Goal: Task Accomplishment & Management: Manage account settings

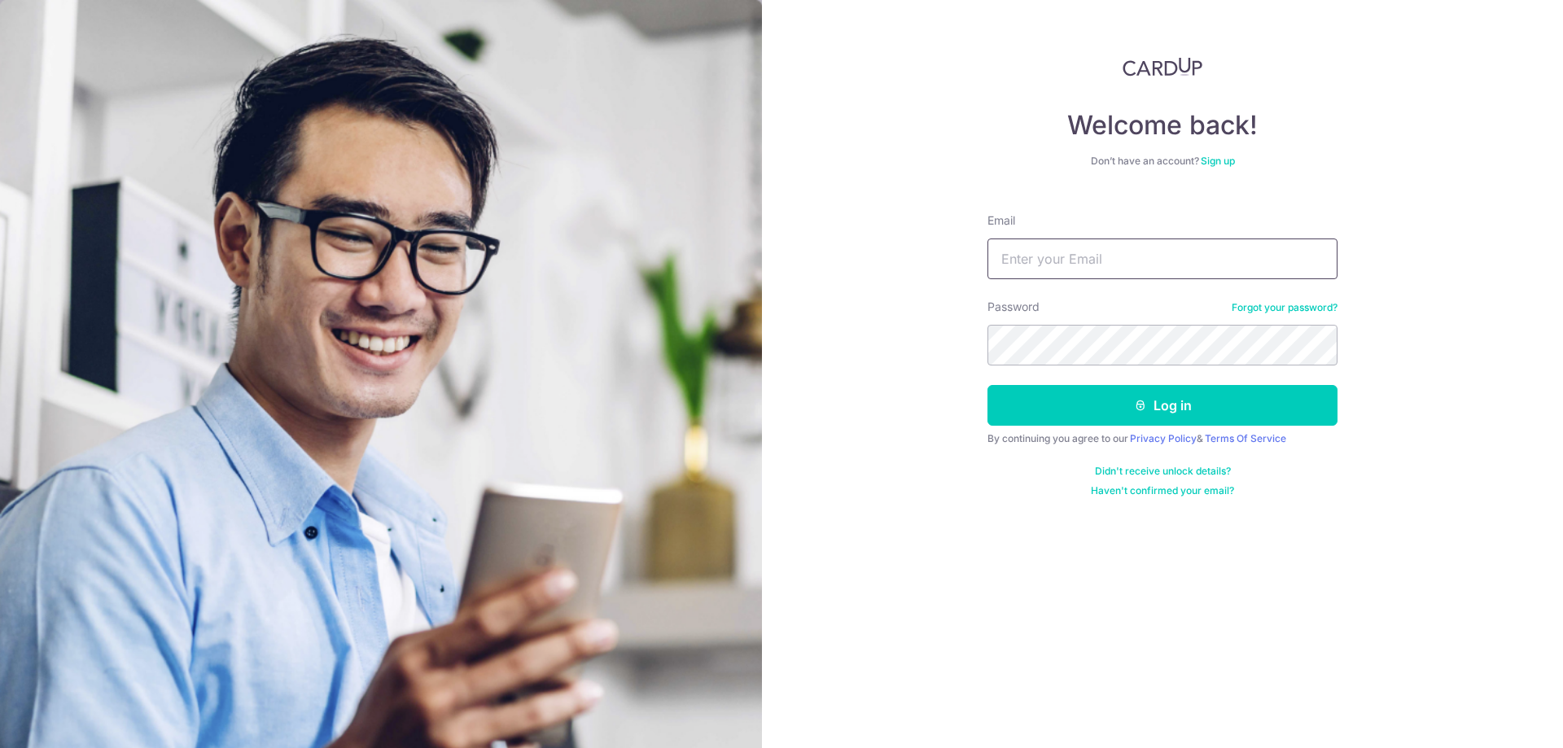
click at [1062, 249] on input "Email" at bounding box center [1162, 259] width 350 height 41
type input "[EMAIL_ADDRESS][DOMAIN_NAME]"
click at [1021, 400] on button "Log in" at bounding box center [1162, 405] width 350 height 41
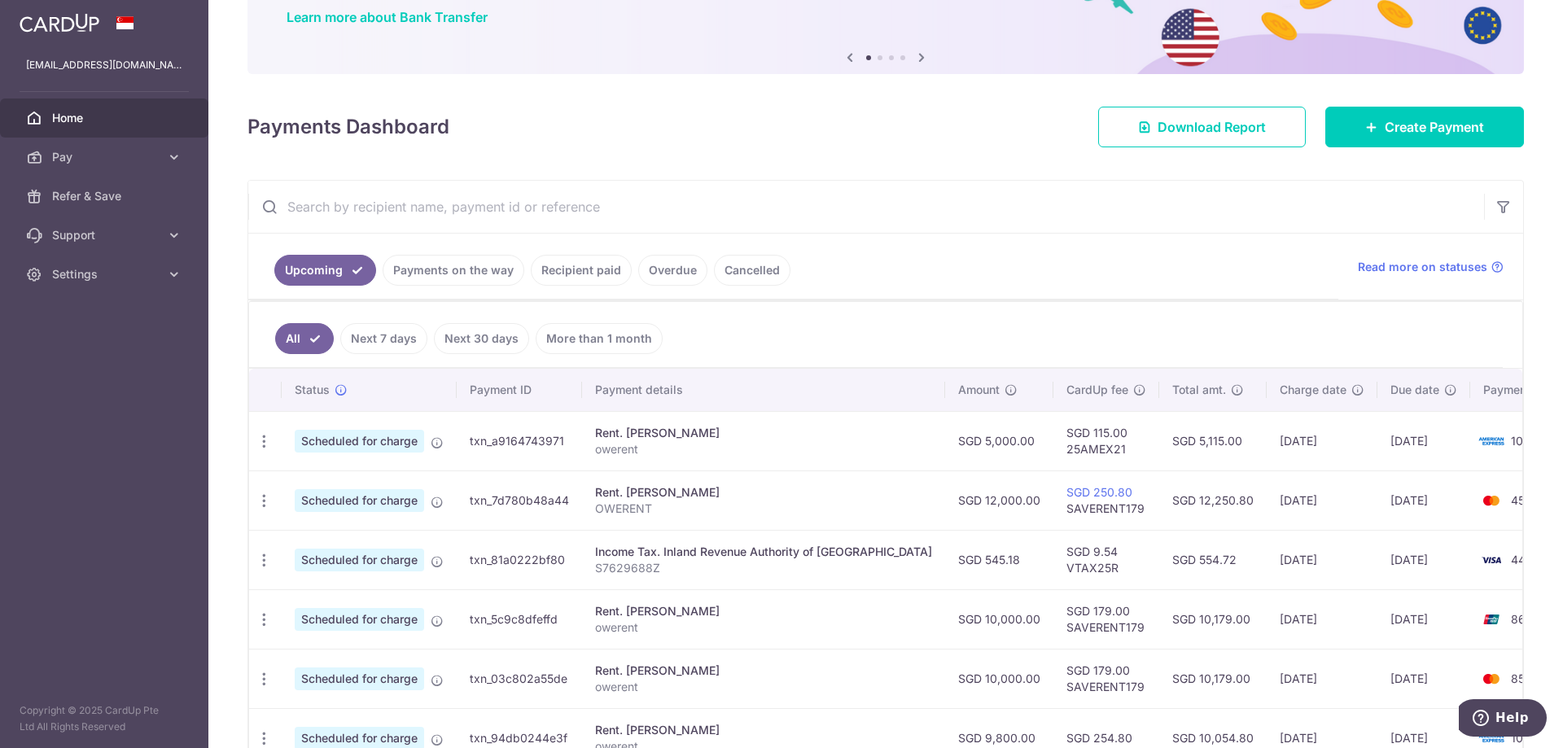
scroll to position [163, 0]
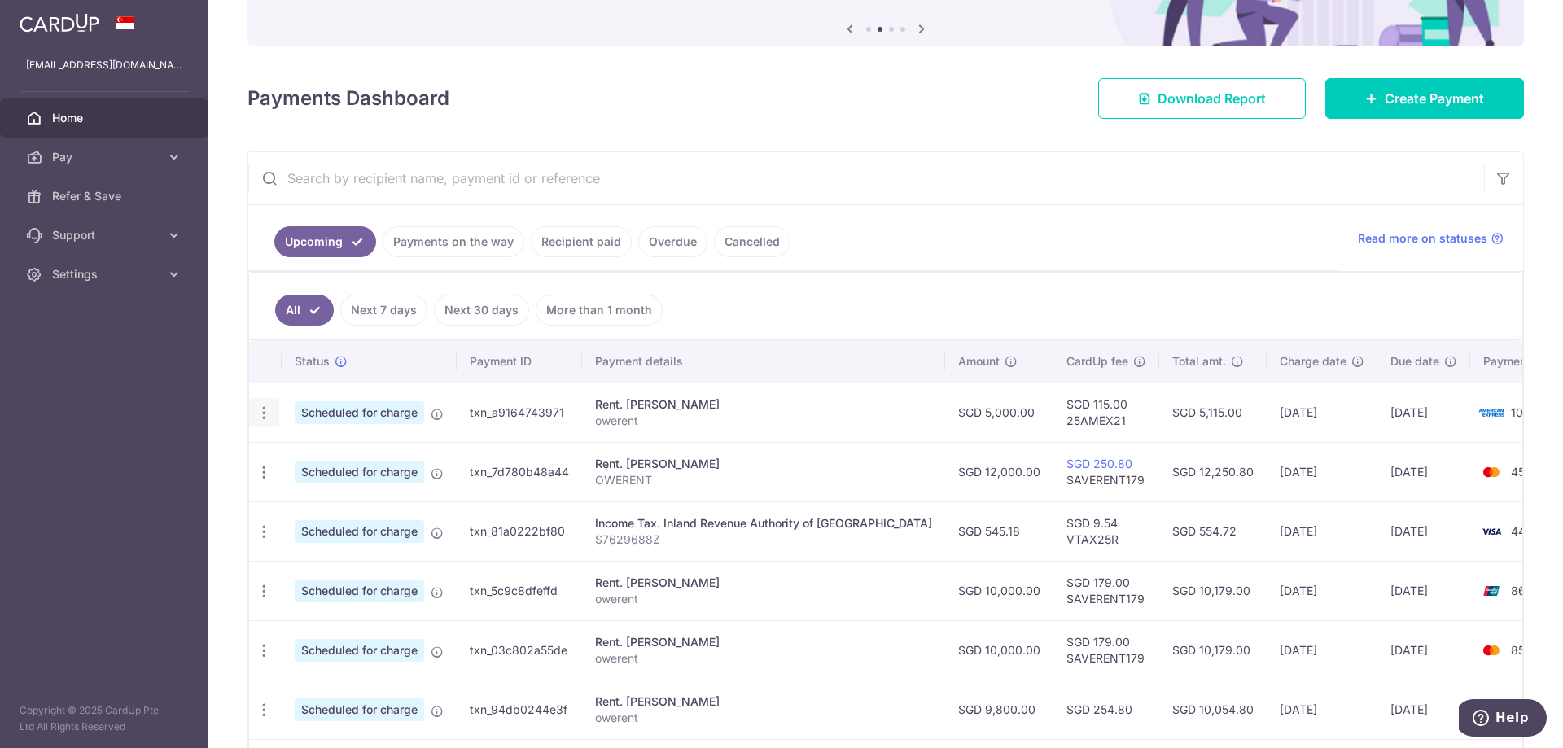
click at [261, 414] on icon "button" at bounding box center [264, 413] width 17 height 17
click at [317, 462] on span "Update payment" at bounding box center [351, 458] width 111 height 20
radio input "true"
type input "5,000.00"
type input "[DATE]"
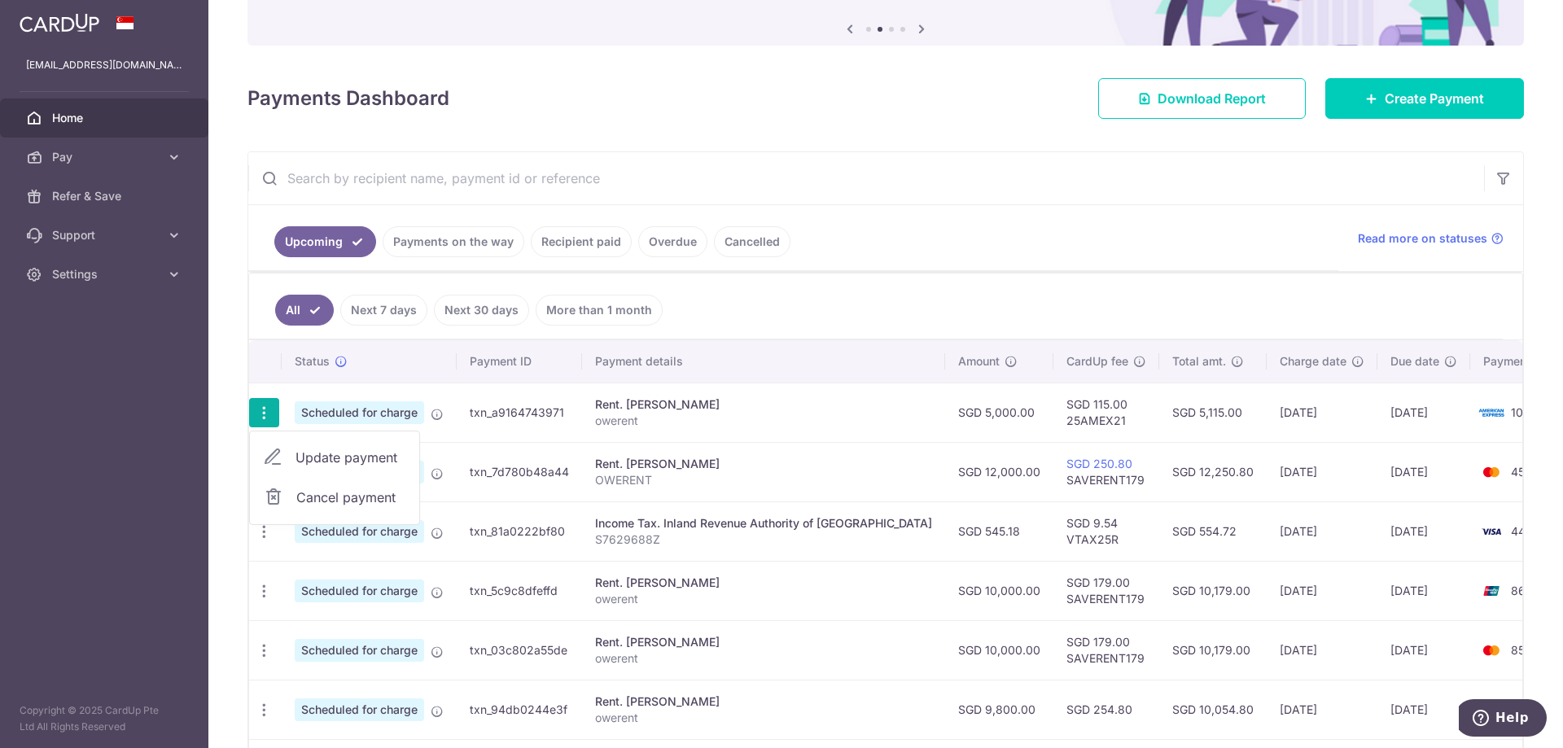
type input "owerent"
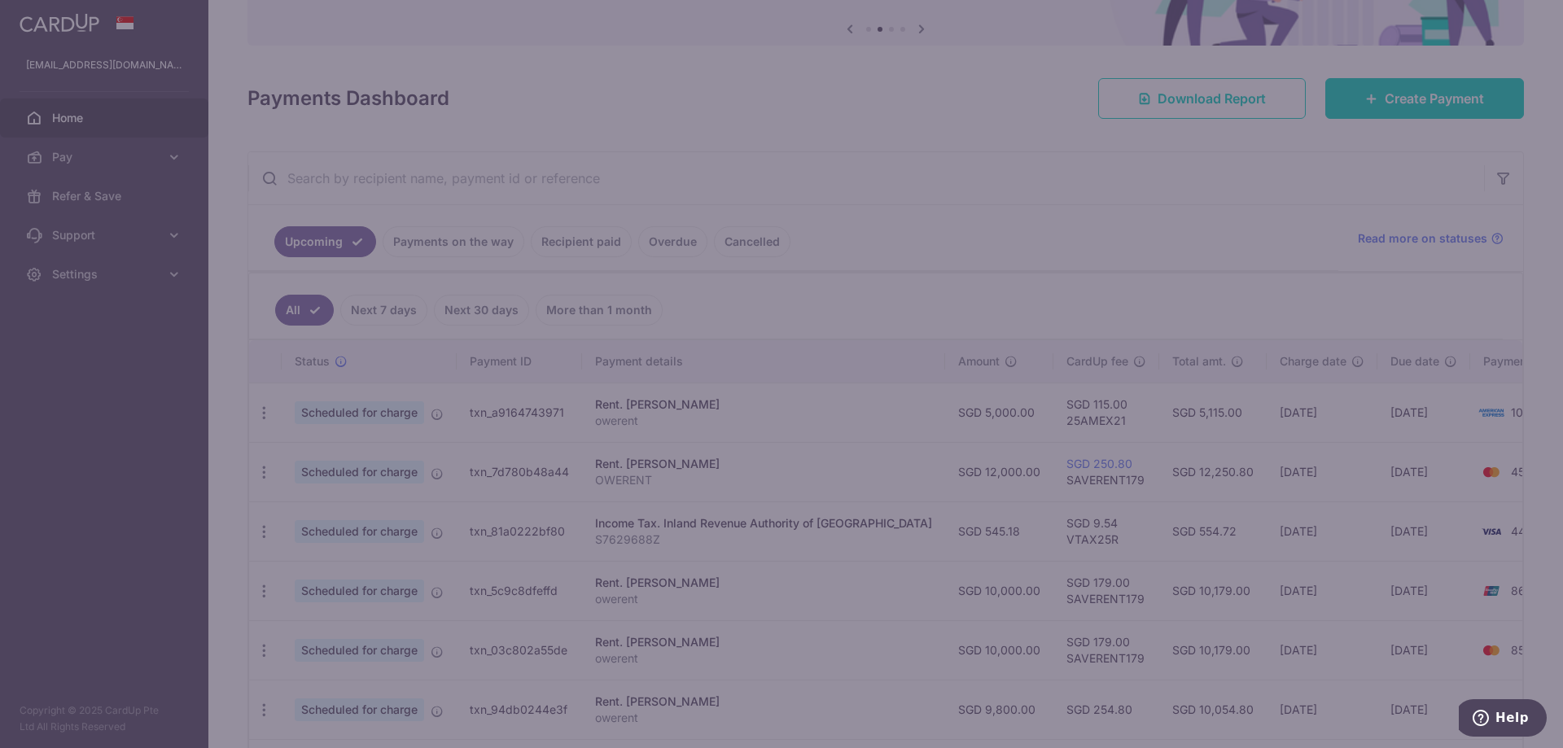
type input "25AMEX21"
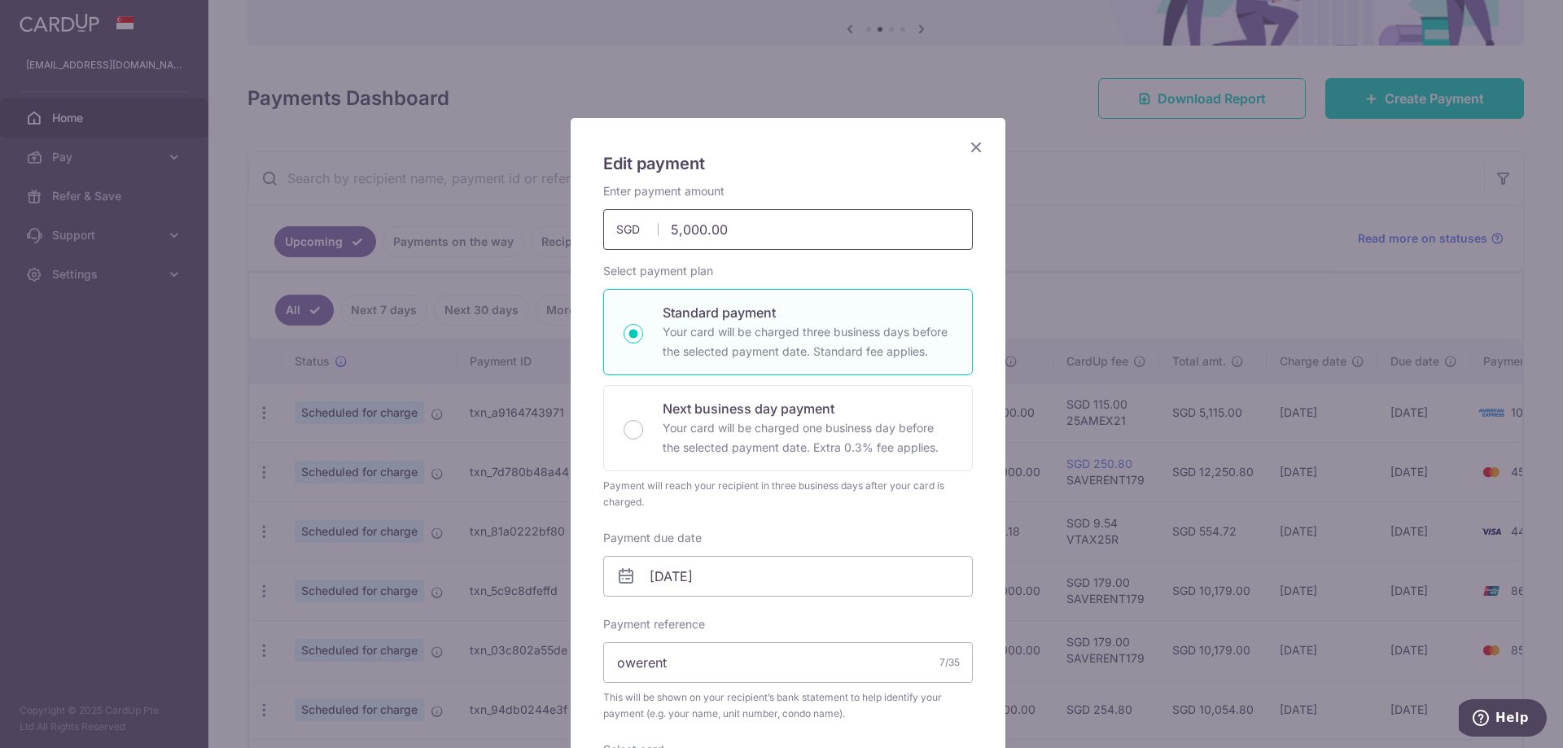
click at [668, 230] on input "5,000.00" at bounding box center [788, 229] width 370 height 41
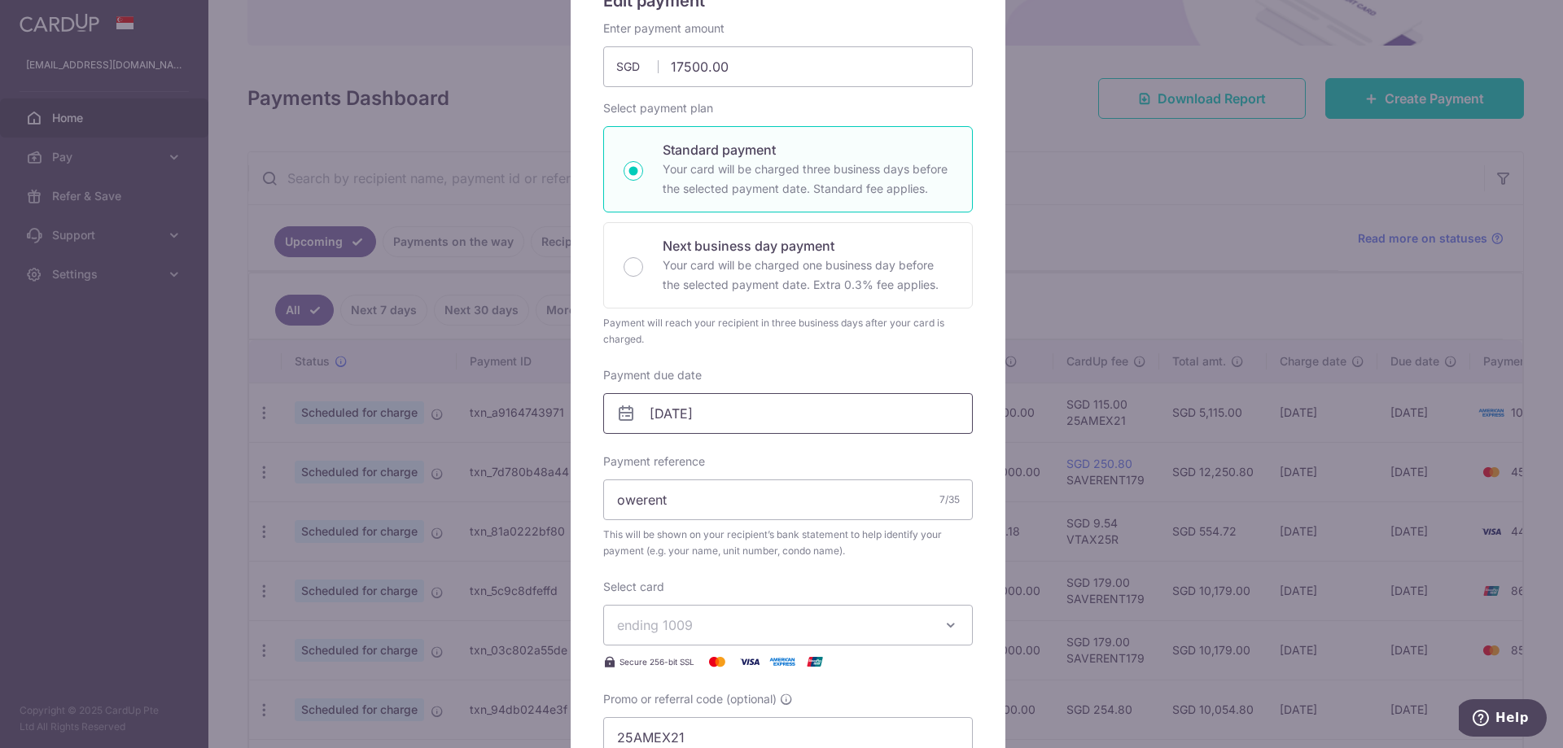
type input "17,500.00"
click at [711, 418] on input "[DATE]" at bounding box center [788, 413] width 370 height 41
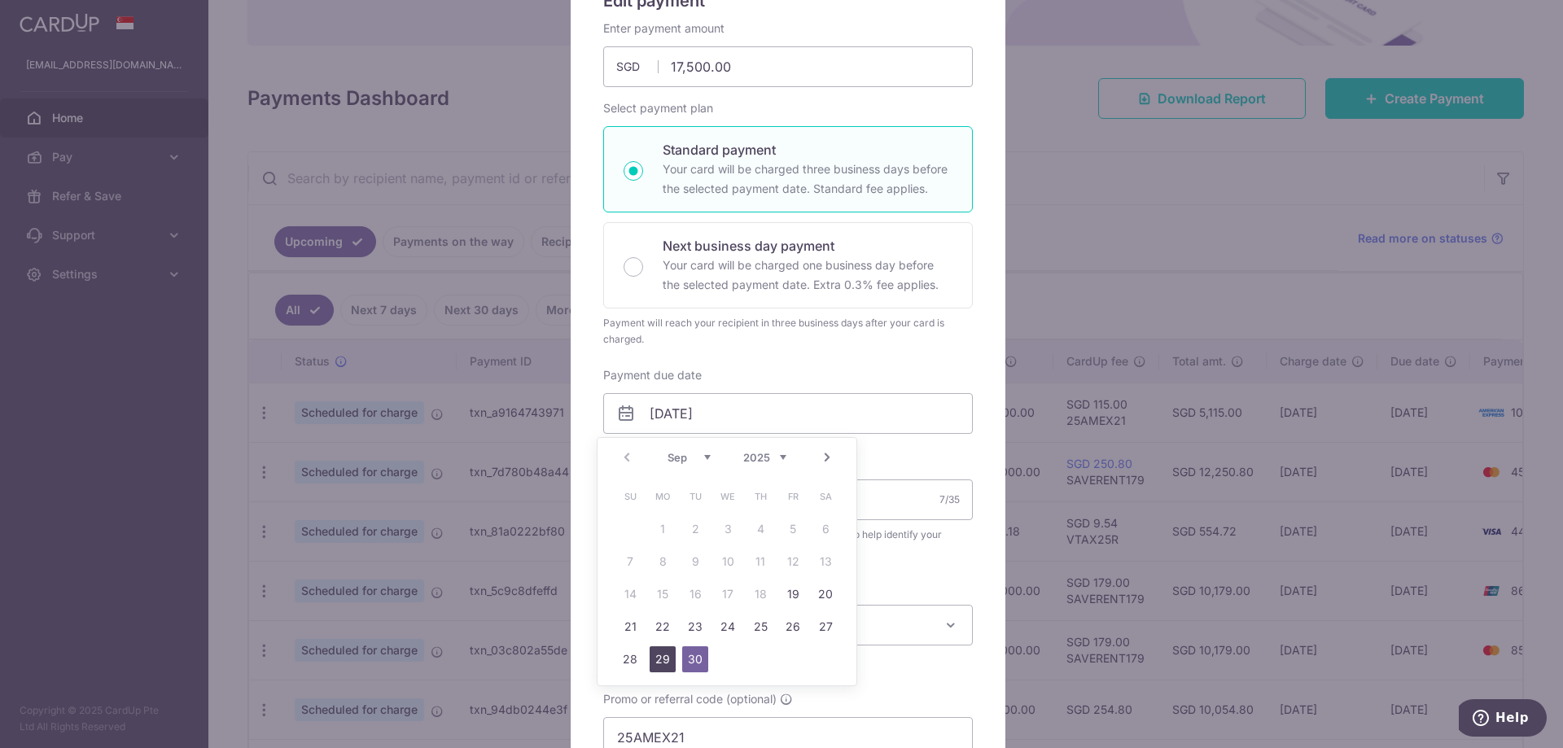
click at [663, 651] on link "29" at bounding box center [663, 659] width 26 height 26
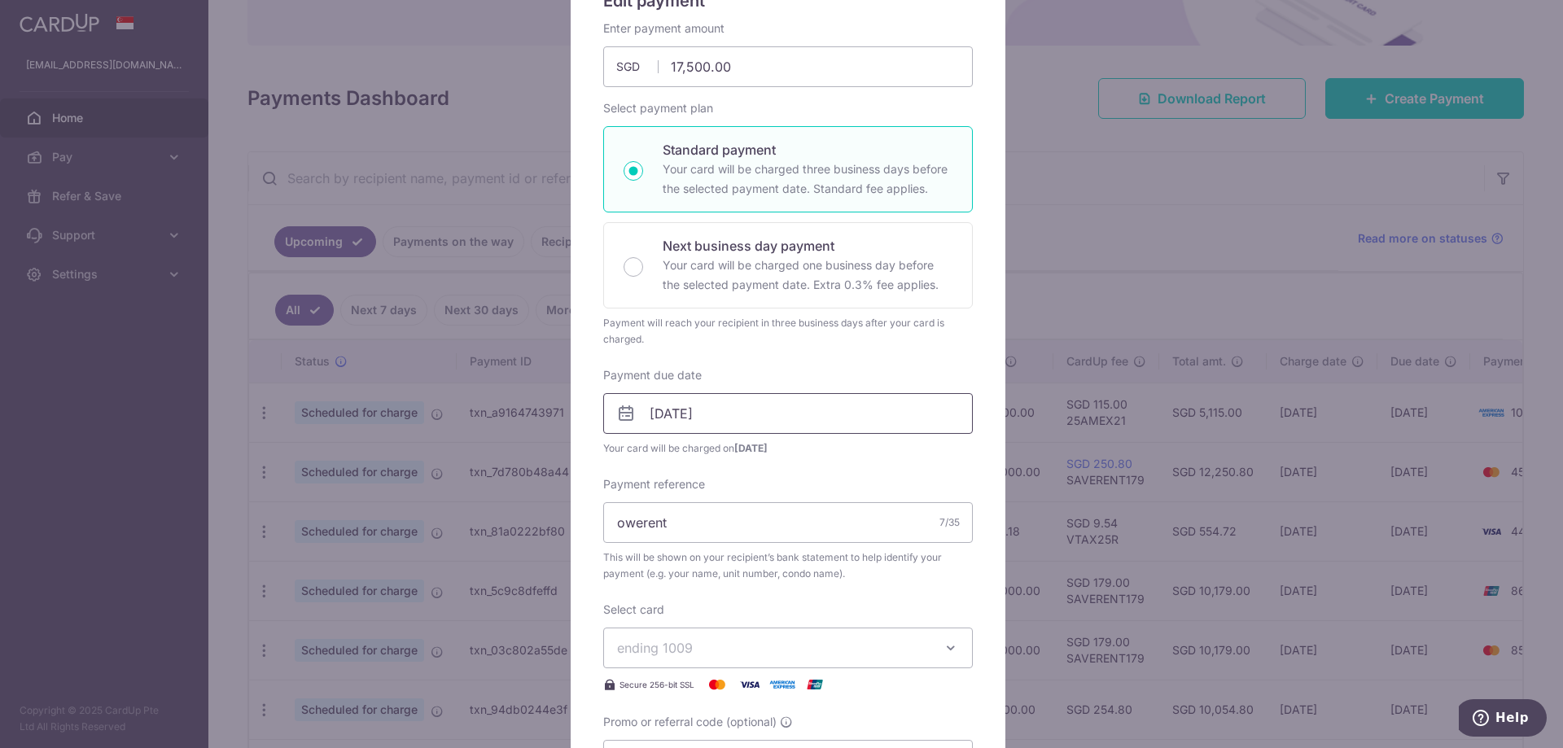
click at [707, 417] on input "29/09/2025" at bounding box center [788, 413] width 370 height 41
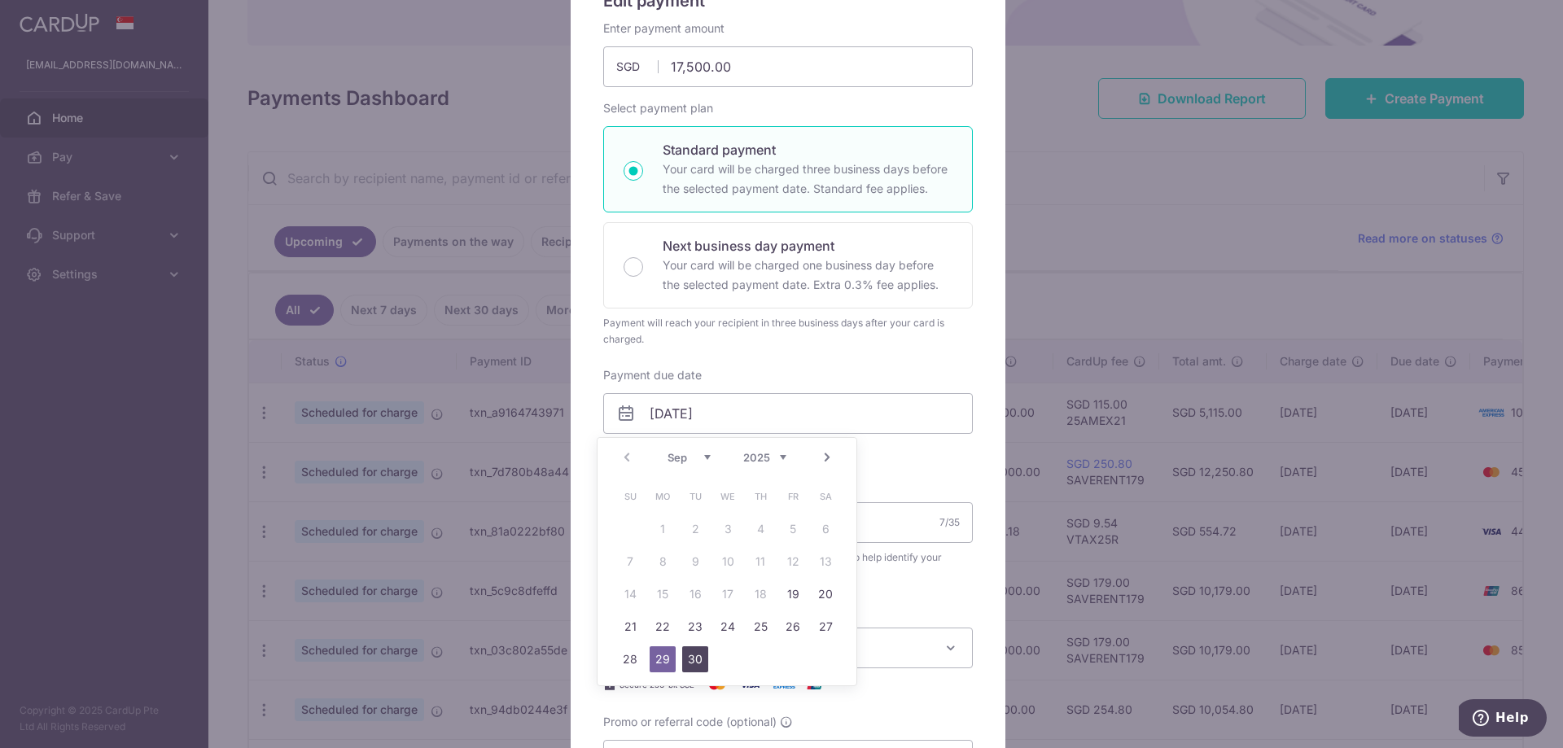
click at [698, 661] on link "30" at bounding box center [695, 659] width 26 height 26
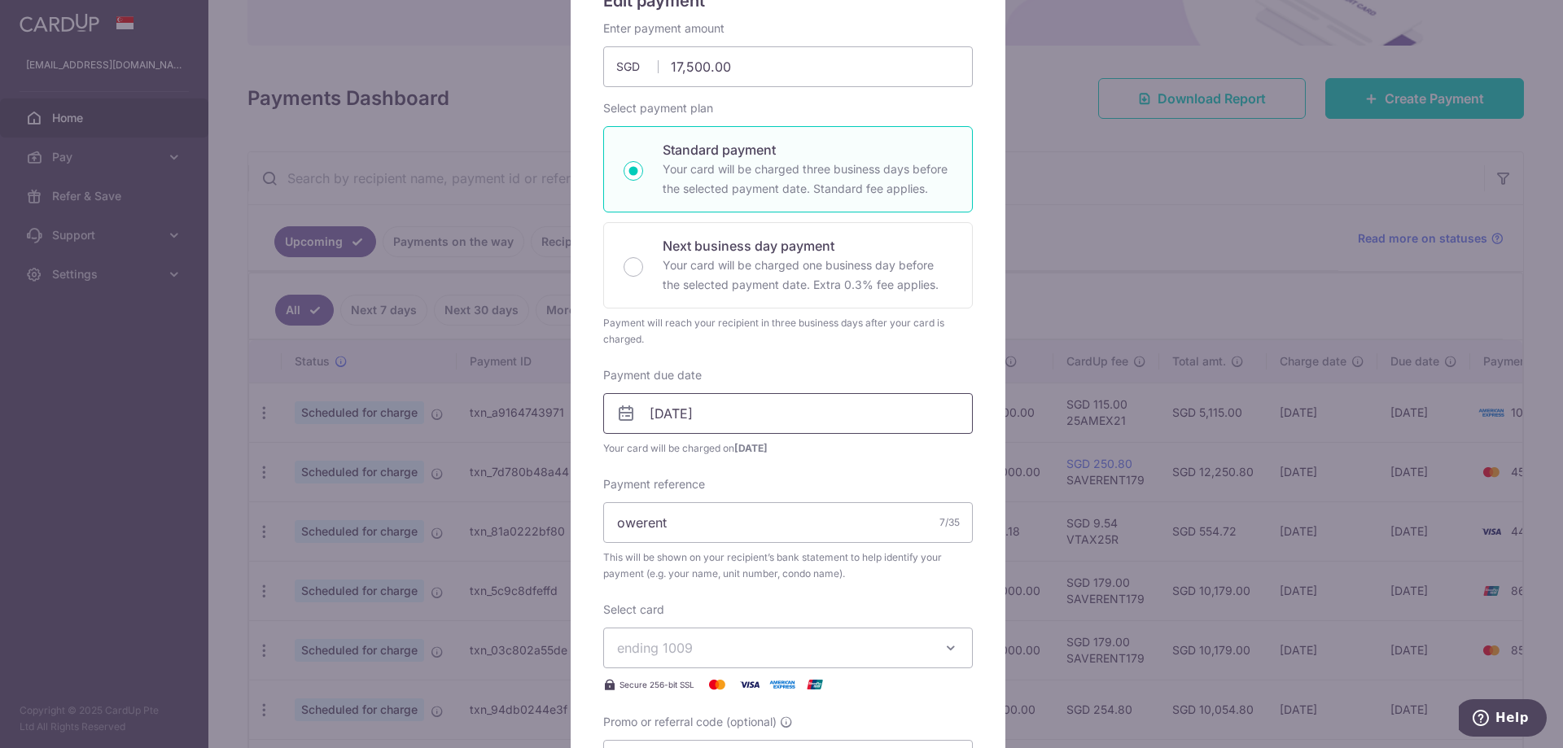
click at [710, 413] on input "30/09/2025" at bounding box center [788, 413] width 370 height 41
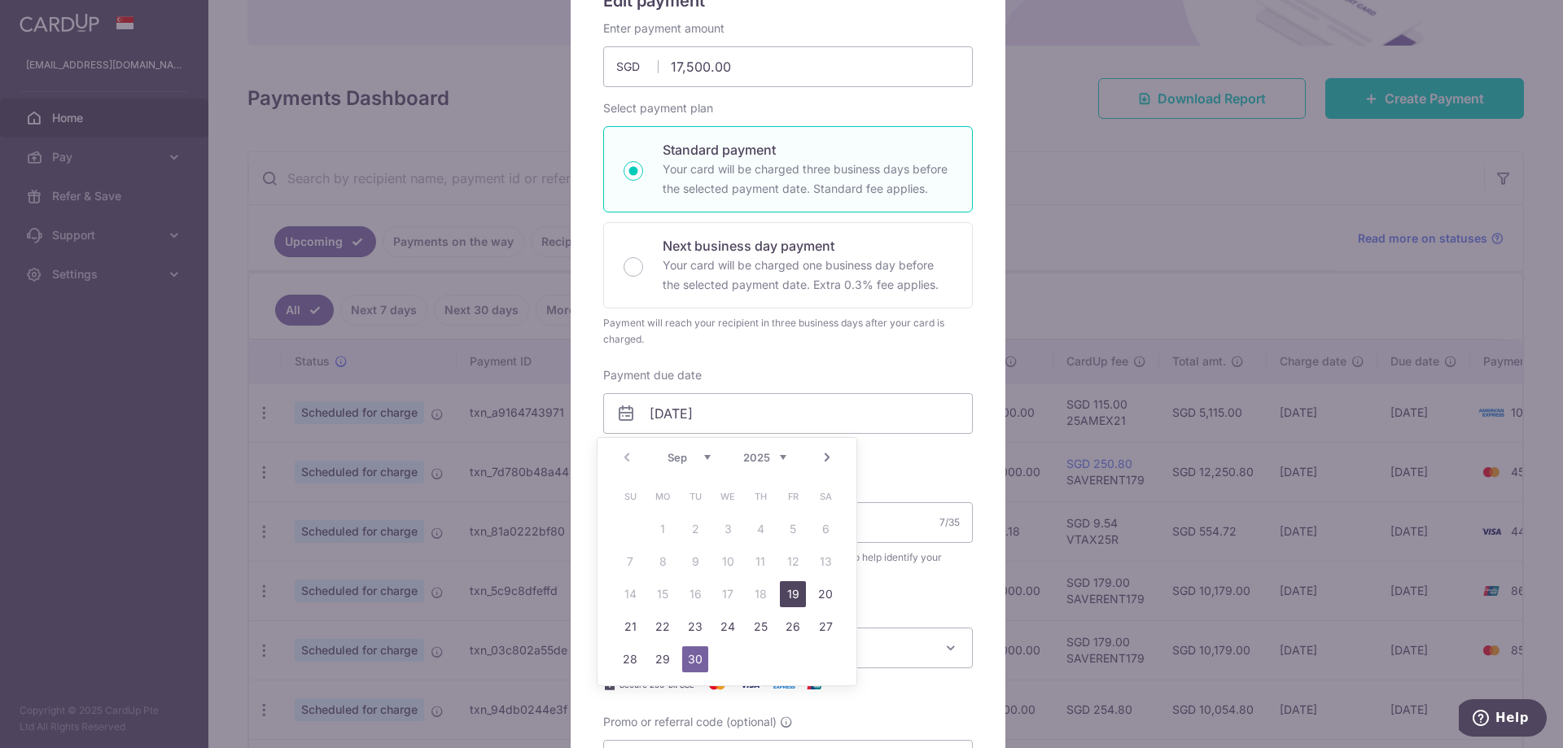
click at [800, 597] on link "19" at bounding box center [793, 594] width 26 height 26
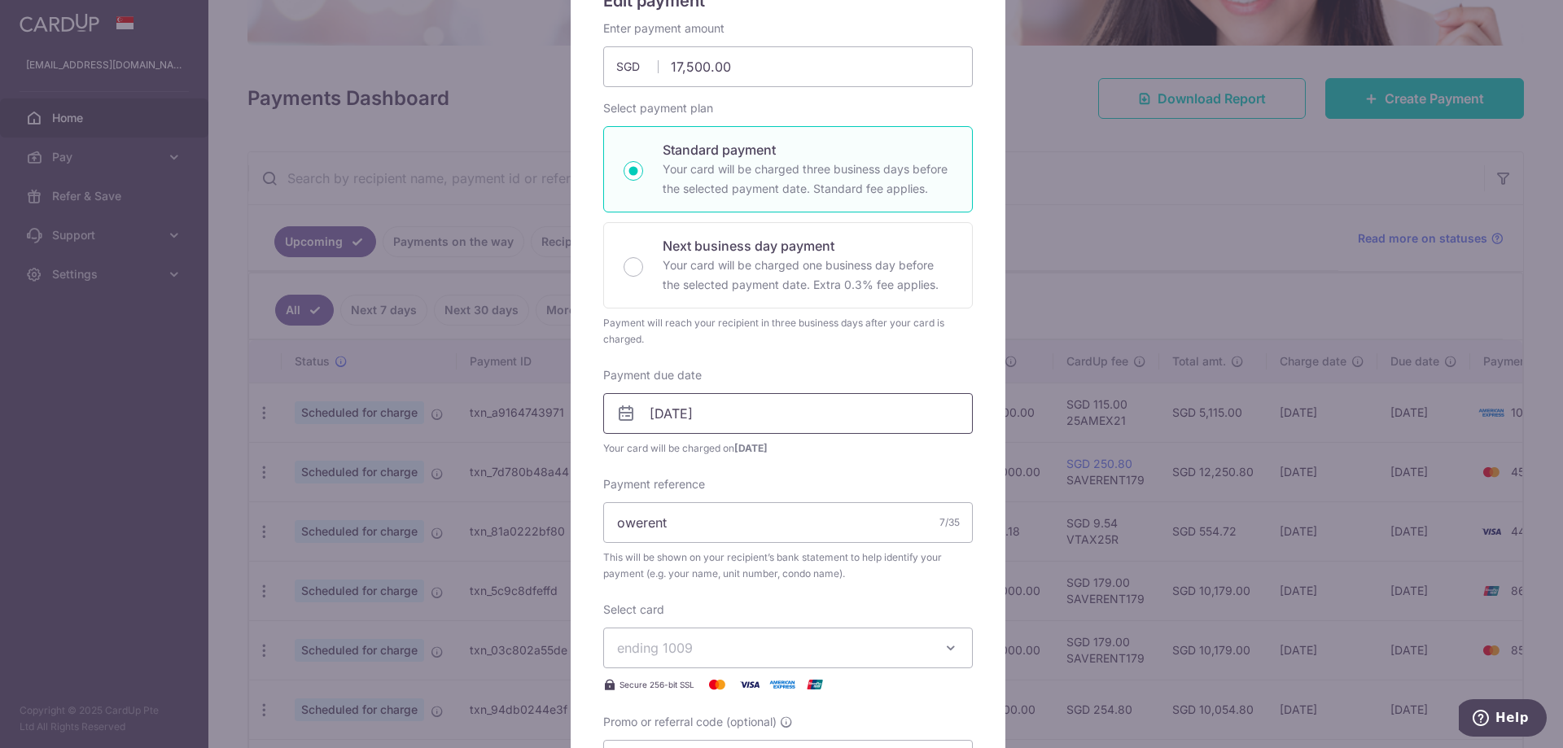
click at [718, 420] on input "19/09/2025" at bounding box center [788, 413] width 370 height 41
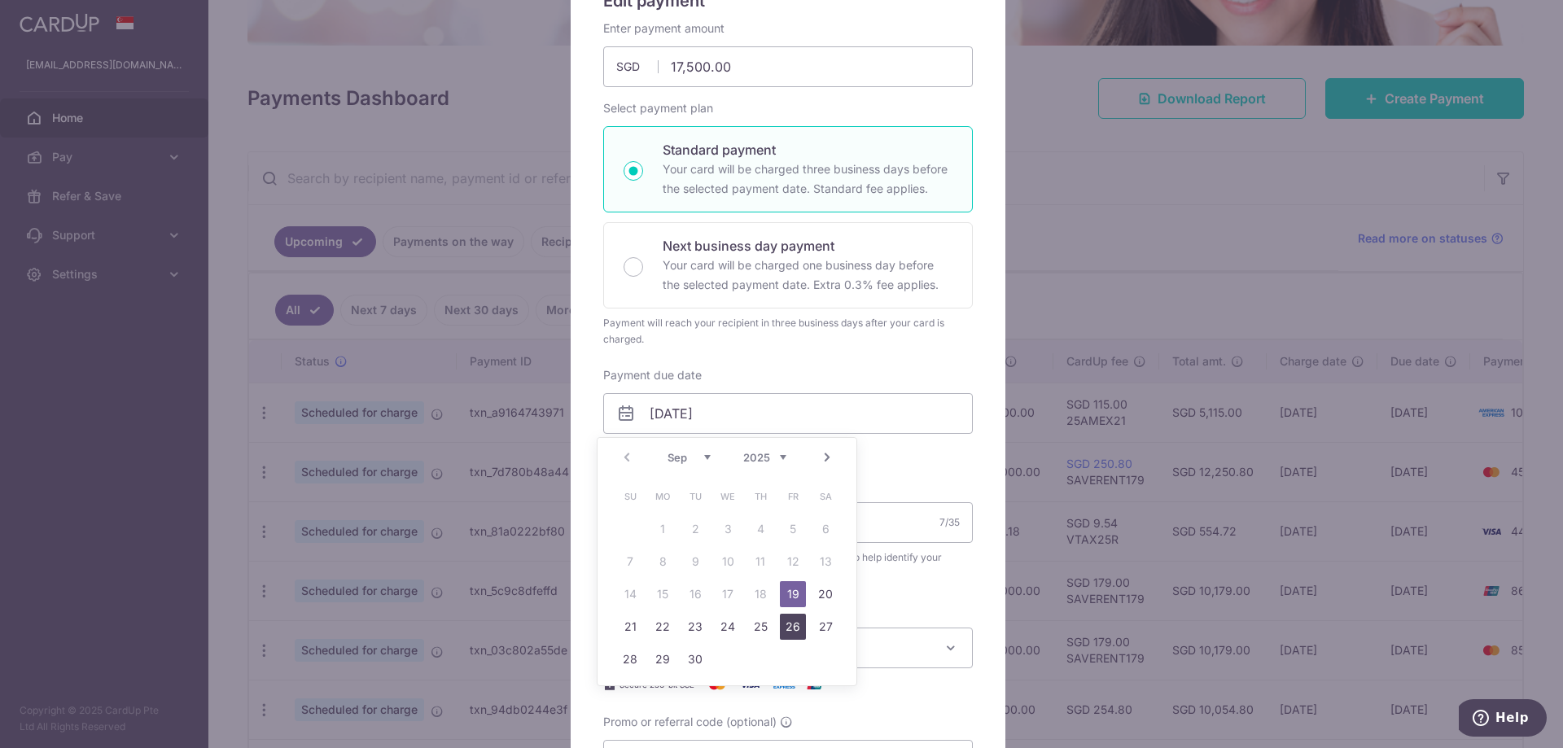
click at [792, 621] on link "26" at bounding box center [793, 627] width 26 height 26
type input "[DATE]"
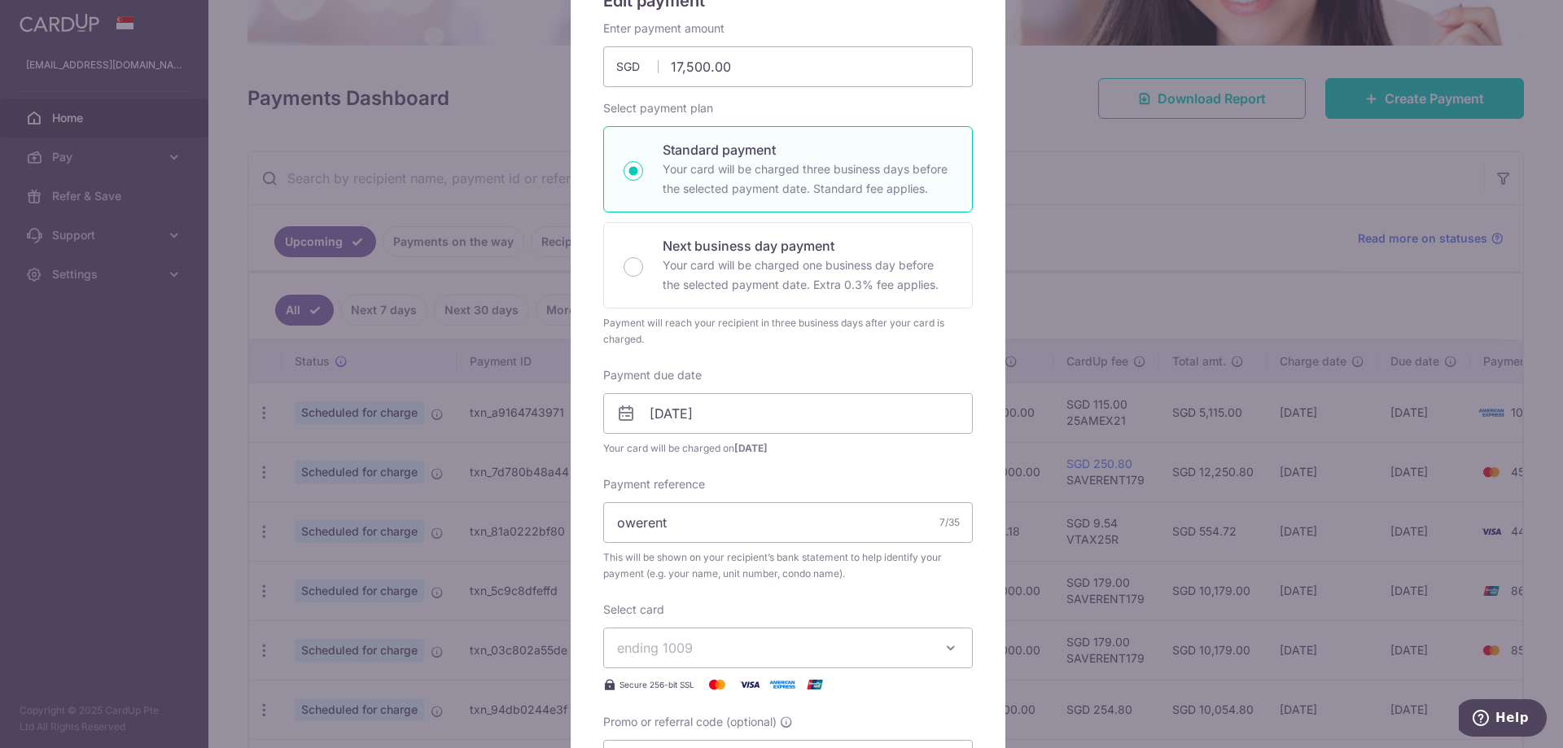
scroll to position [0, 0]
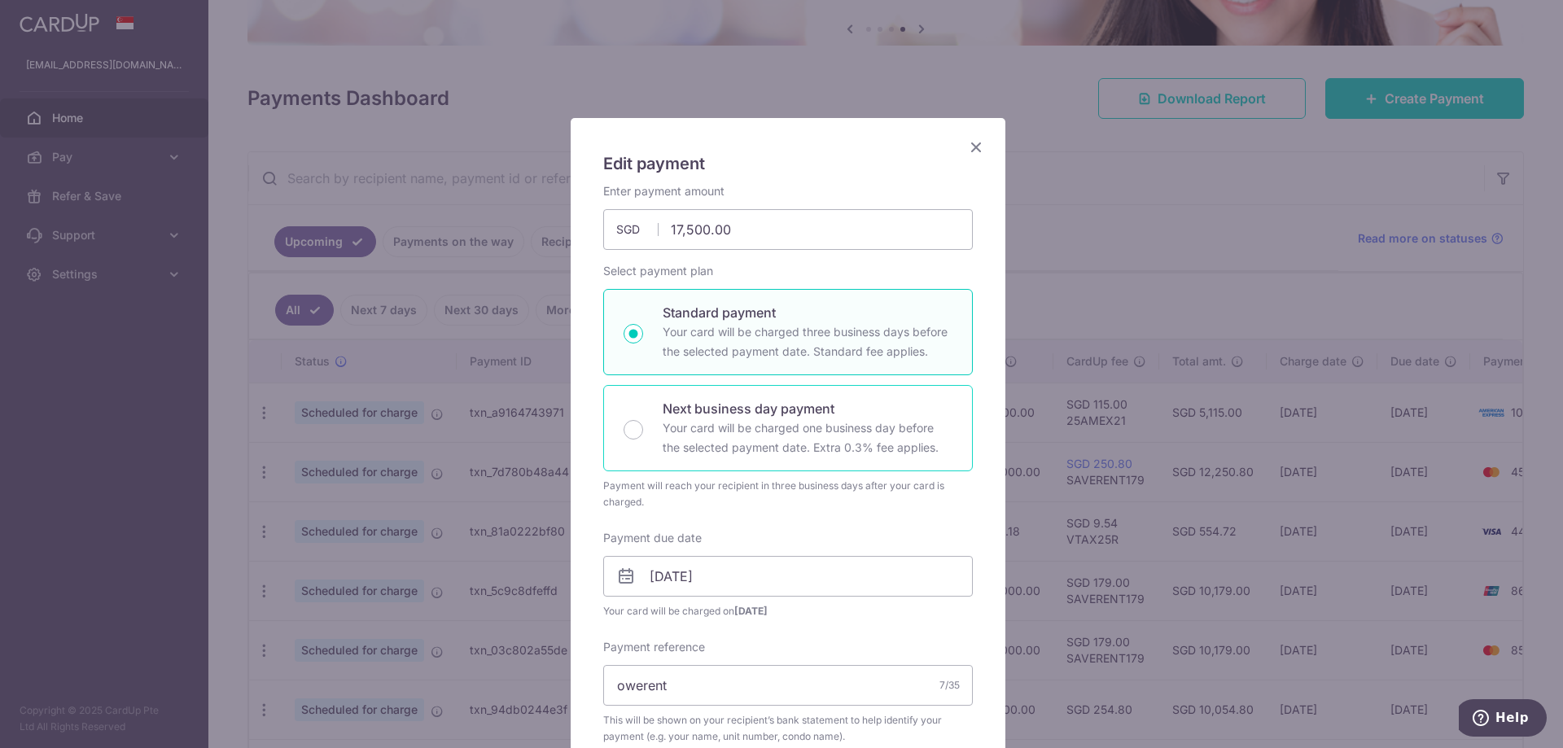
drag, startPoint x: 713, startPoint y: 423, endPoint x: 729, endPoint y: 418, distance: 16.5
click at [712, 423] on p "Your card will be charged one business day before the selected payment date. Ex…" at bounding box center [808, 437] width 290 height 39
click at [643, 423] on input "Next business day payment Your card will be charged one business day before the…" at bounding box center [634, 430] width 20 height 20
radio input "false"
radio input "true"
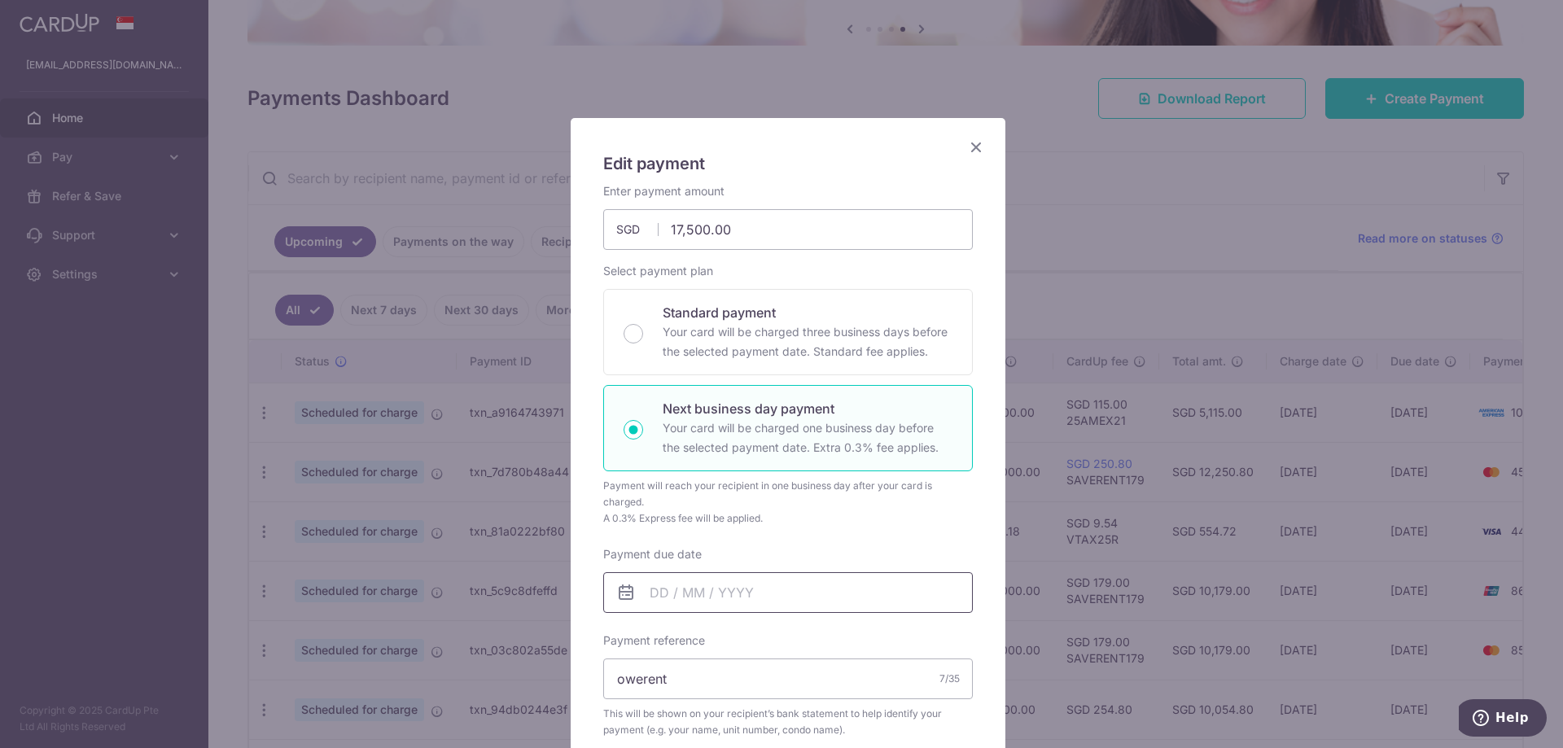
click at [713, 587] on input "Payment due date" at bounding box center [788, 592] width 370 height 41
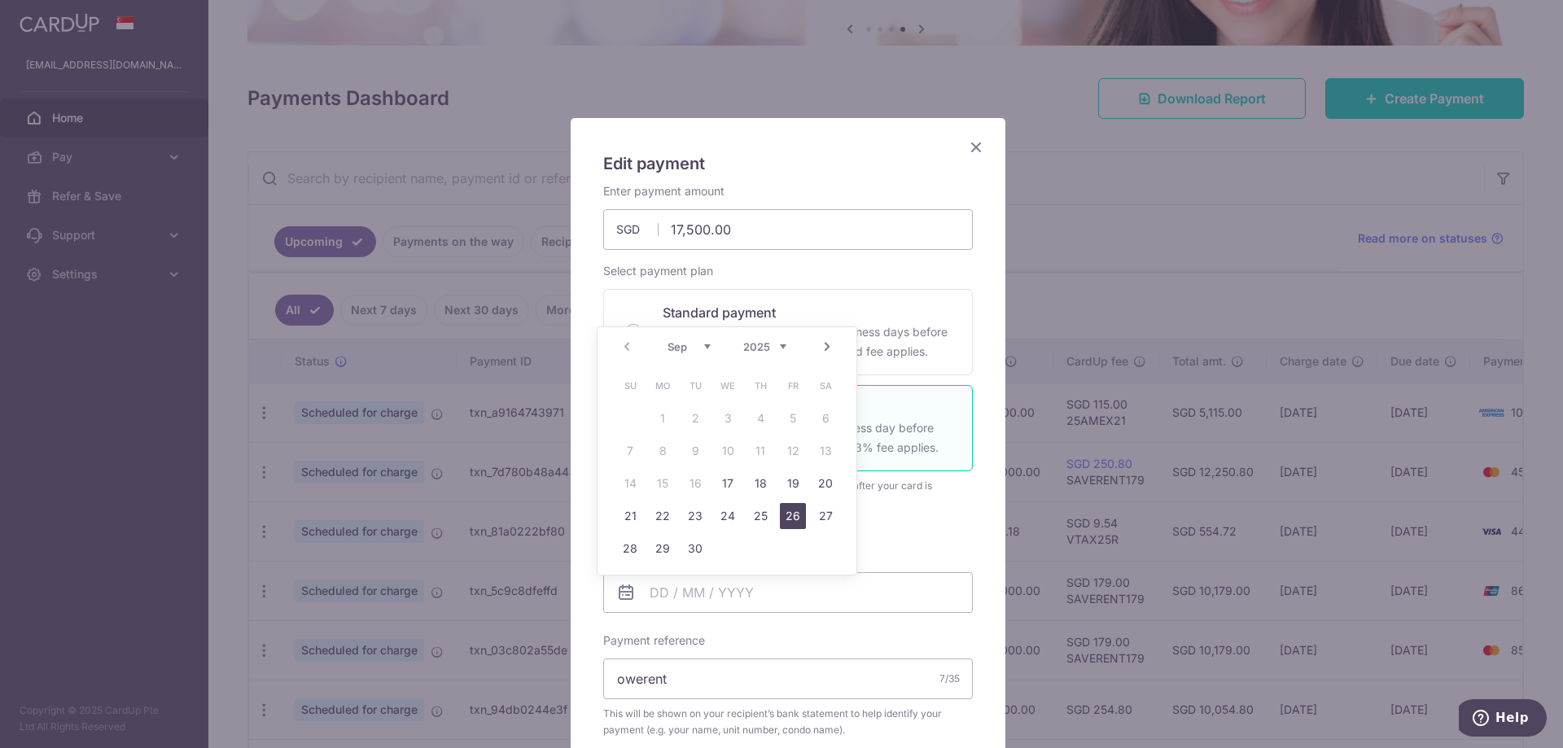
click at [792, 522] on link "26" at bounding box center [793, 516] width 26 height 26
type input "[DATE]"
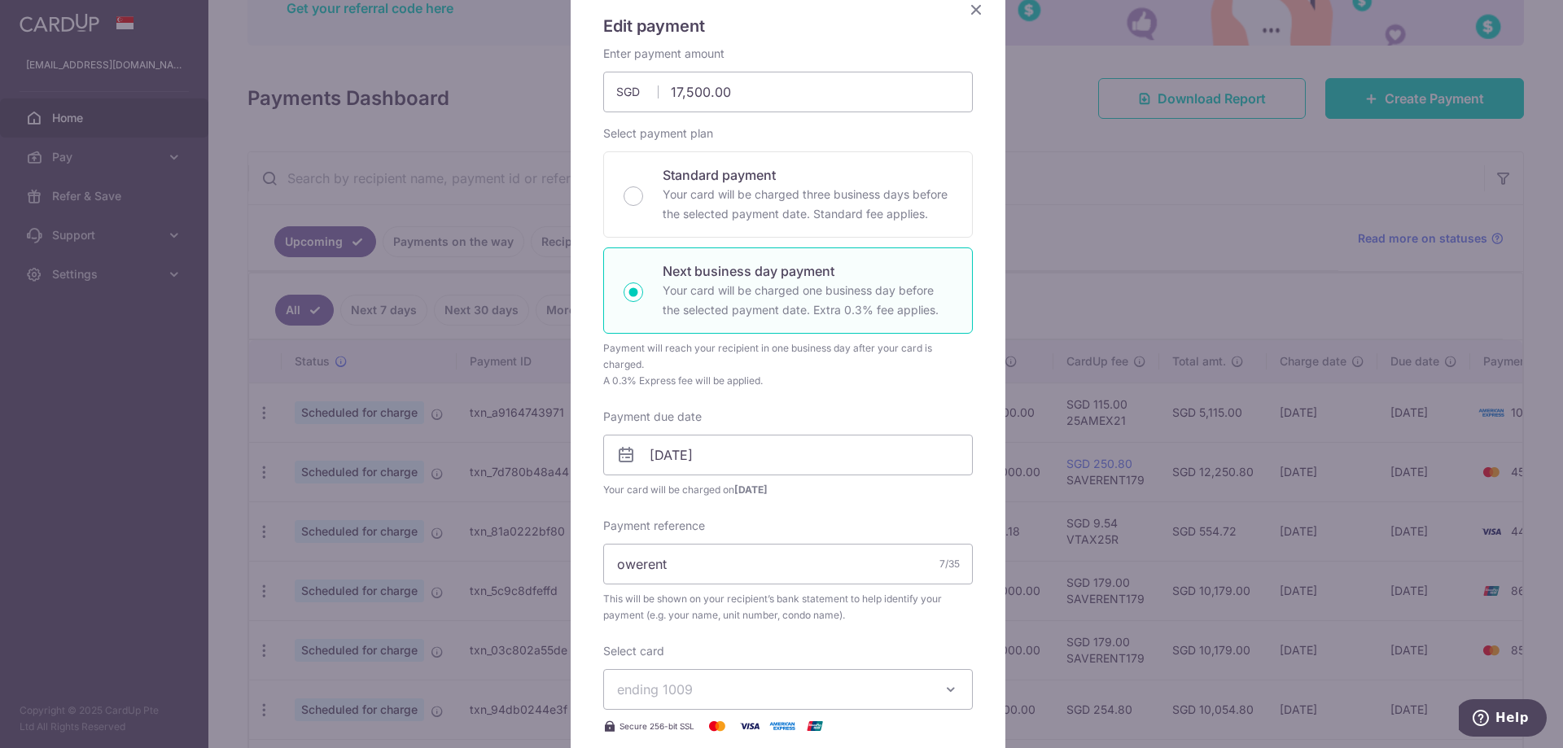
scroll to position [326, 0]
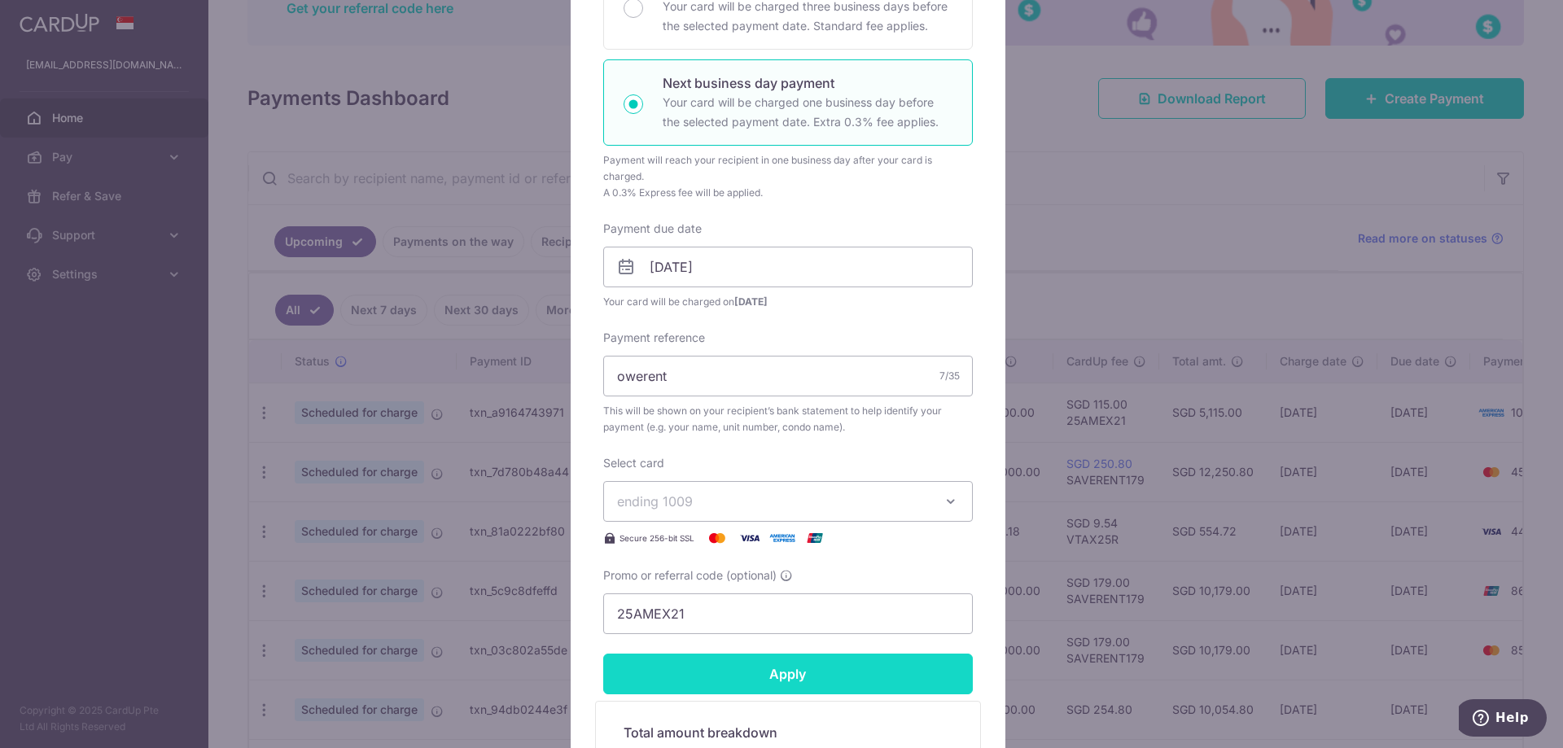
click at [736, 685] on input "Apply" at bounding box center [788, 674] width 370 height 41
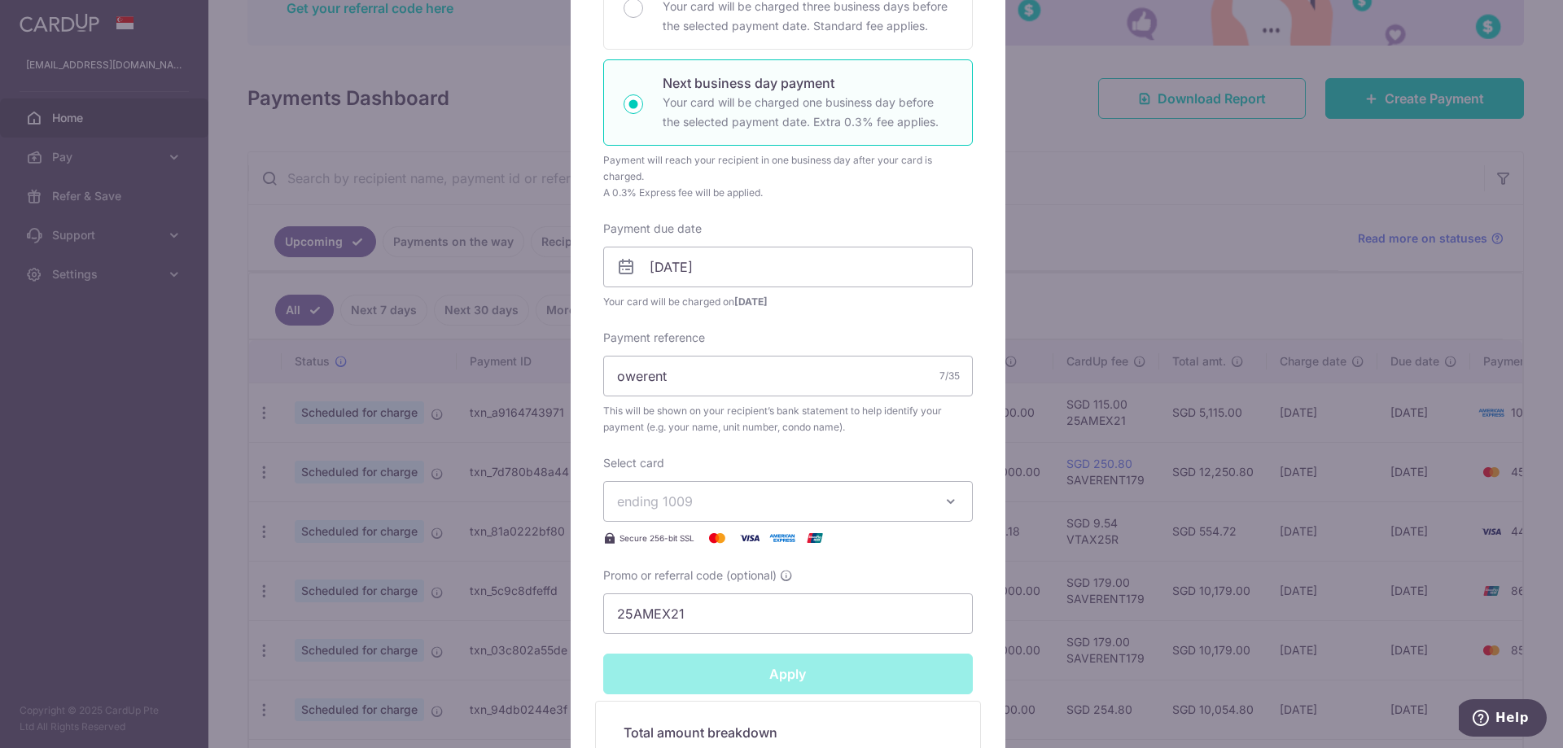
type input "Successfully Applied"
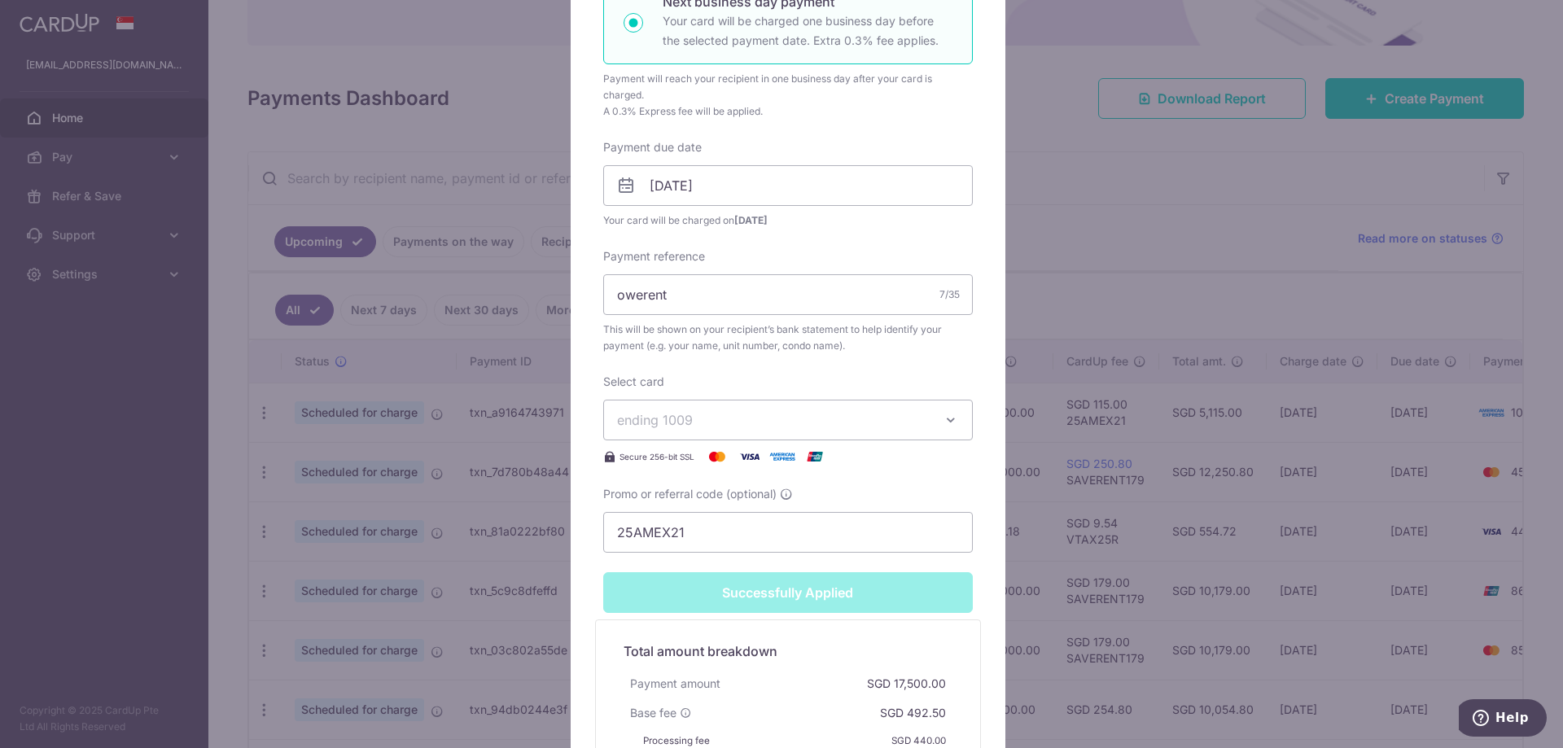
scroll to position [138, 0]
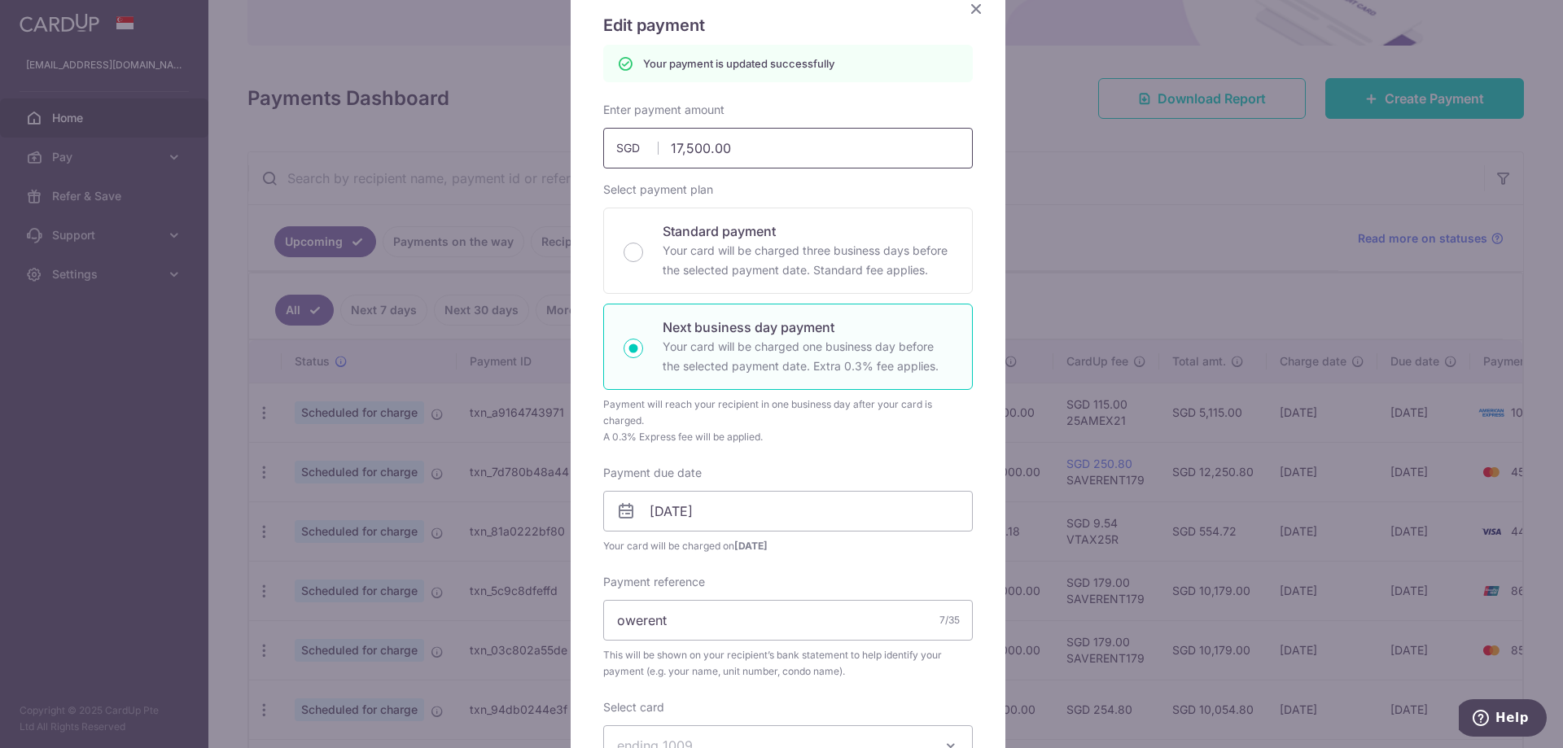
click at [672, 149] on input "17,500.00" at bounding box center [788, 148] width 370 height 41
type input "13500.00"
type input "Apply"
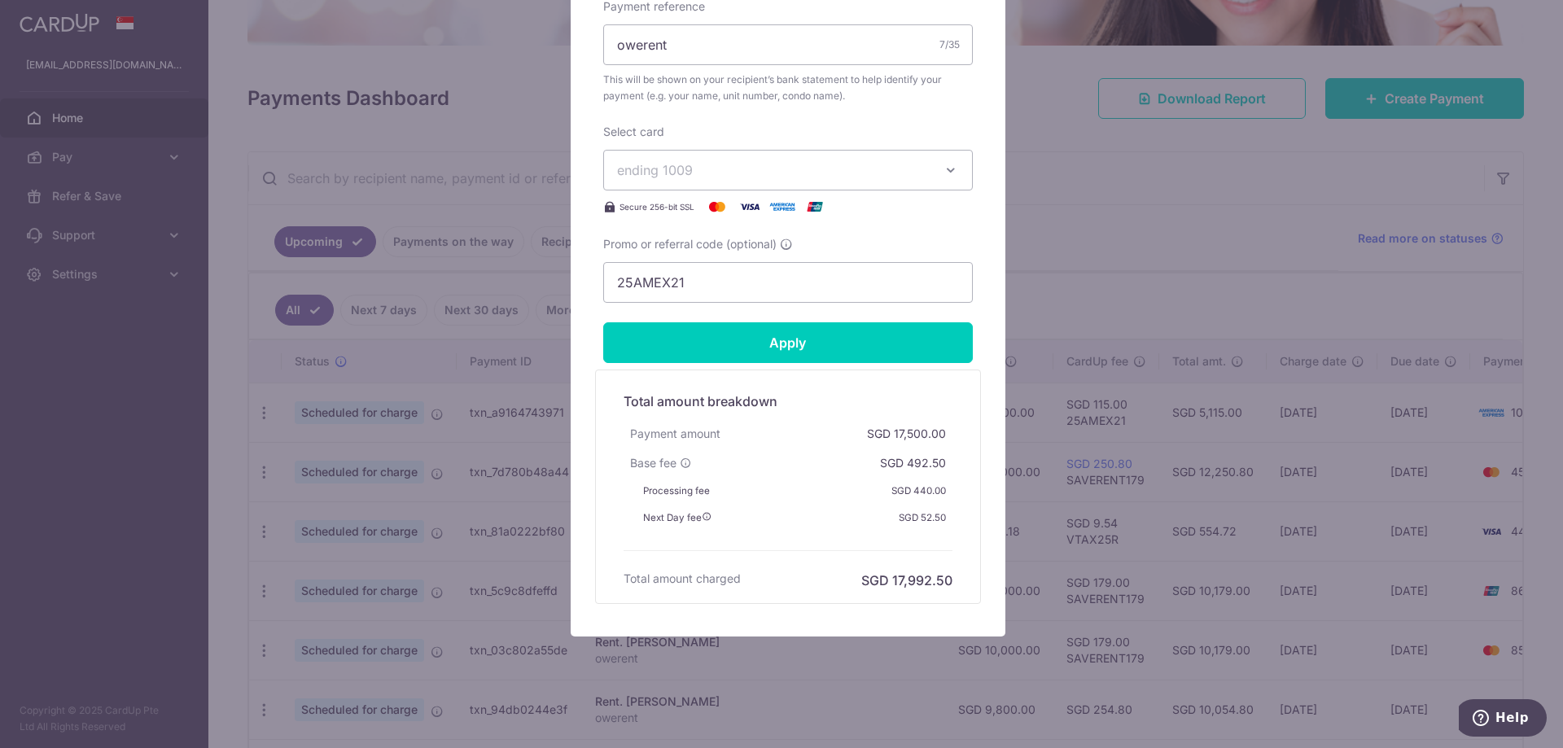
scroll to position [663, 0]
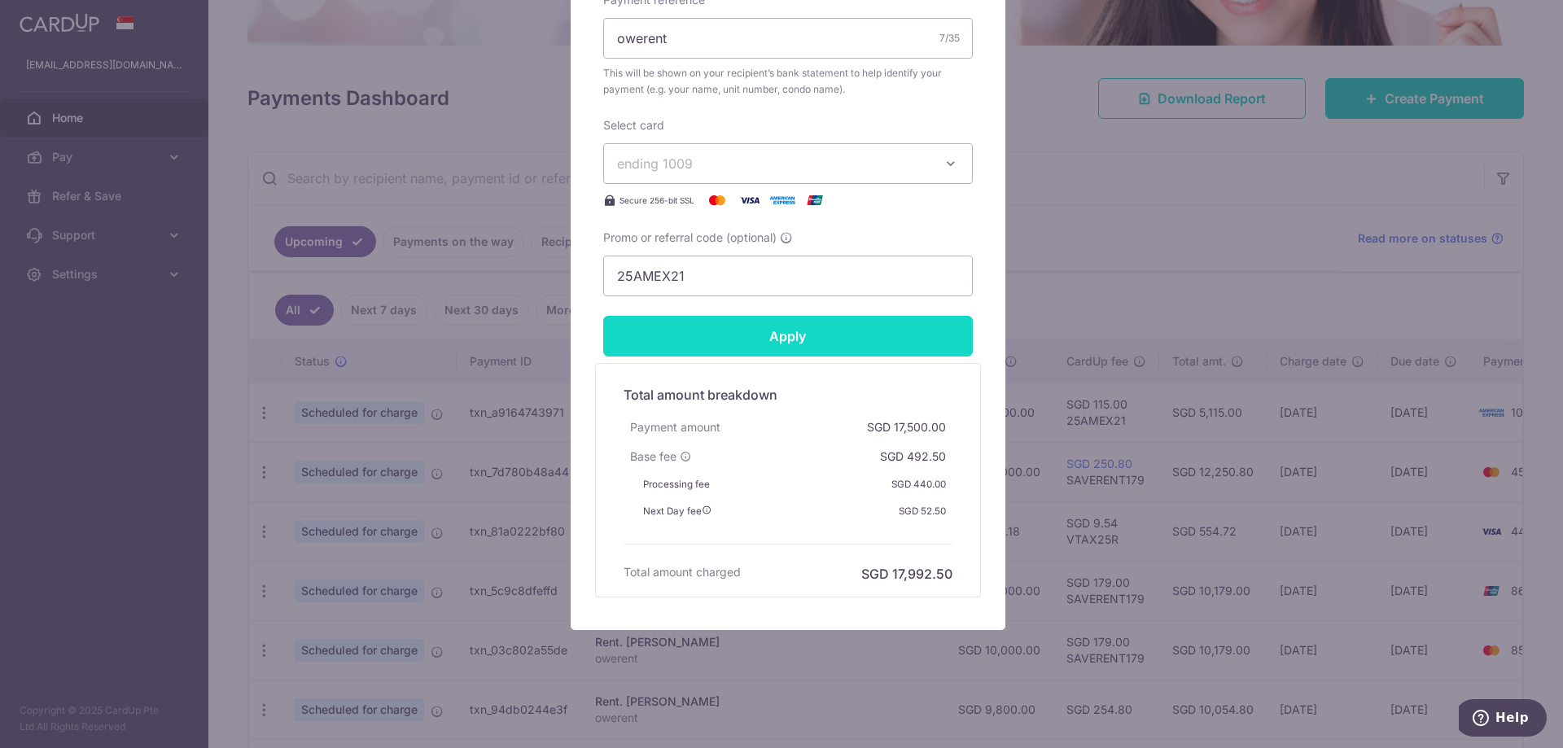
type input "14,000.00"
click at [760, 333] on input "Apply" at bounding box center [788, 336] width 370 height 41
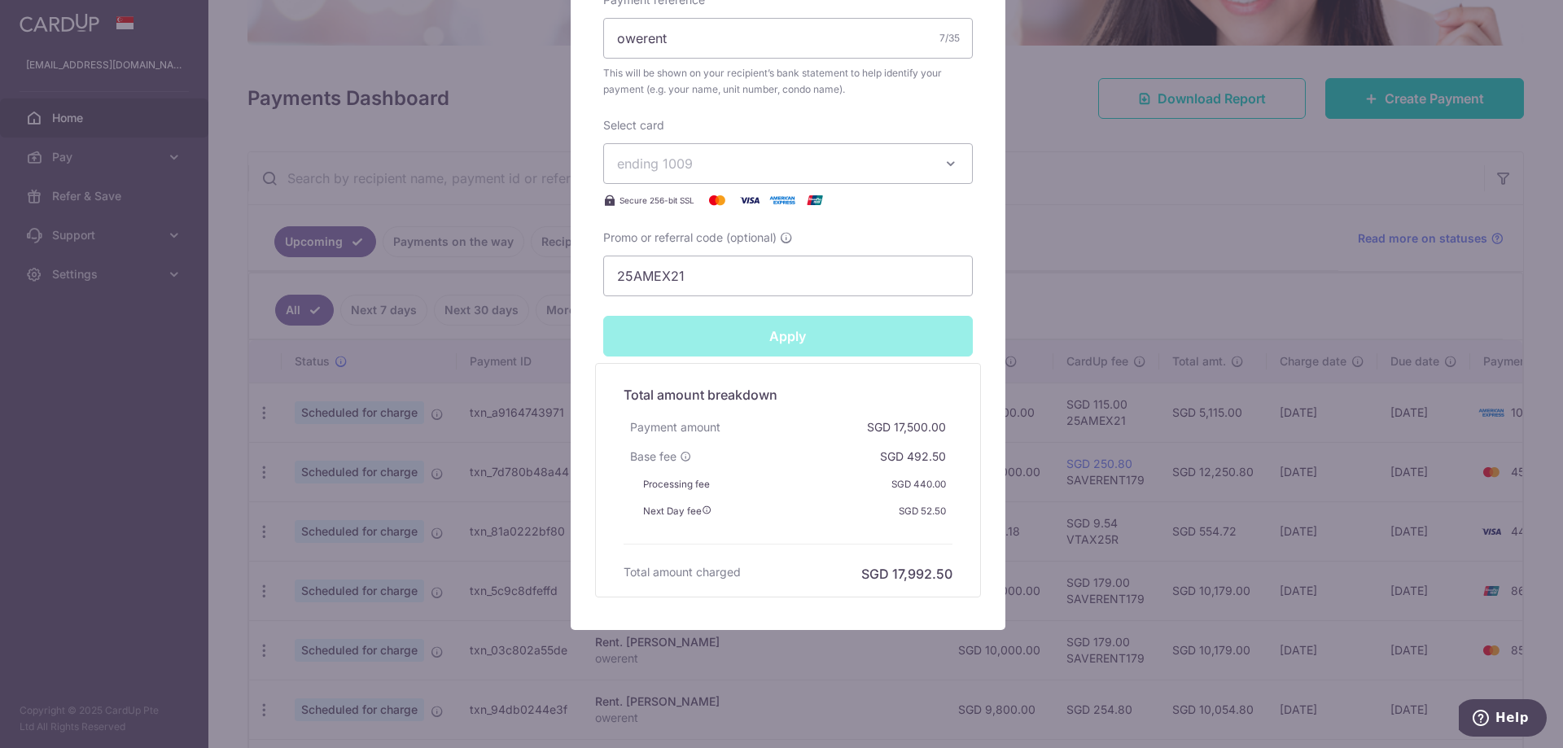
type input "Successfully Applied"
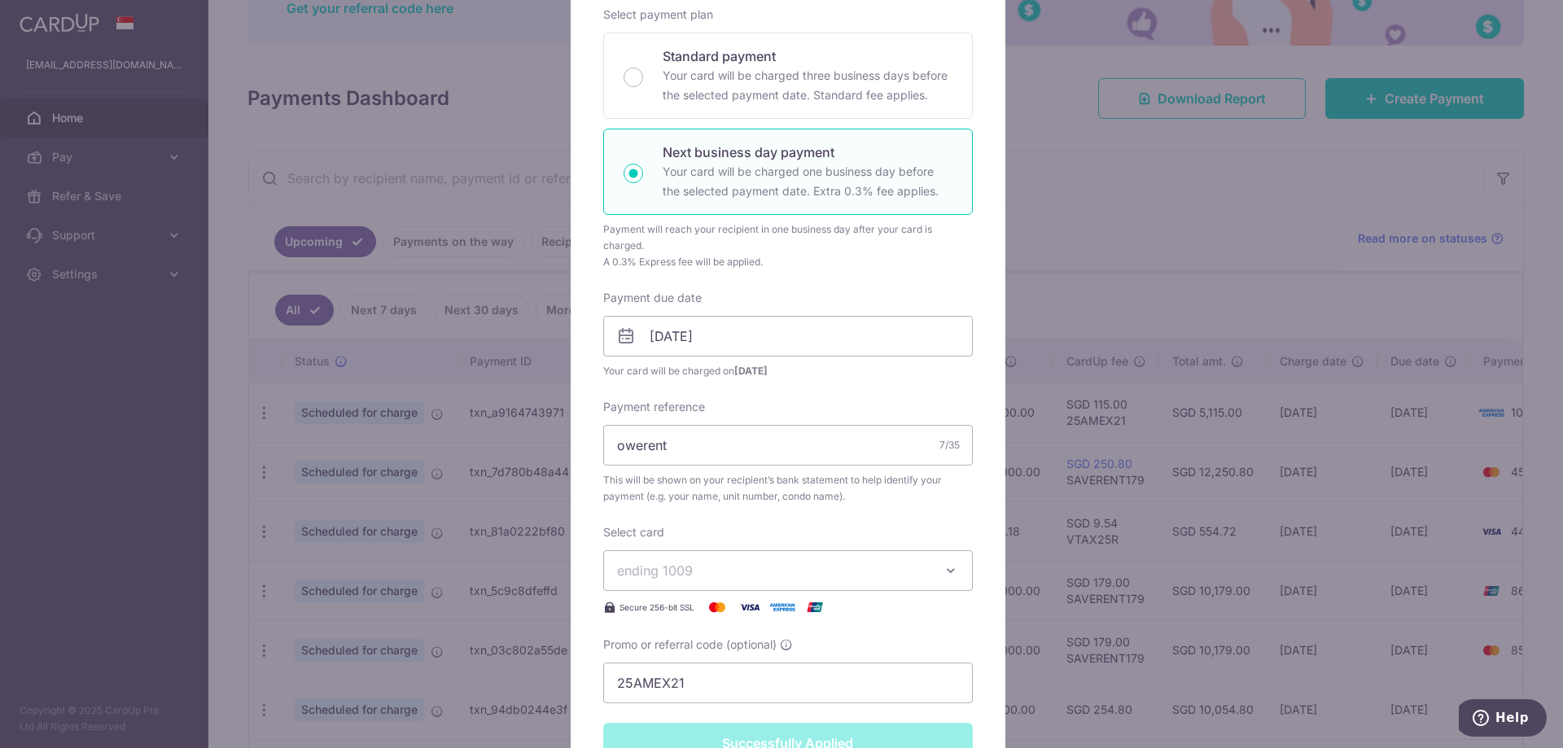
scroll to position [69, 0]
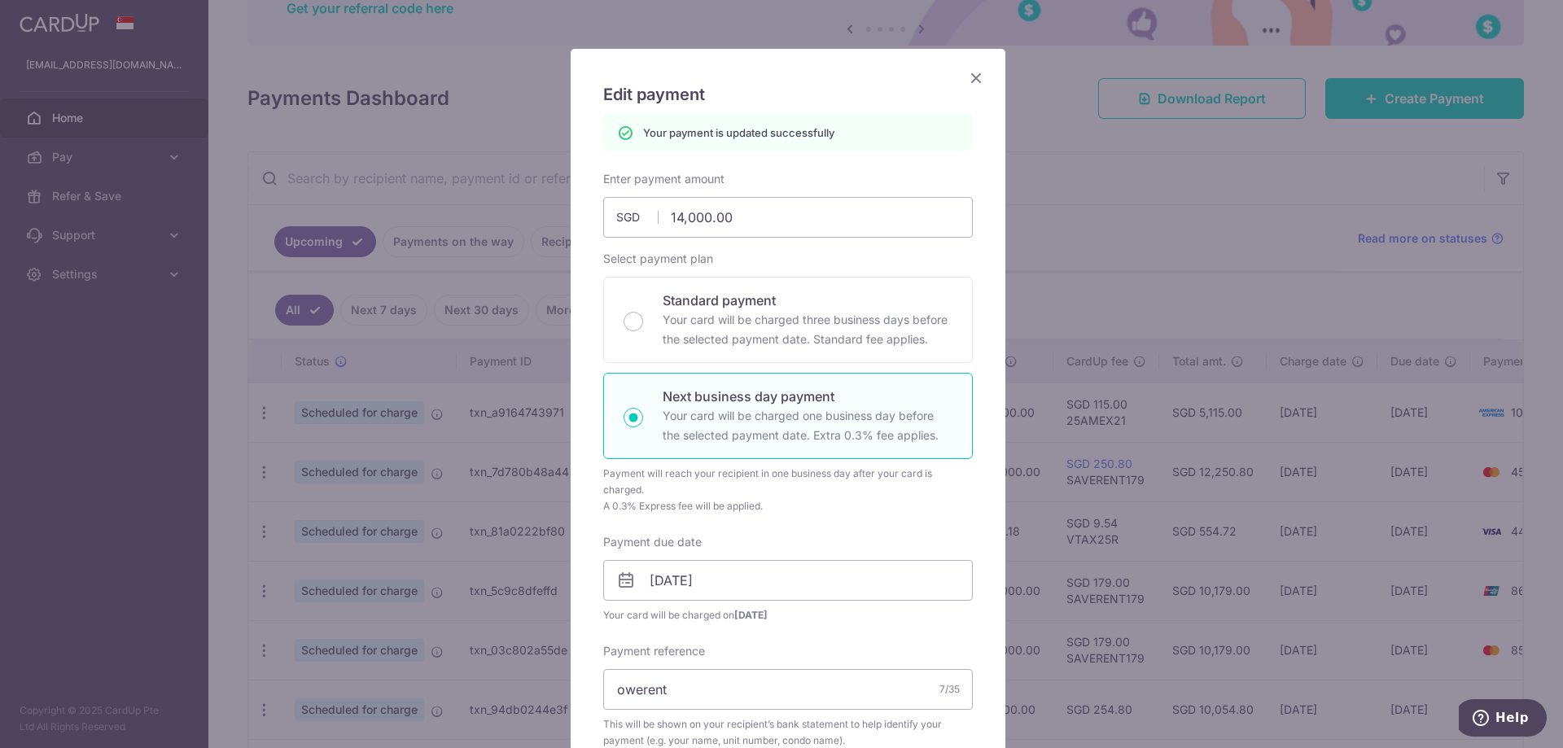
click at [973, 79] on icon "Close" at bounding box center [976, 78] width 20 height 20
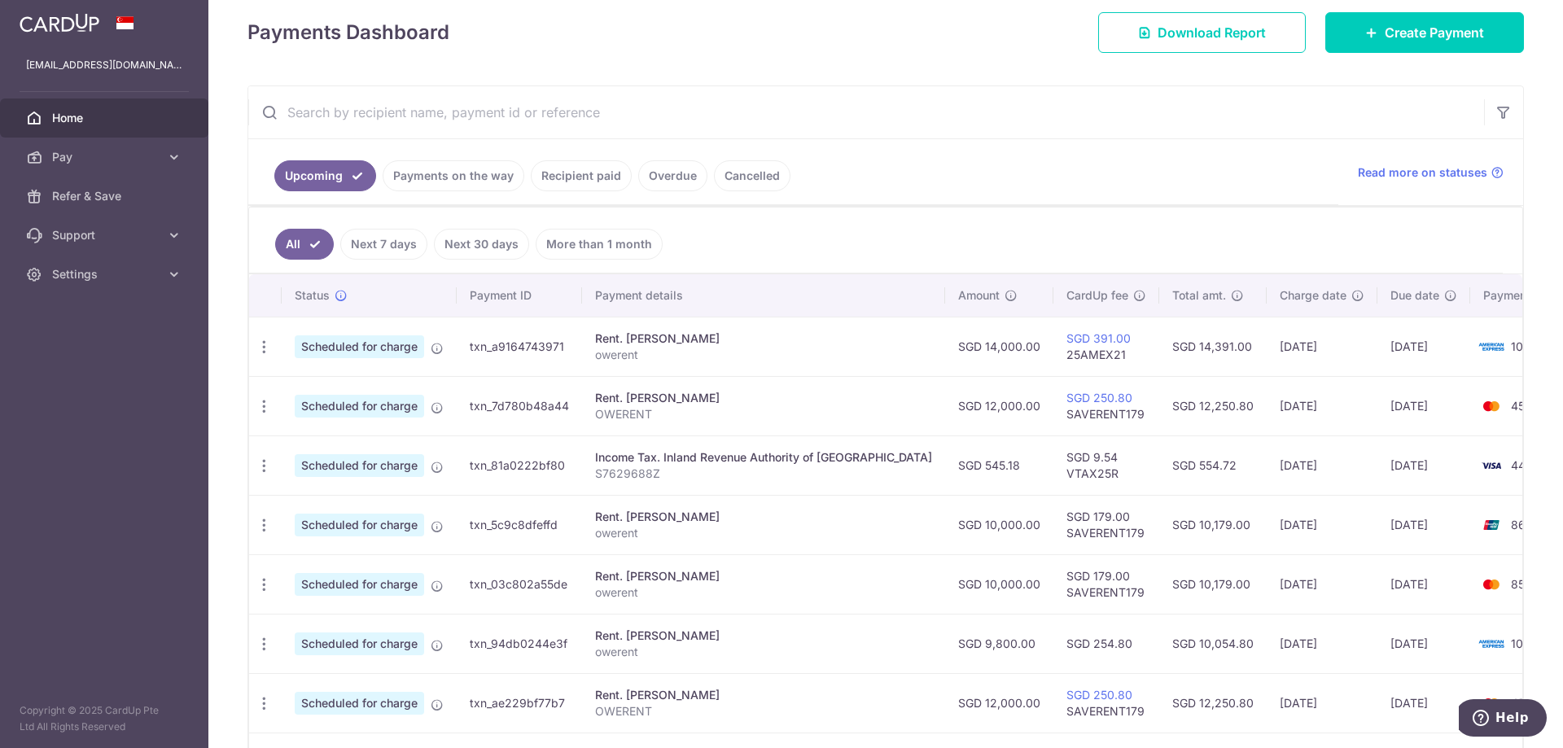
scroll to position [326, 0]
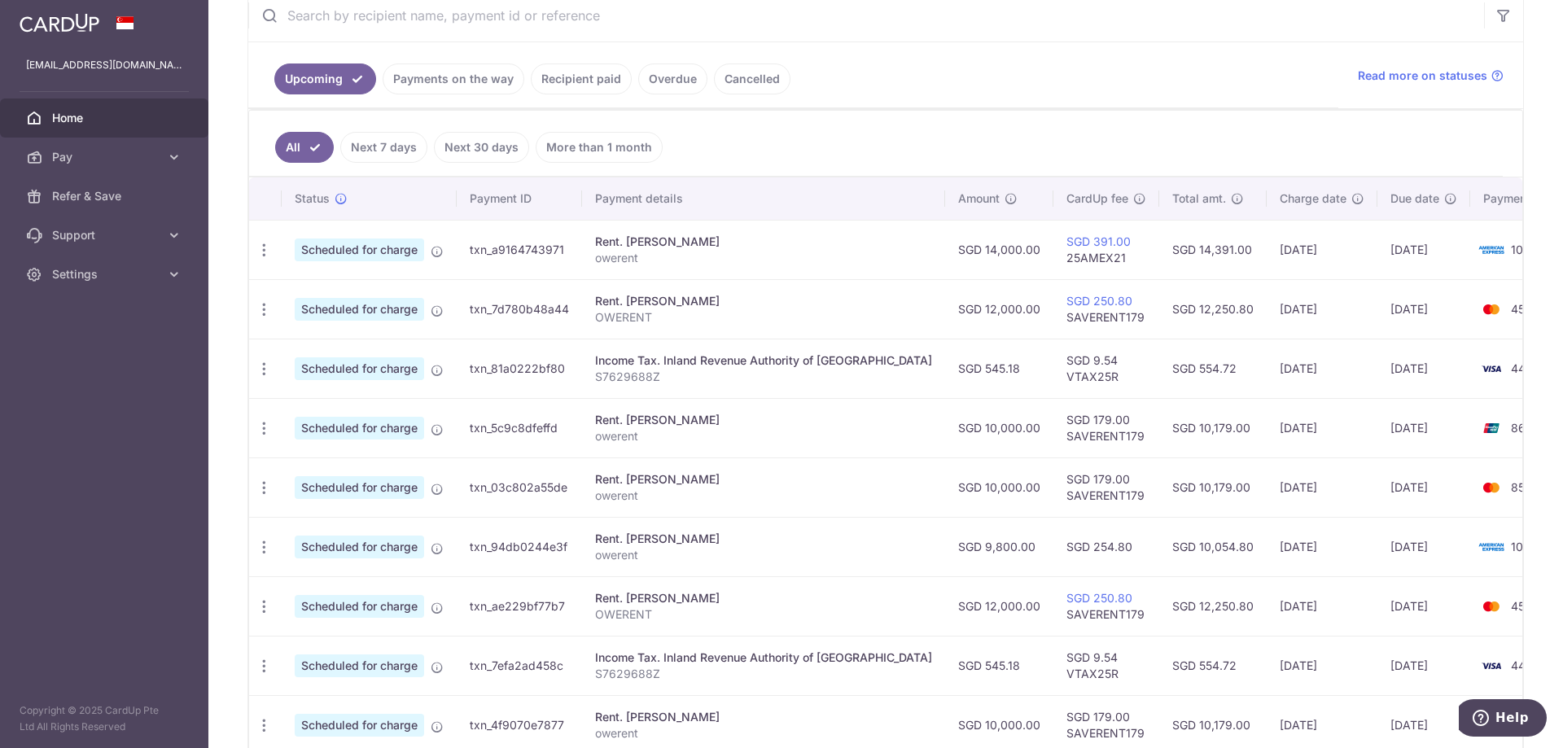
click at [998, 126] on ul "All Next 7 days Next 30 days More than 1 month" at bounding box center [876, 144] width 1254 height 66
click at [262, 313] on icon "button" at bounding box center [264, 309] width 17 height 17
click at [319, 357] on span "Update payment" at bounding box center [351, 354] width 111 height 20
radio input "true"
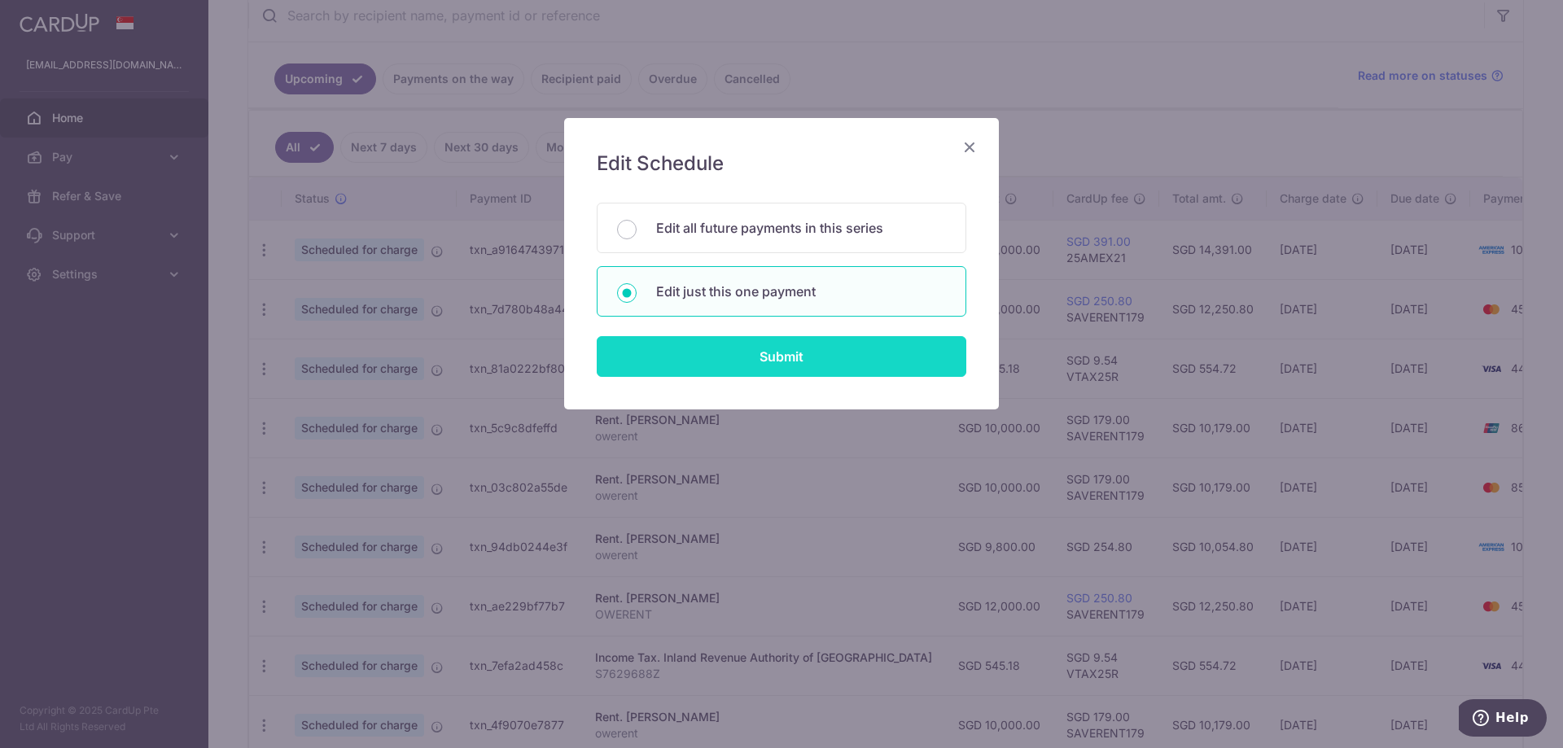
click at [719, 351] on input "Submit" at bounding box center [782, 356] width 370 height 41
radio input "true"
type input "12,000.00"
type input "04/10/2025"
type input "OWERENT"
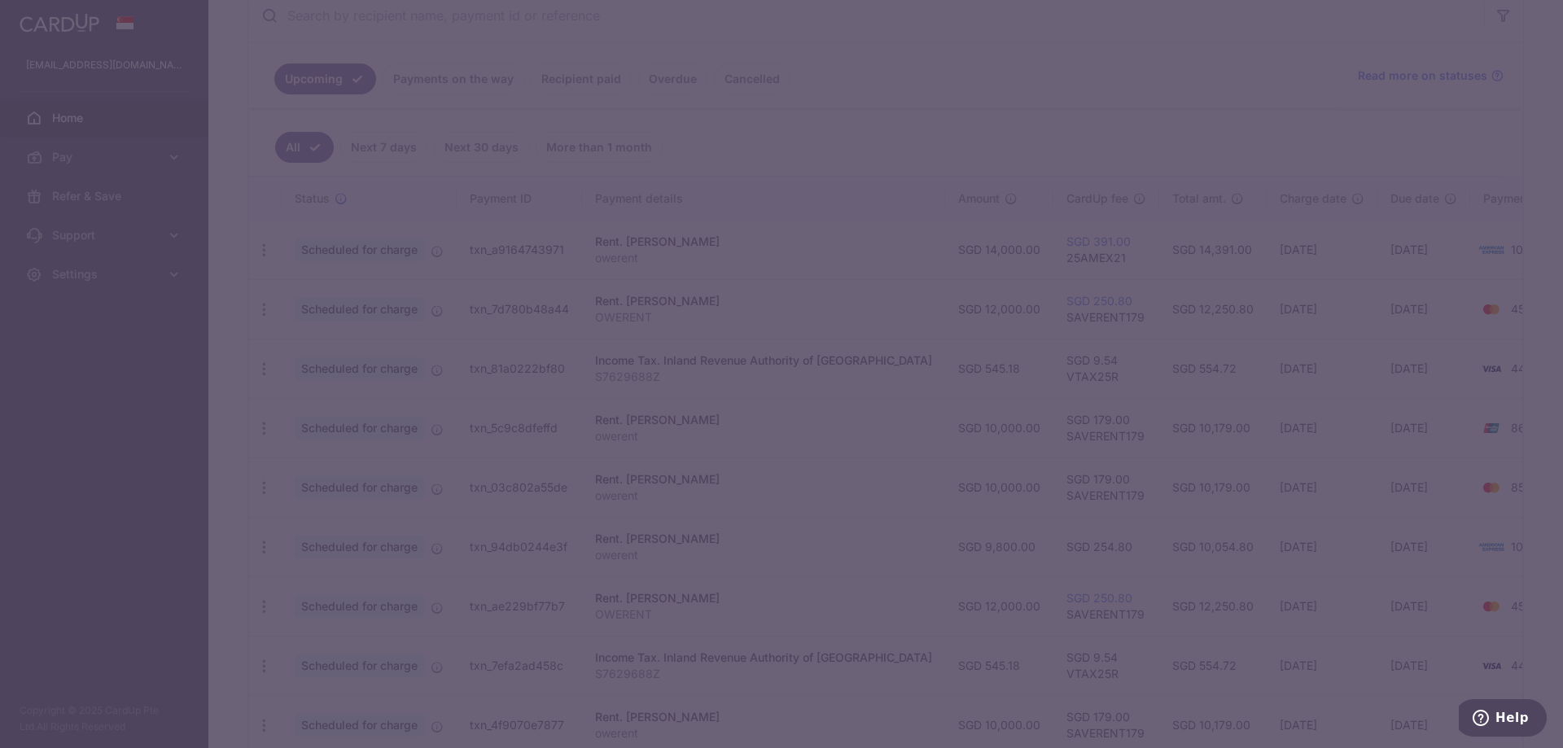
type input "SAVERENT179"
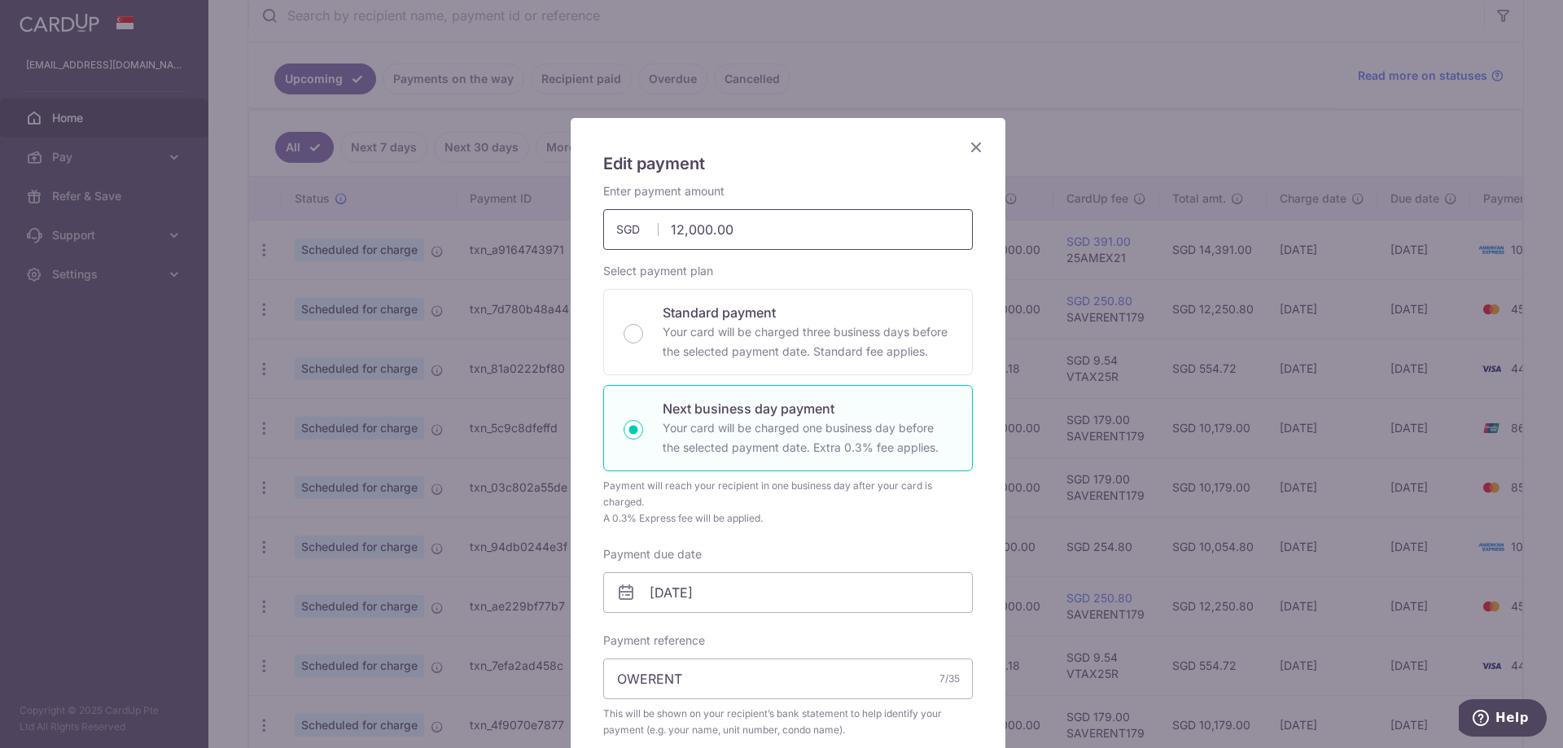
drag, startPoint x: 665, startPoint y: 230, endPoint x: 674, endPoint y: 229, distance: 9.0
click at [674, 229] on input "12,000.00" at bounding box center [788, 229] width 370 height 41
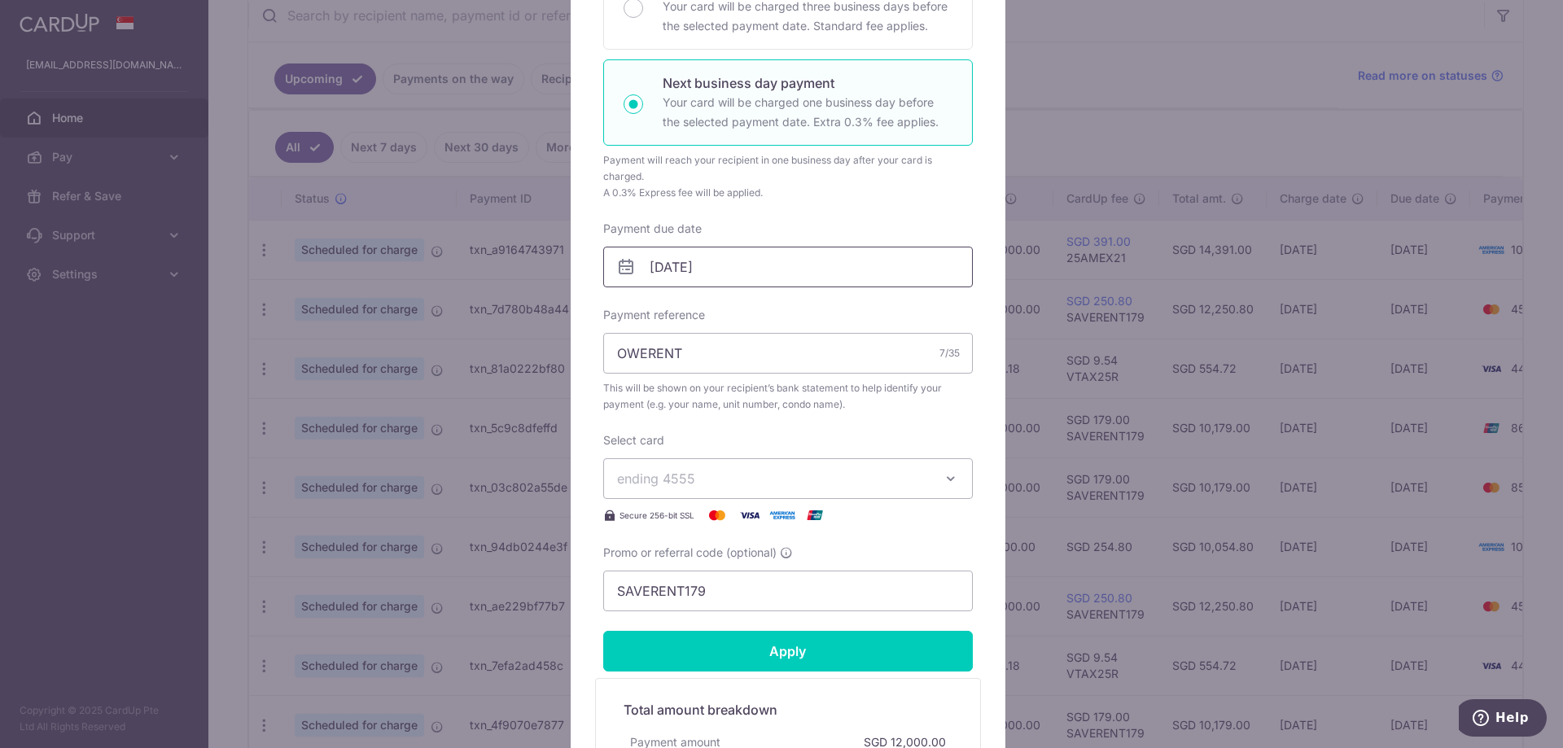
type input "16,000.00"
click at [676, 271] on input "04/10/2025" at bounding box center [788, 267] width 370 height 41
click at [629, 305] on link "Prev" at bounding box center [627, 311] width 20 height 20
click at [825, 319] on link "Next" at bounding box center [827, 311] width 20 height 20
click at [766, 383] on link "2" at bounding box center [760, 383] width 26 height 26
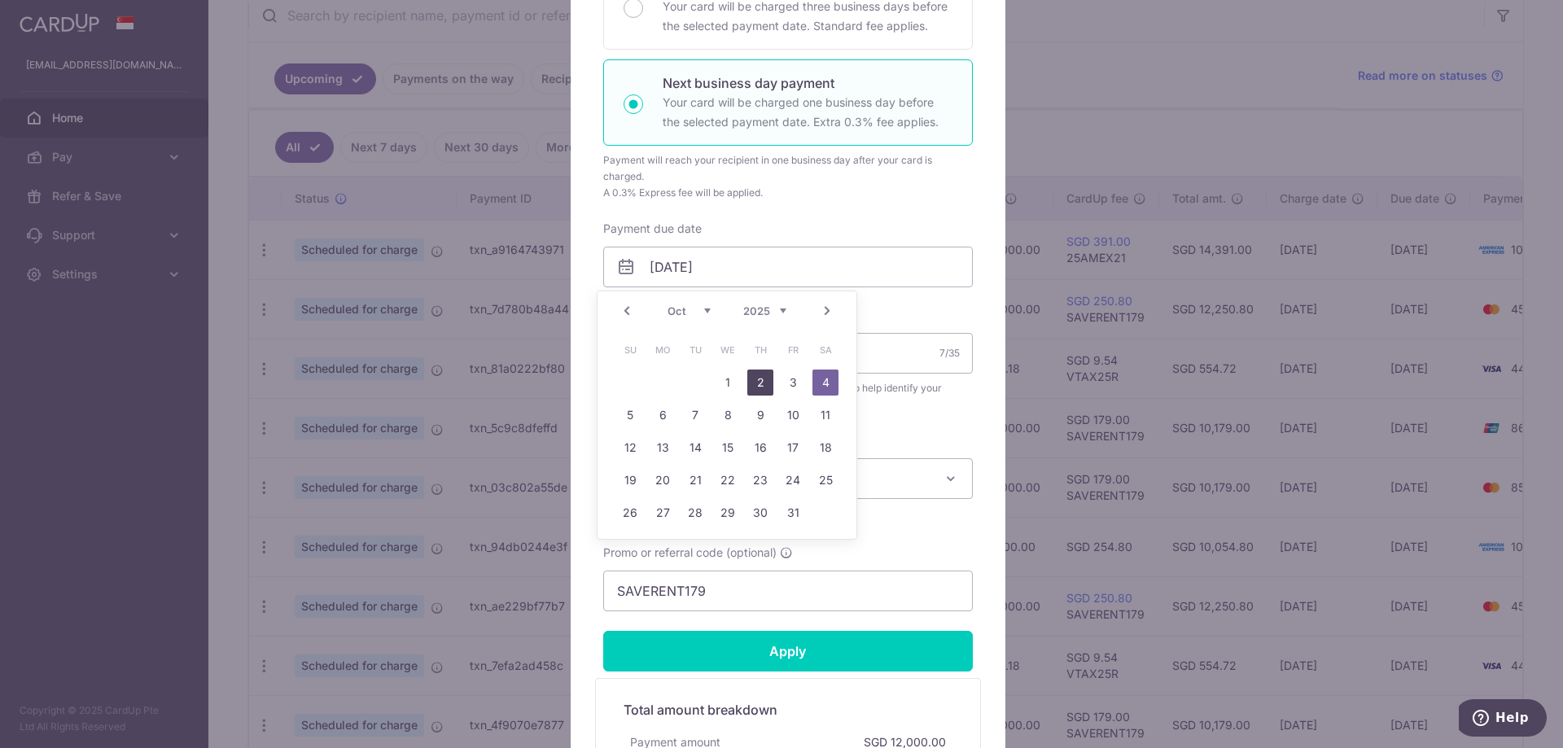
type input "[DATE]"
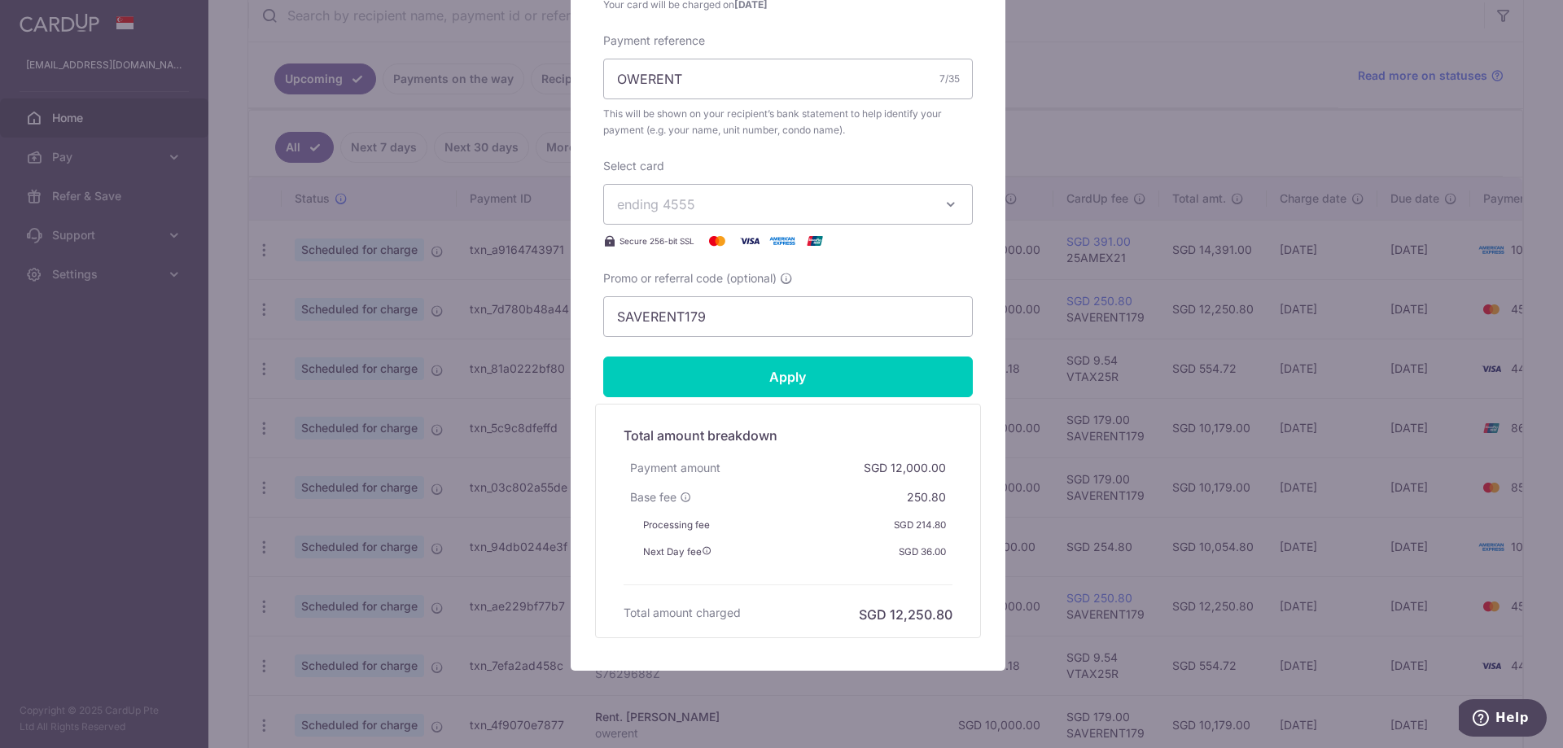
scroll to position [651, 0]
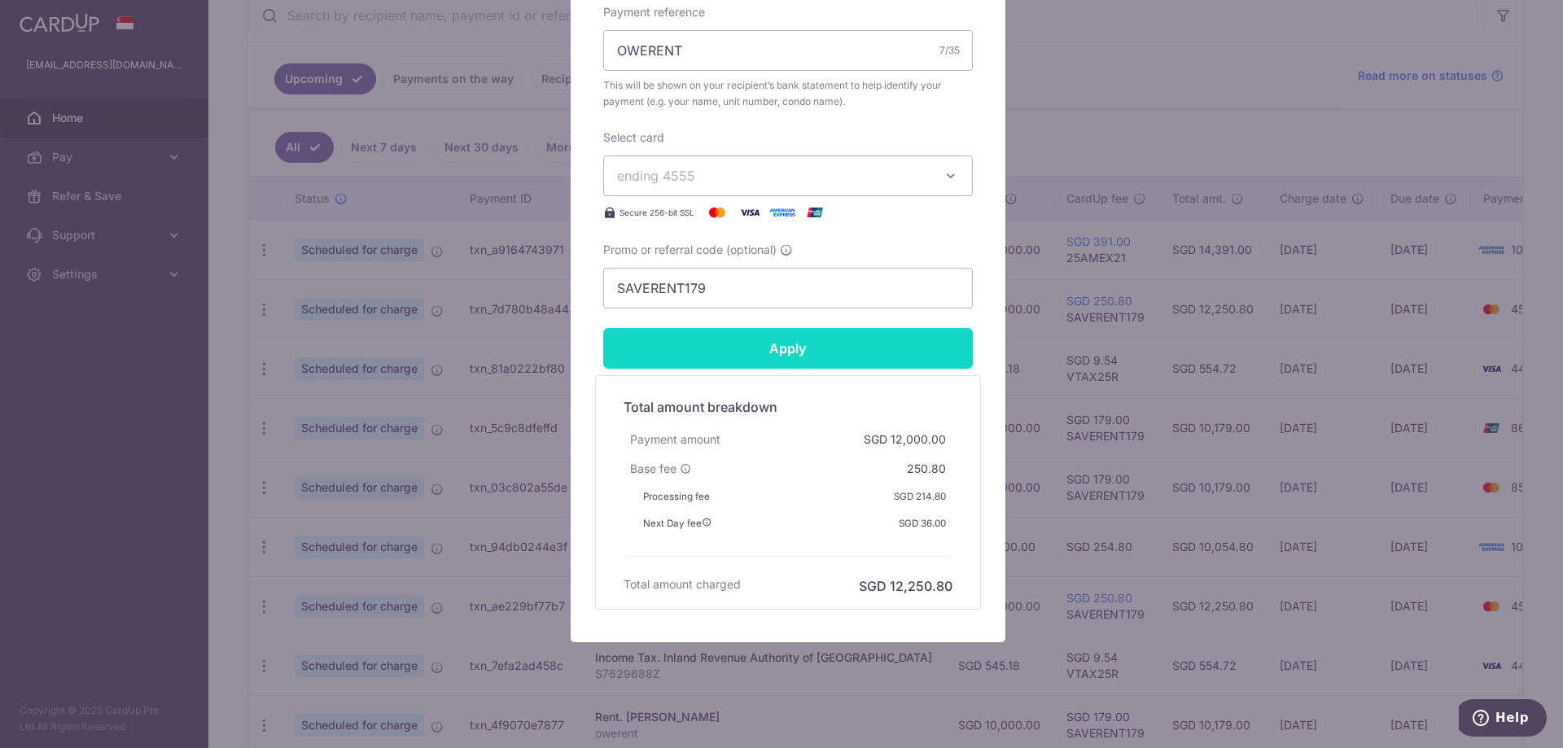
click at [804, 339] on input "Apply" at bounding box center [788, 348] width 370 height 41
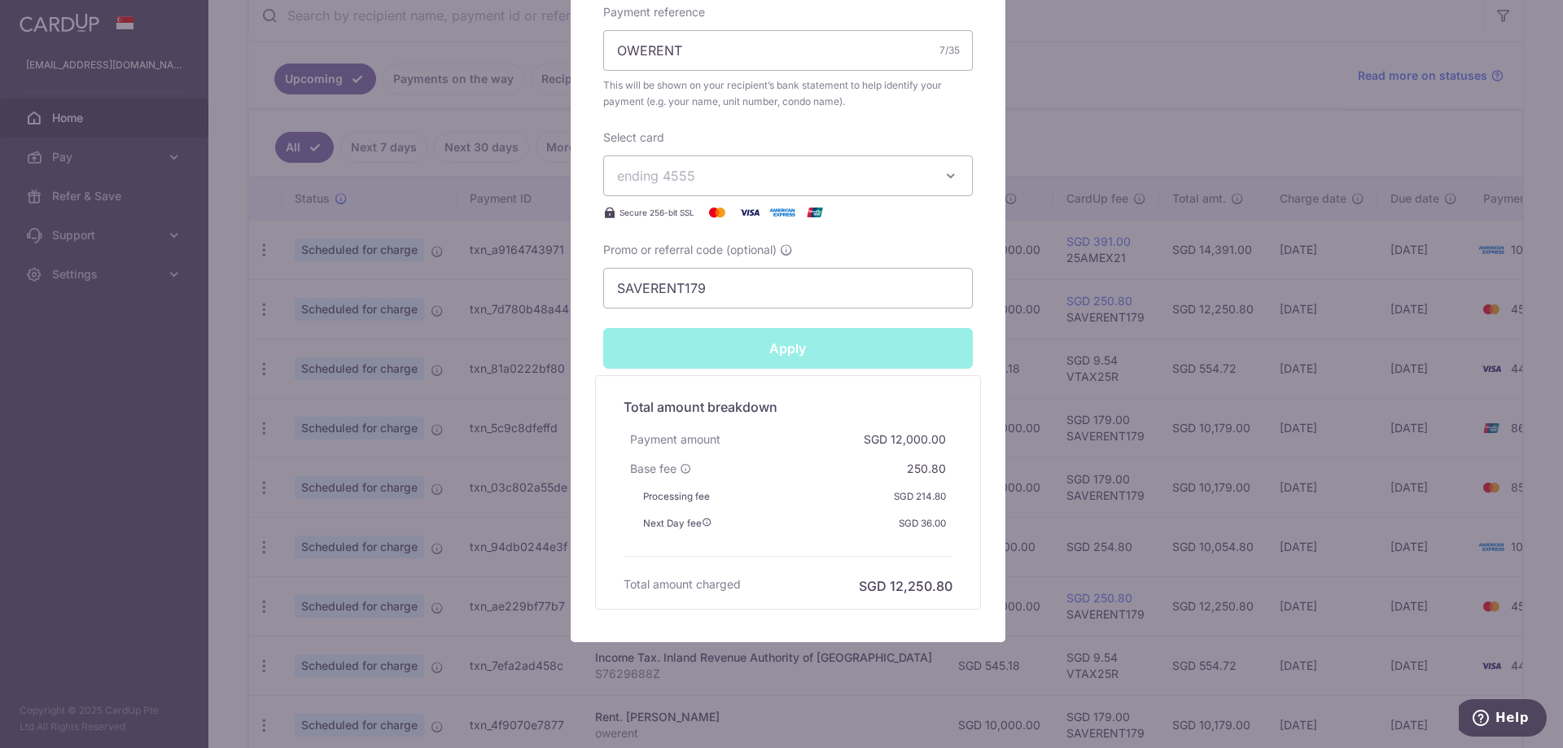
type input "Successfully Applied"
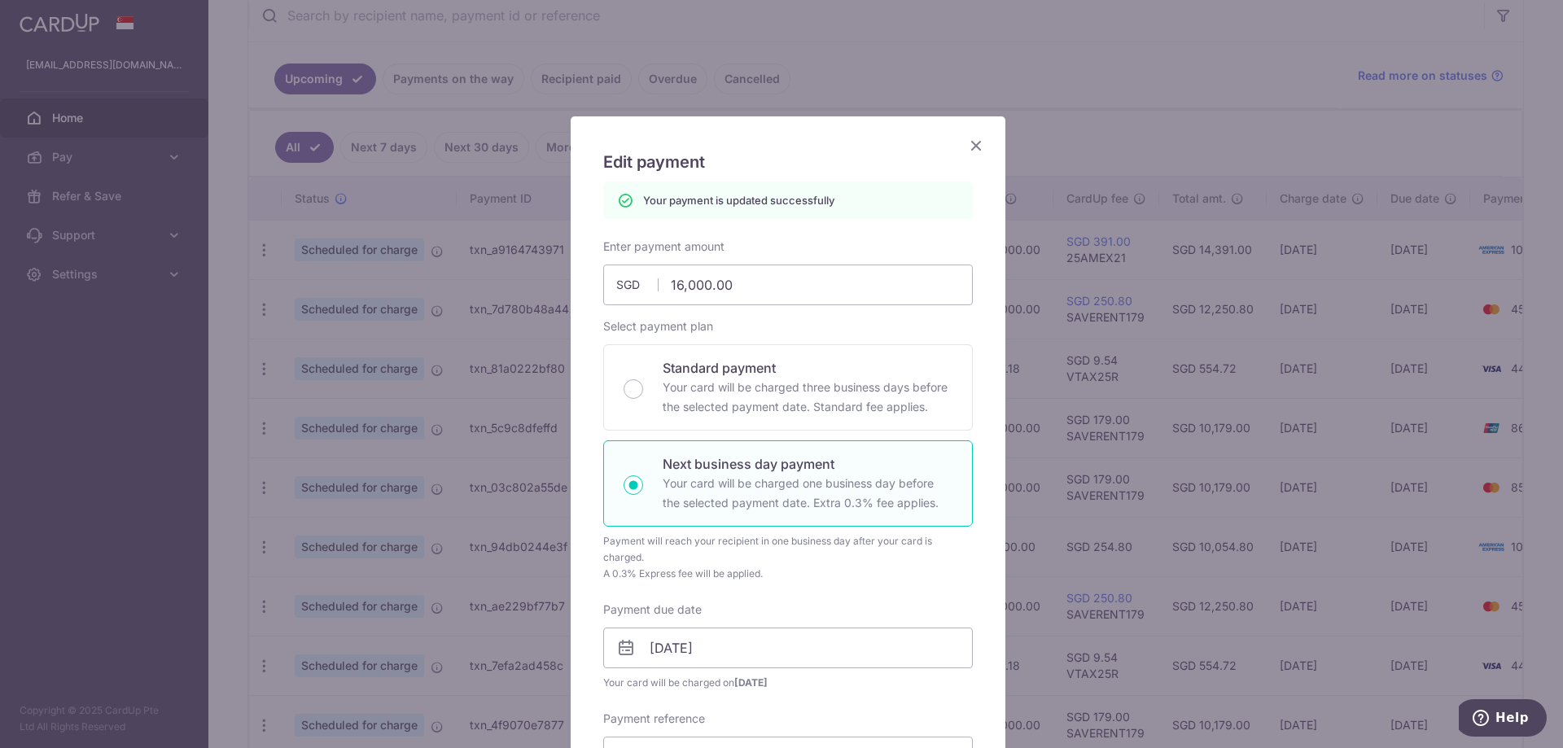
scroll to position [0, 0]
drag, startPoint x: 963, startPoint y: 140, endPoint x: 1035, endPoint y: 184, distance: 84.0
click at [966, 141] on icon "Close" at bounding box center [976, 147] width 20 height 20
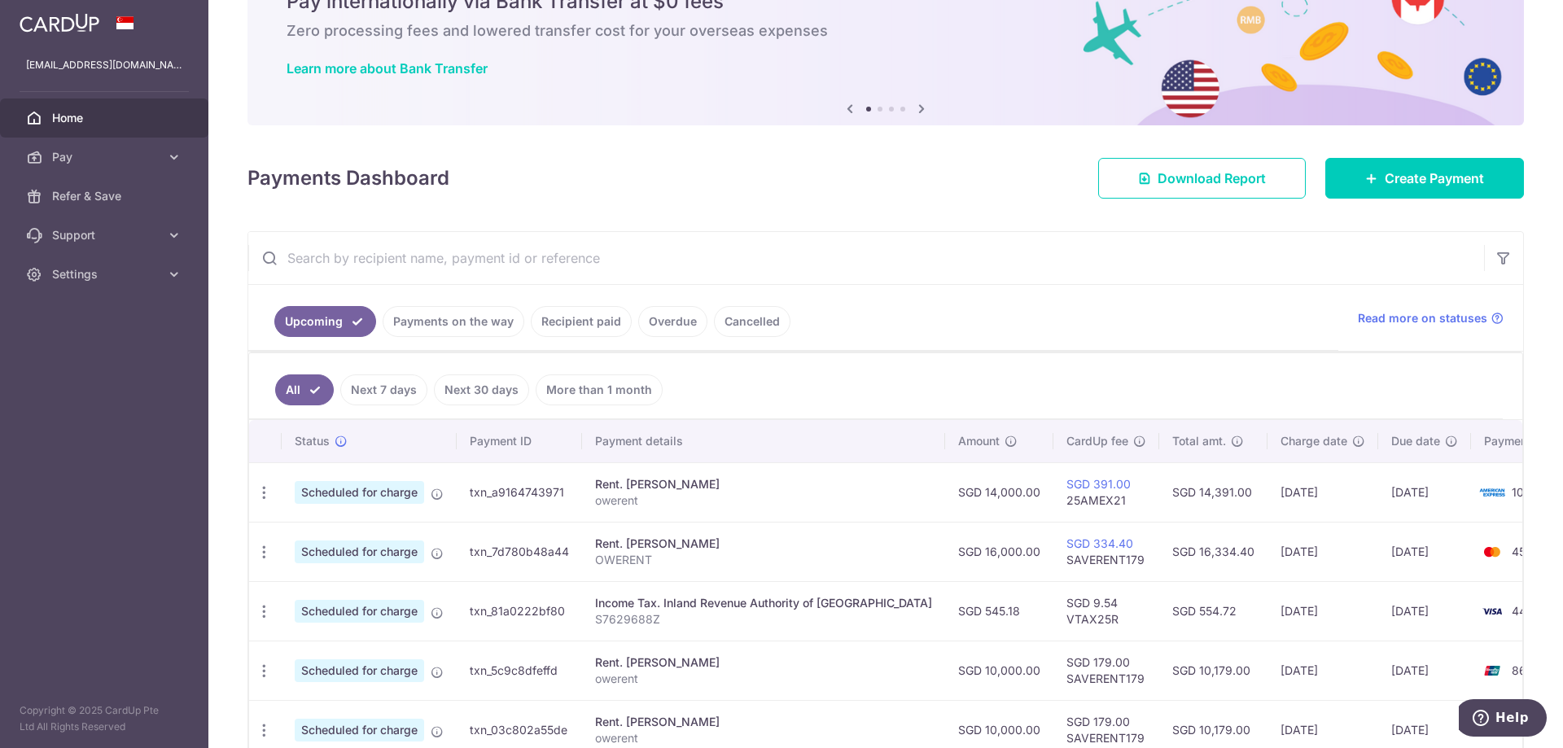
scroll to position [163, 0]
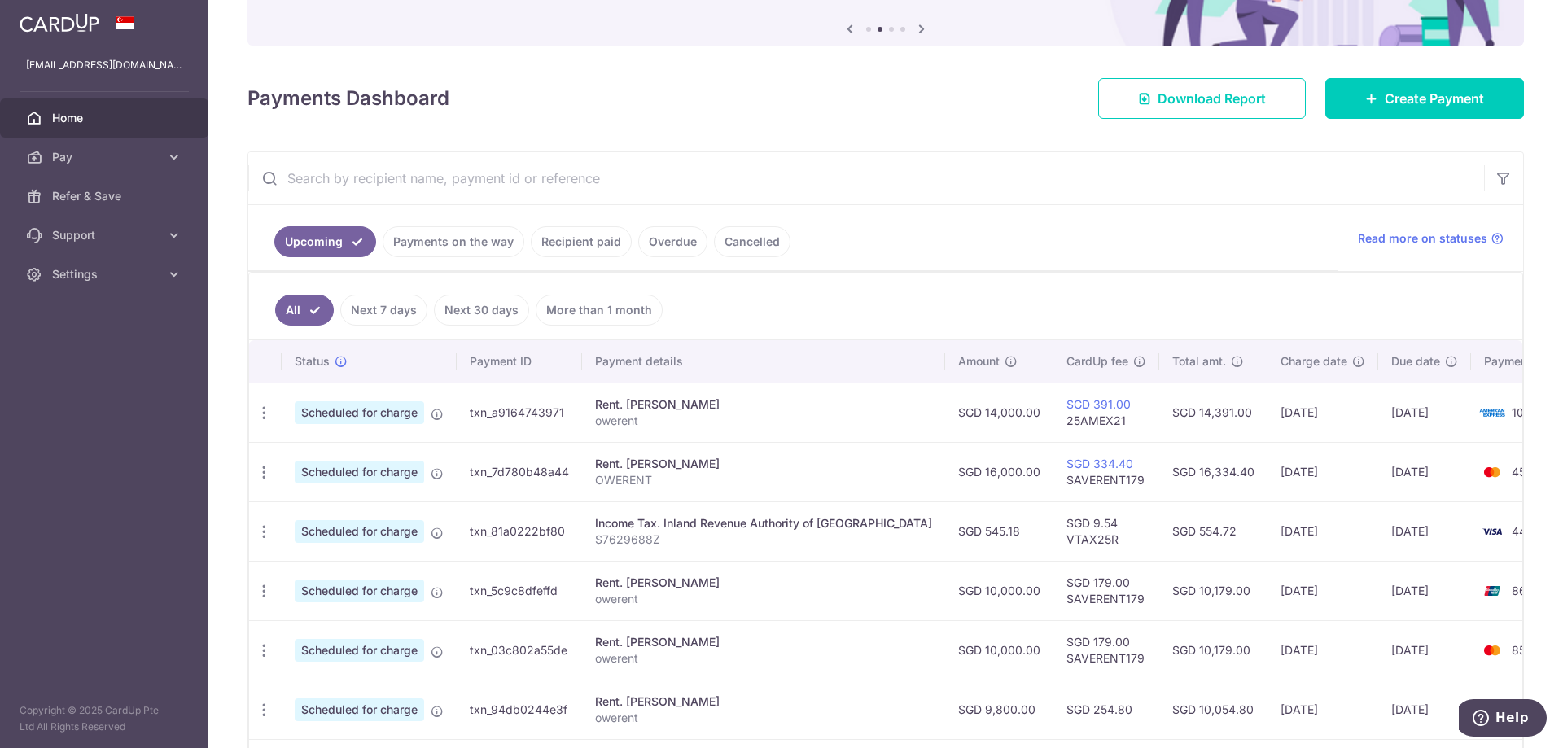
drag, startPoint x: 263, startPoint y: 406, endPoint x: 303, endPoint y: 398, distance: 40.7
click at [263, 406] on icon "button" at bounding box center [264, 413] width 17 height 17
click at [347, 453] on span "Update payment" at bounding box center [351, 458] width 111 height 20
radio input "true"
type input "14,000.00"
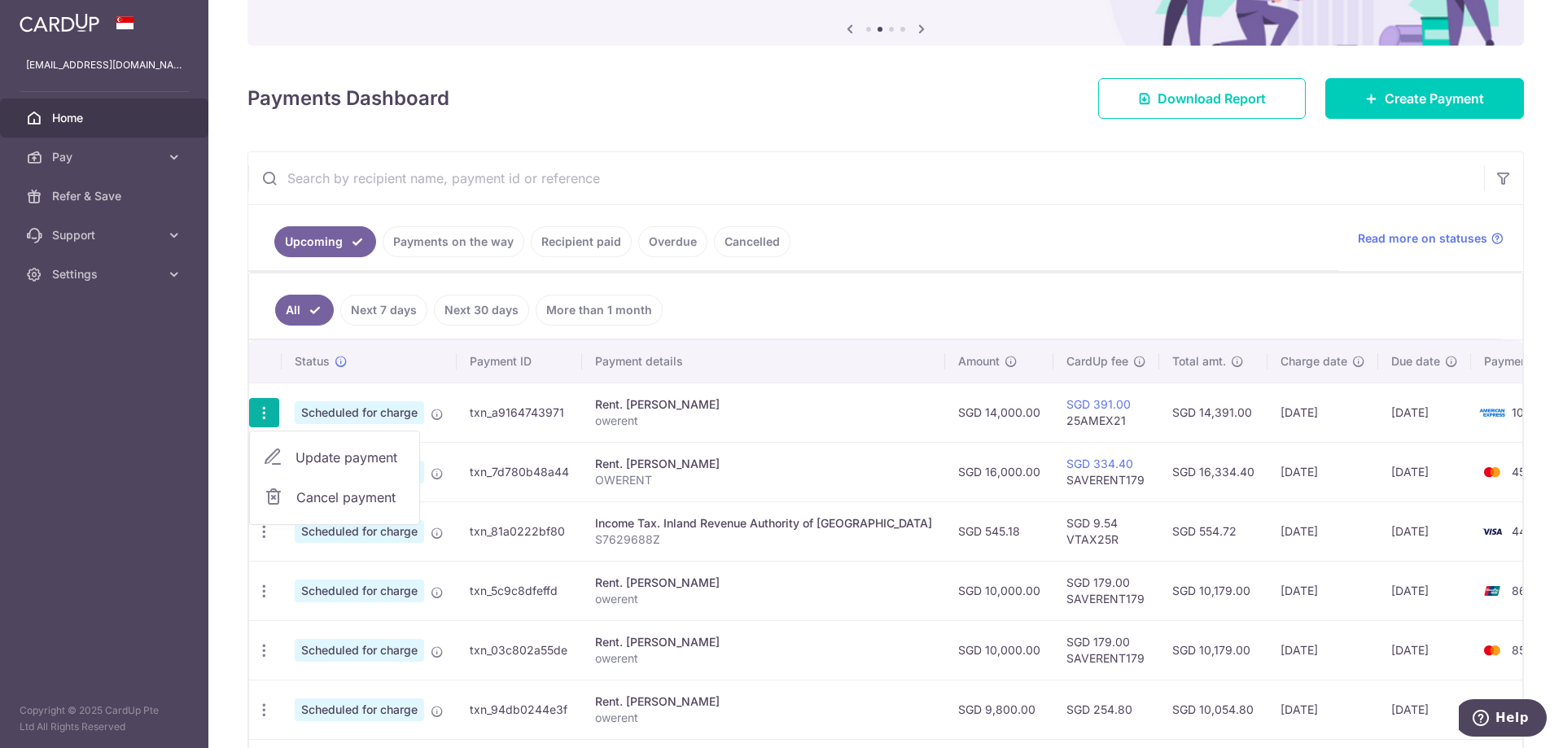
type input "[DATE]"
type input "owerent"
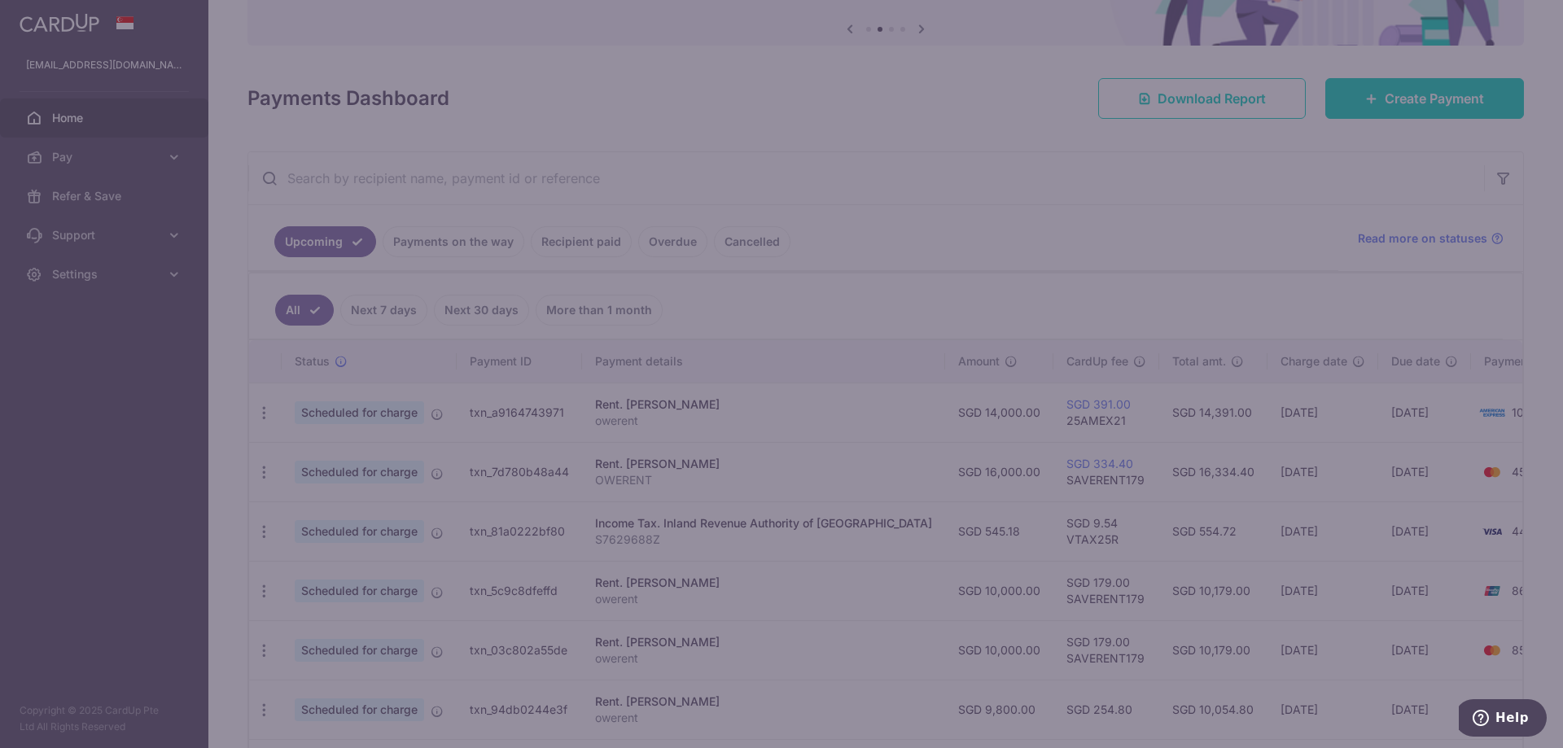
type input "25AMEX21"
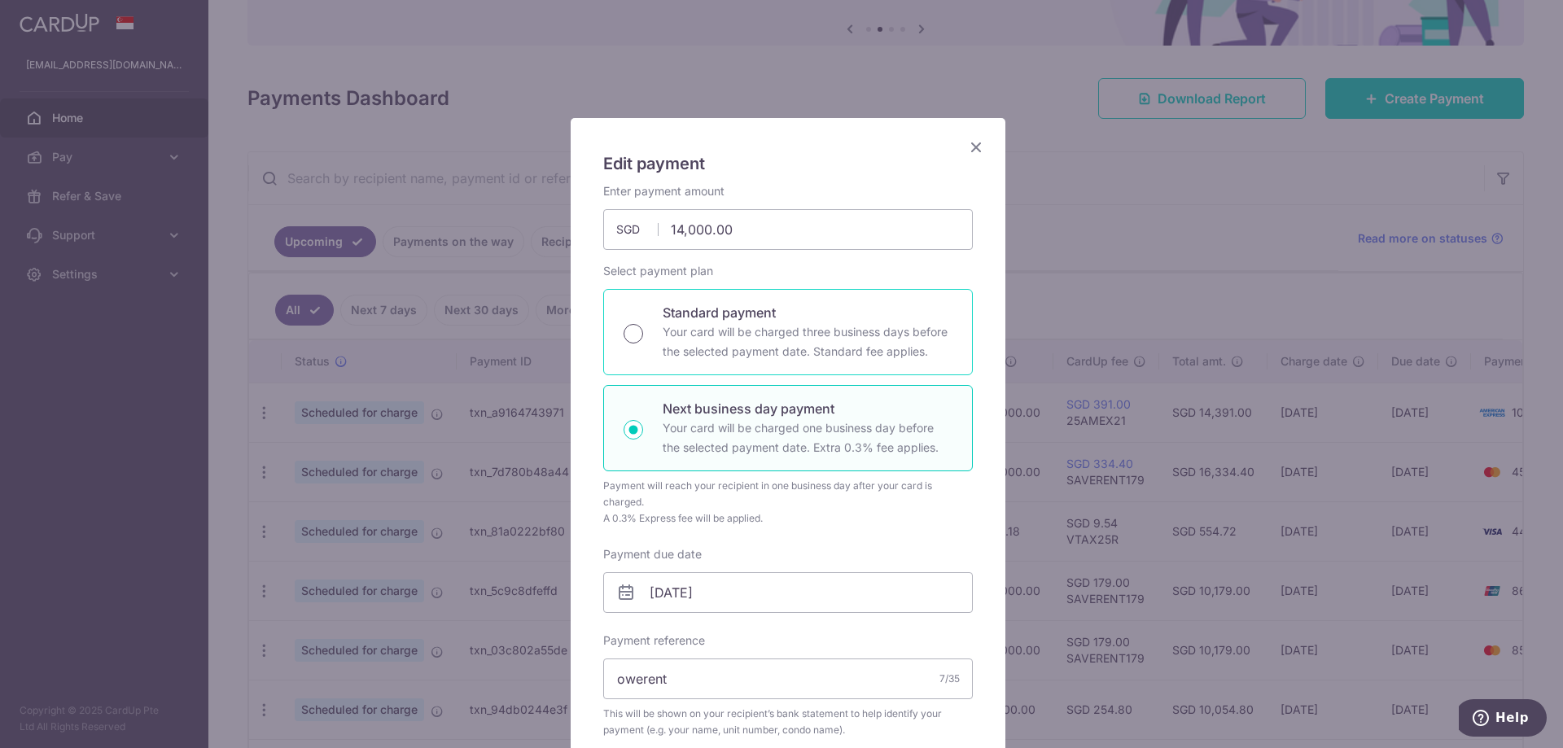
click at [632, 342] on input "Standard payment Your card will be charged three business days before the selec…" at bounding box center [634, 334] width 20 height 20
radio input "true"
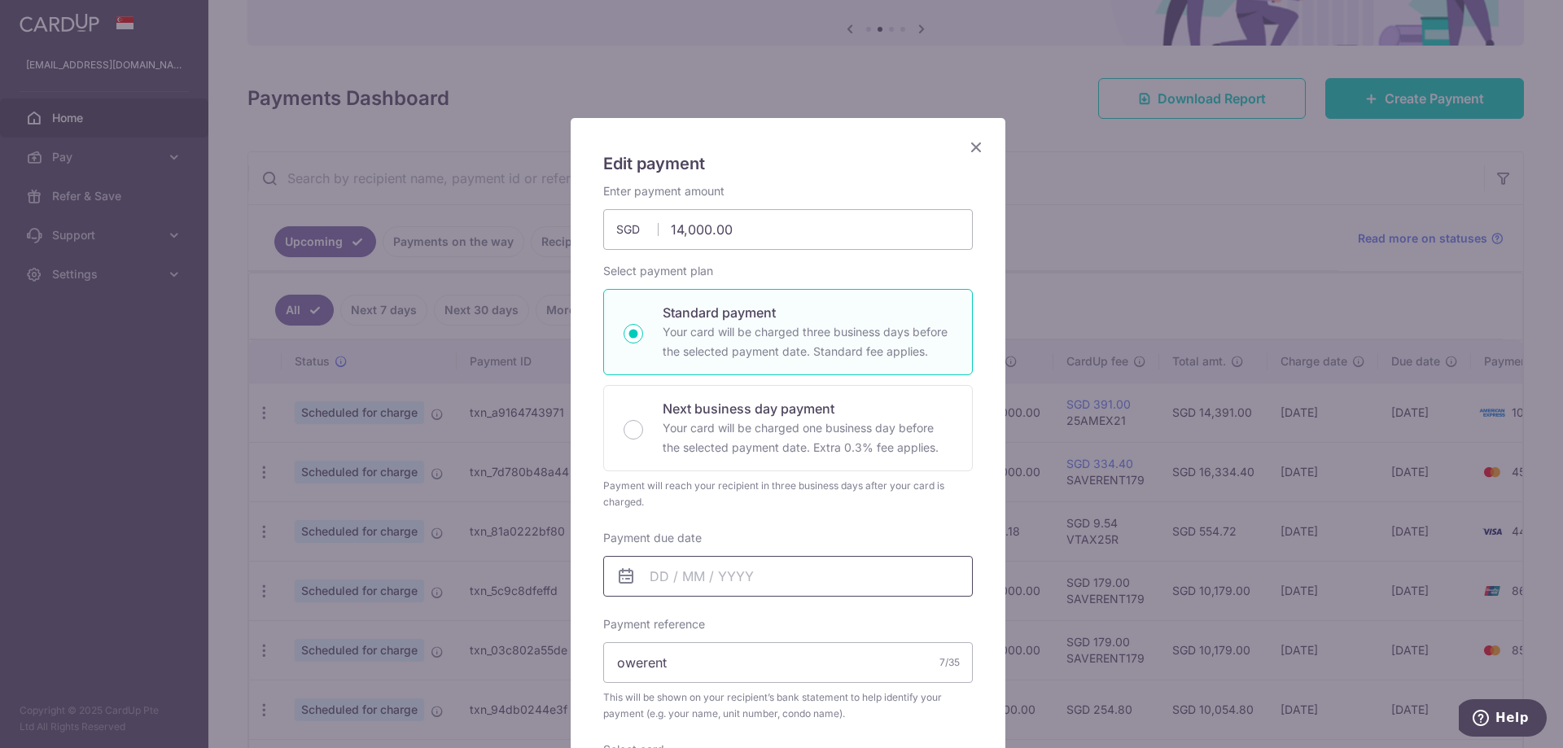
click at [714, 580] on input "Payment due date" at bounding box center [788, 576] width 370 height 41
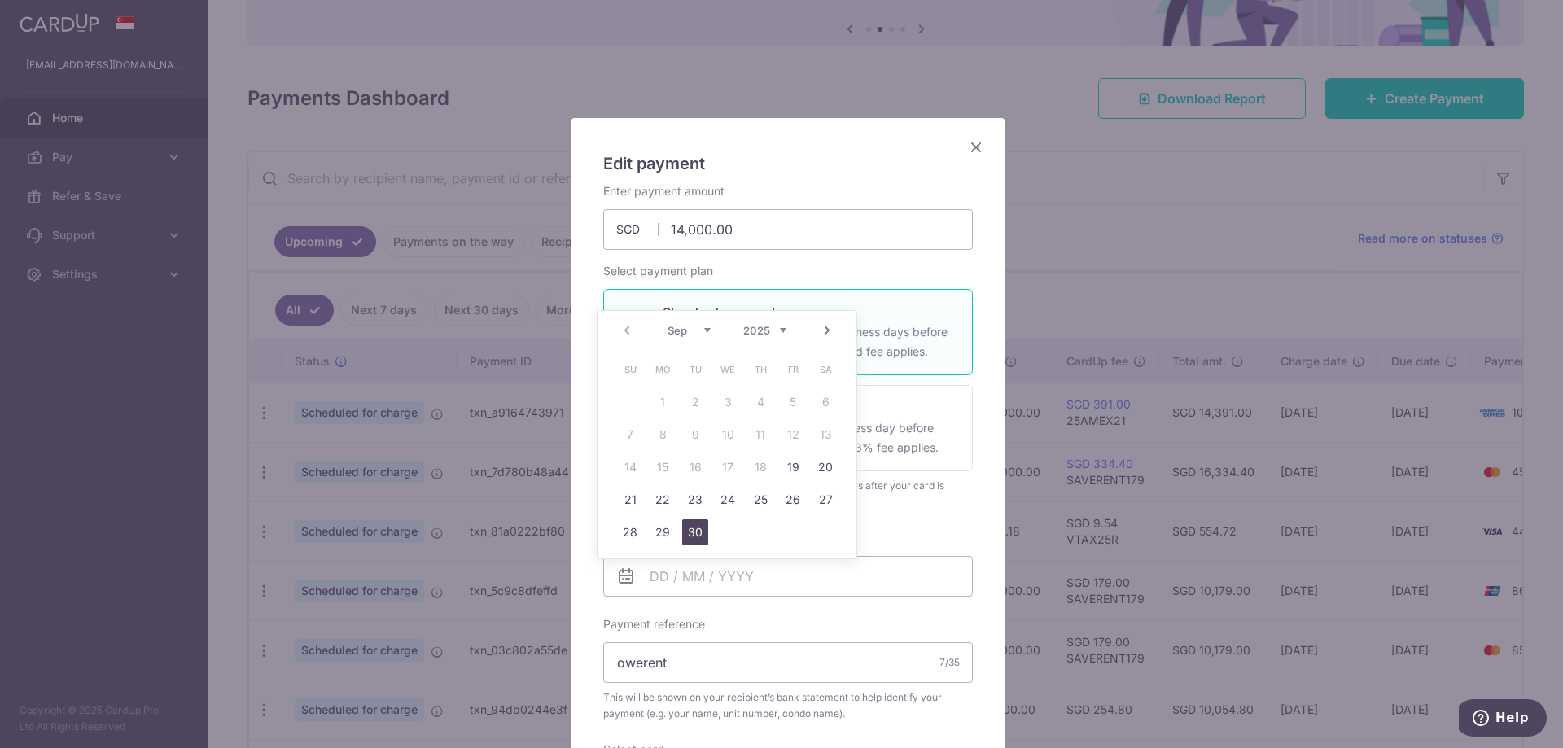
click at [697, 528] on link "30" at bounding box center [695, 532] width 26 height 26
type input "[DATE]"
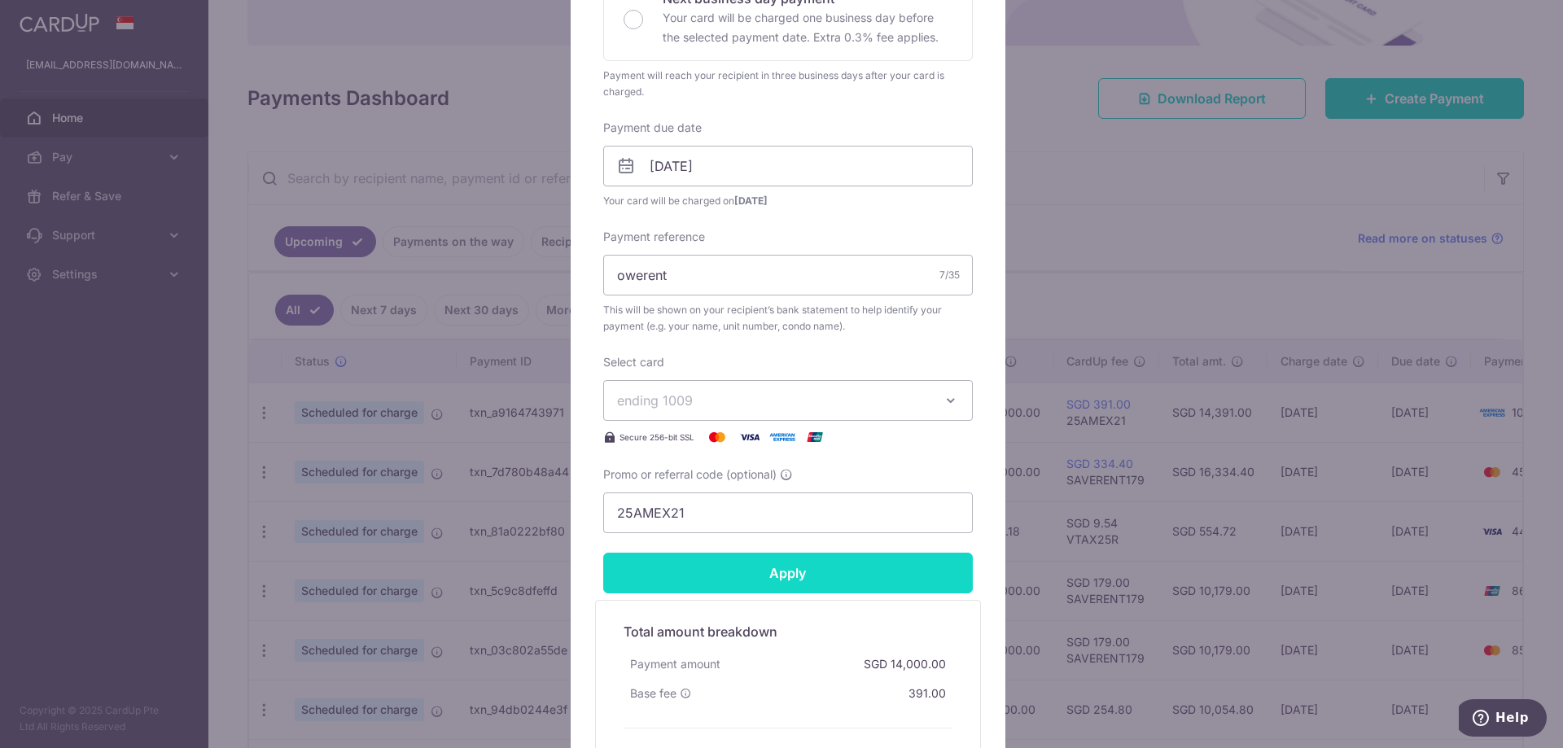
scroll to position [488, 0]
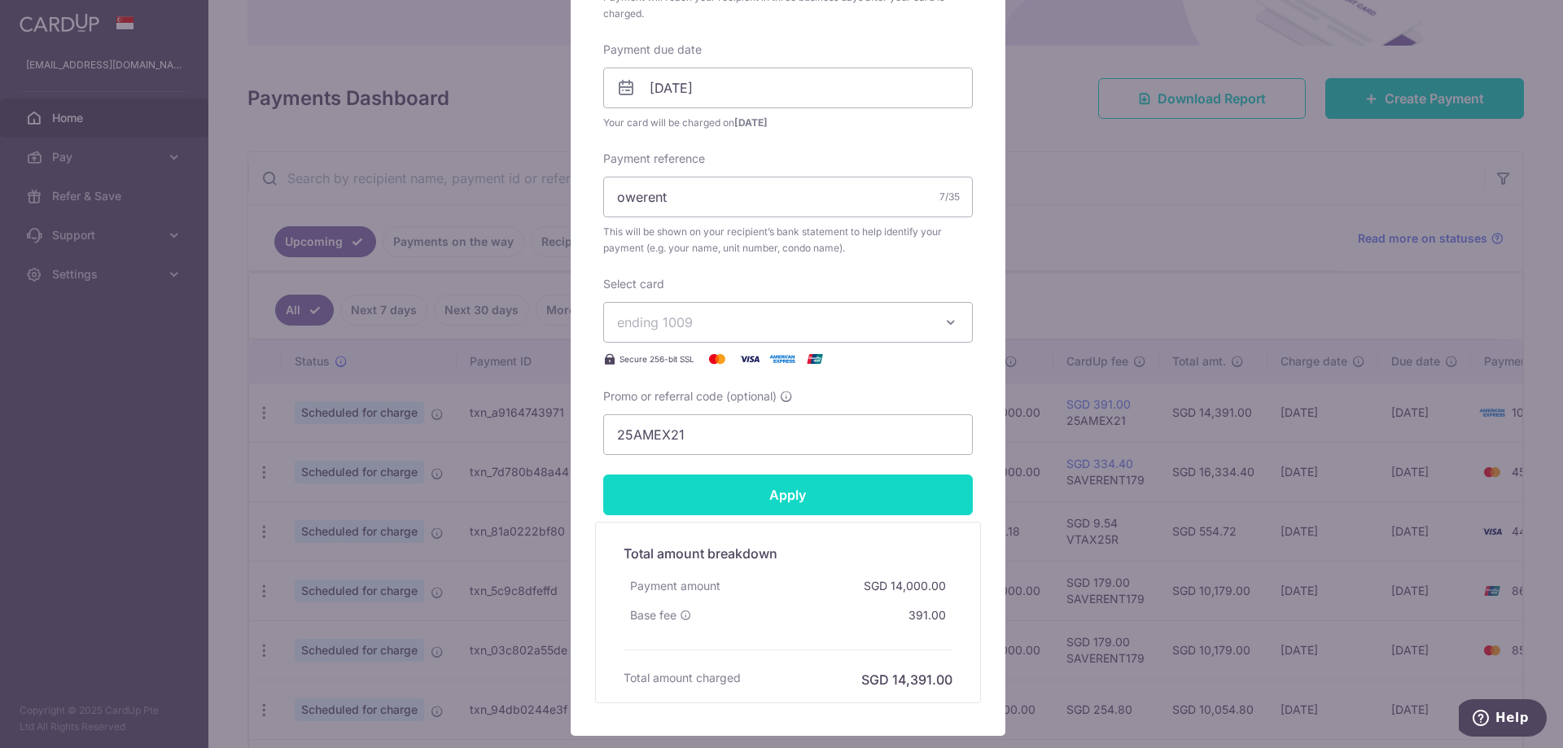
click at [794, 501] on input "Apply" at bounding box center [788, 495] width 370 height 41
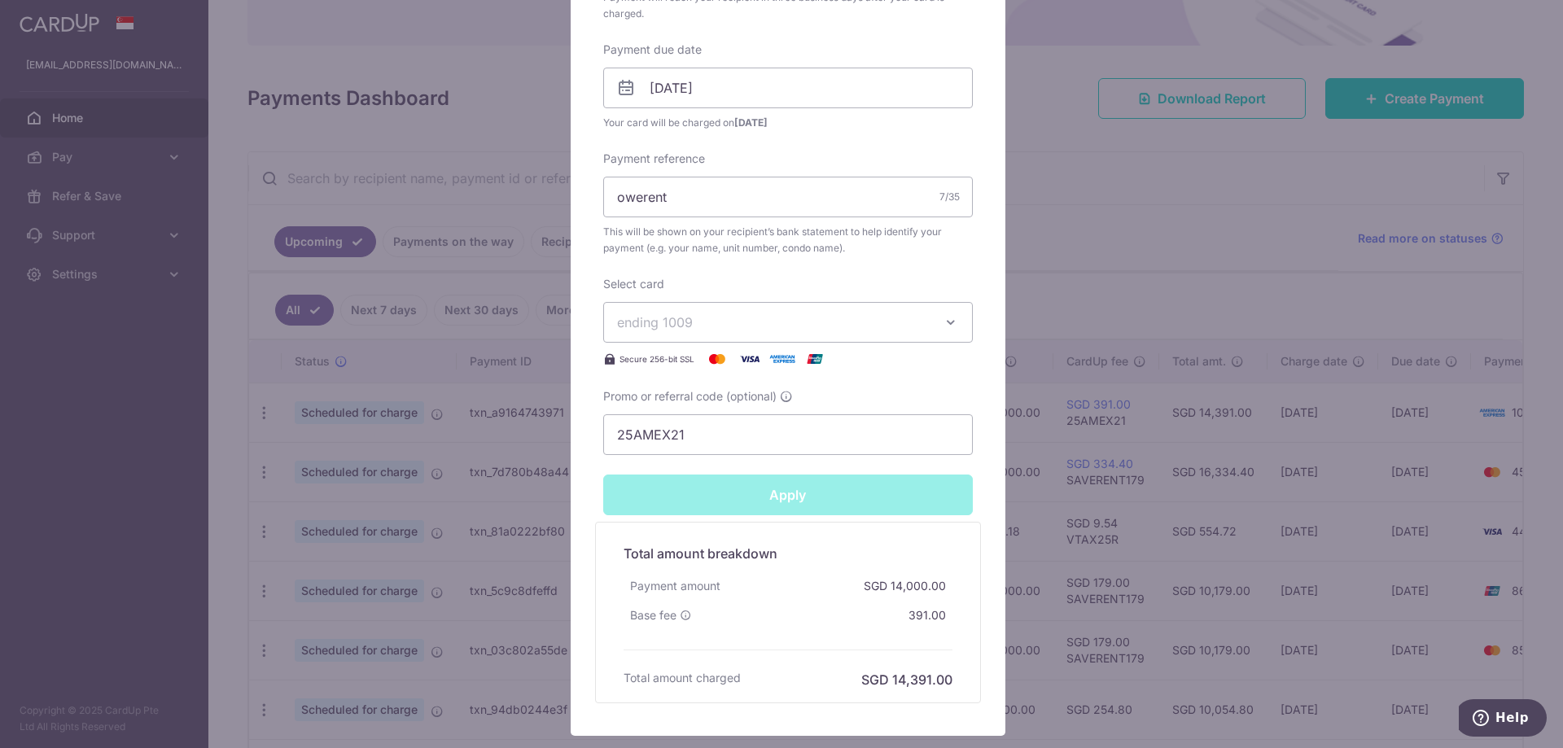
type input "Successfully Applied"
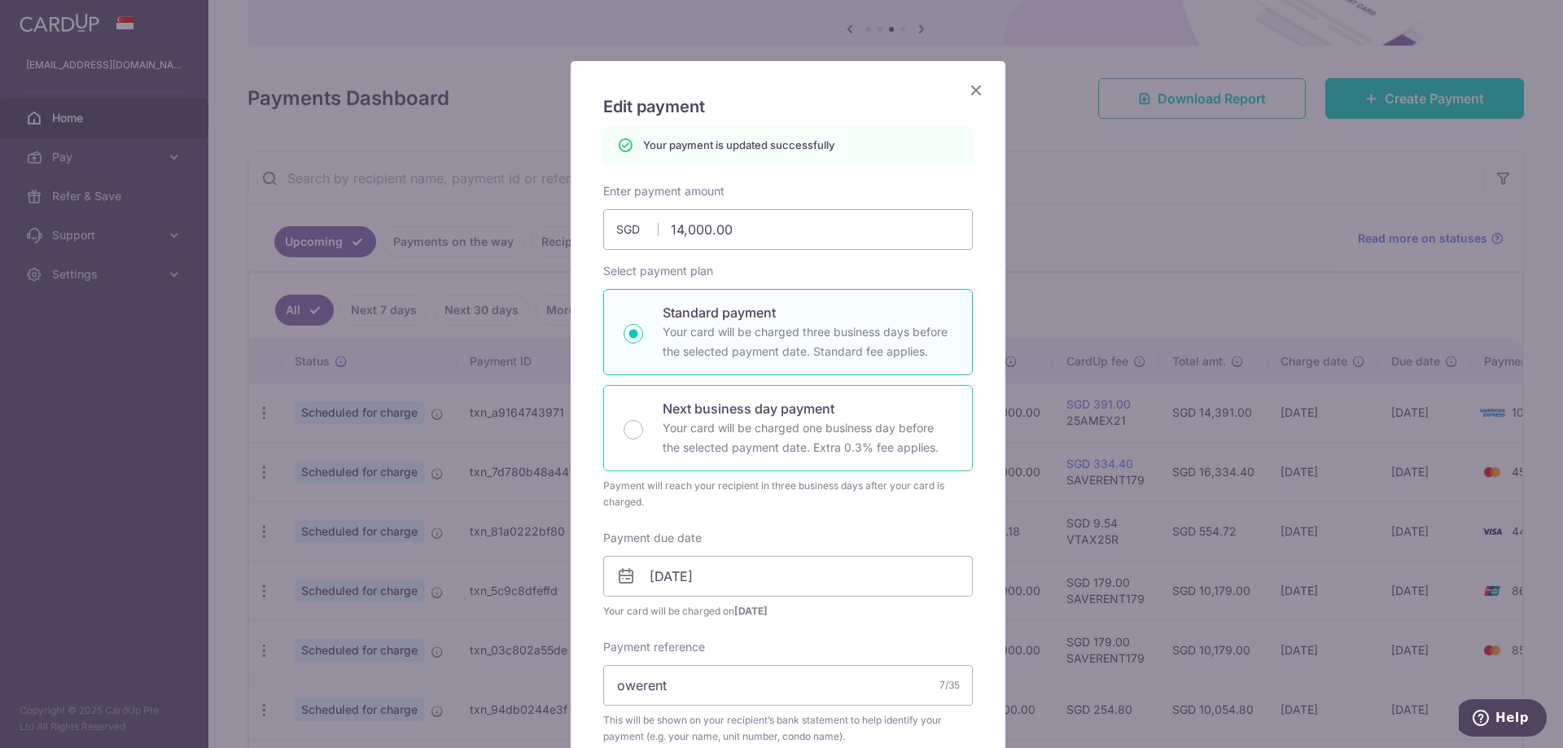
click at [653, 417] on div "Next business day payment Your card will be charged one business day before the…" at bounding box center [788, 428] width 370 height 86
radio input "false"
radio input "true"
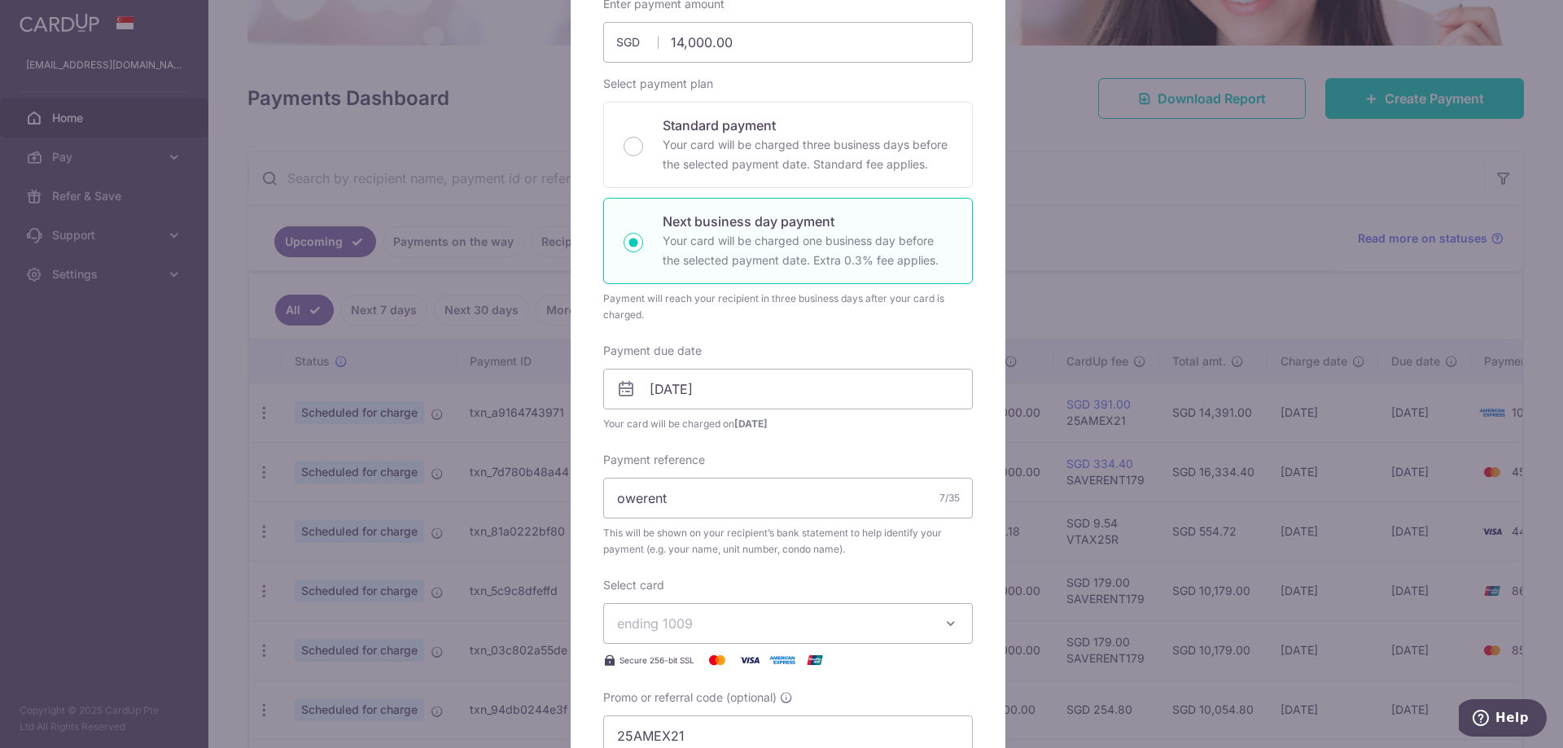
scroll to position [383, 0]
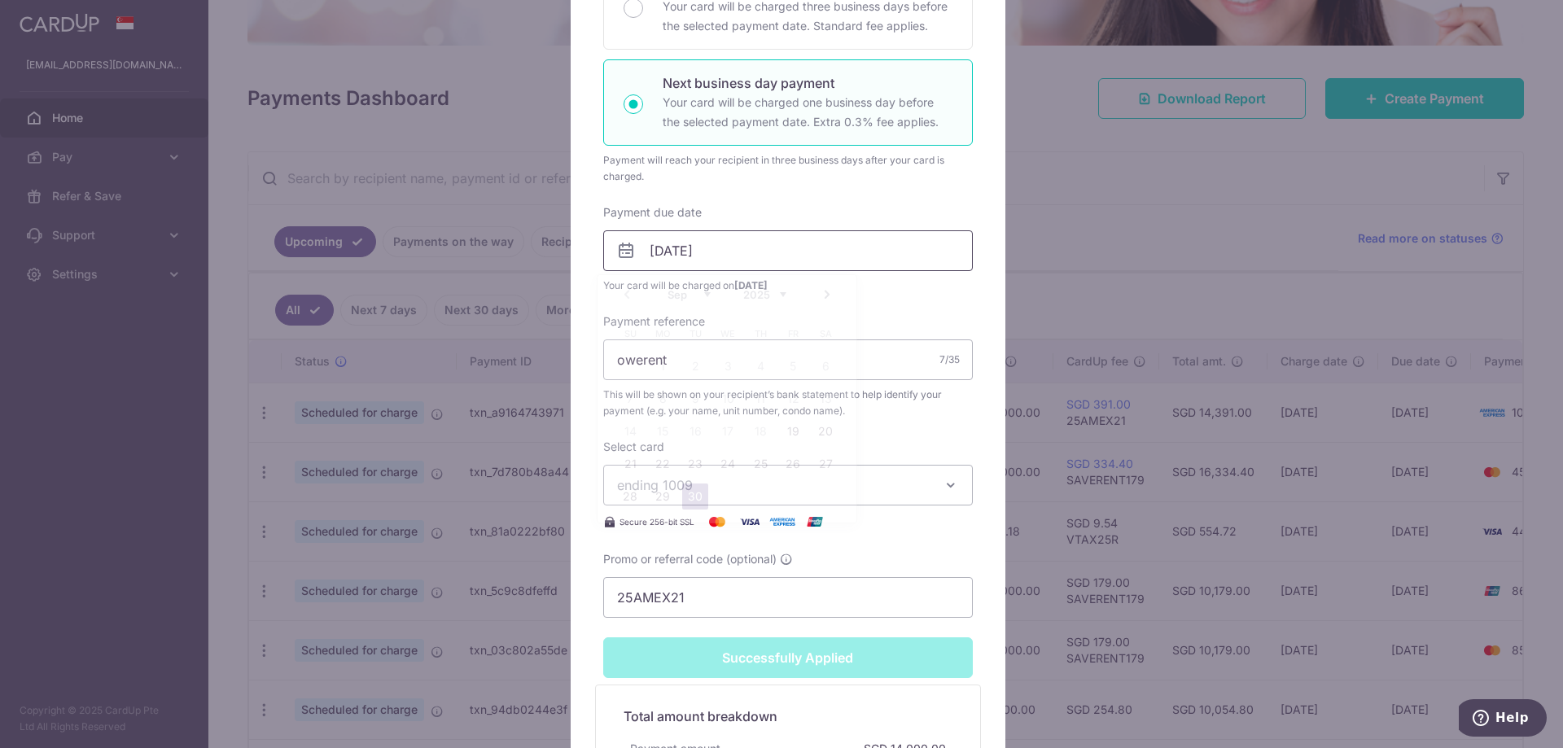
click at [738, 256] on input "[DATE]" at bounding box center [788, 250] width 370 height 41
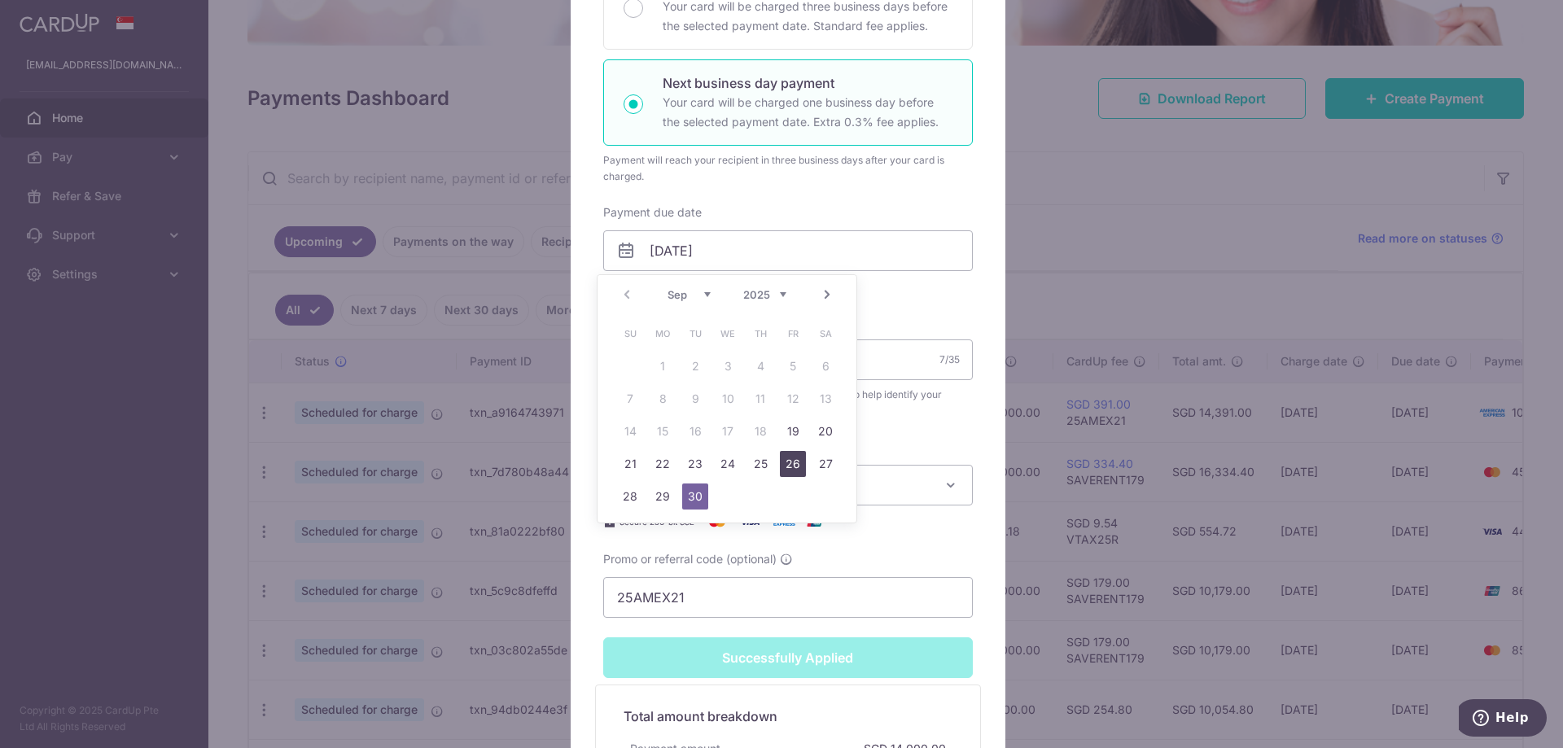
click at [786, 462] on link "26" at bounding box center [793, 464] width 26 height 26
type input "[DATE]"
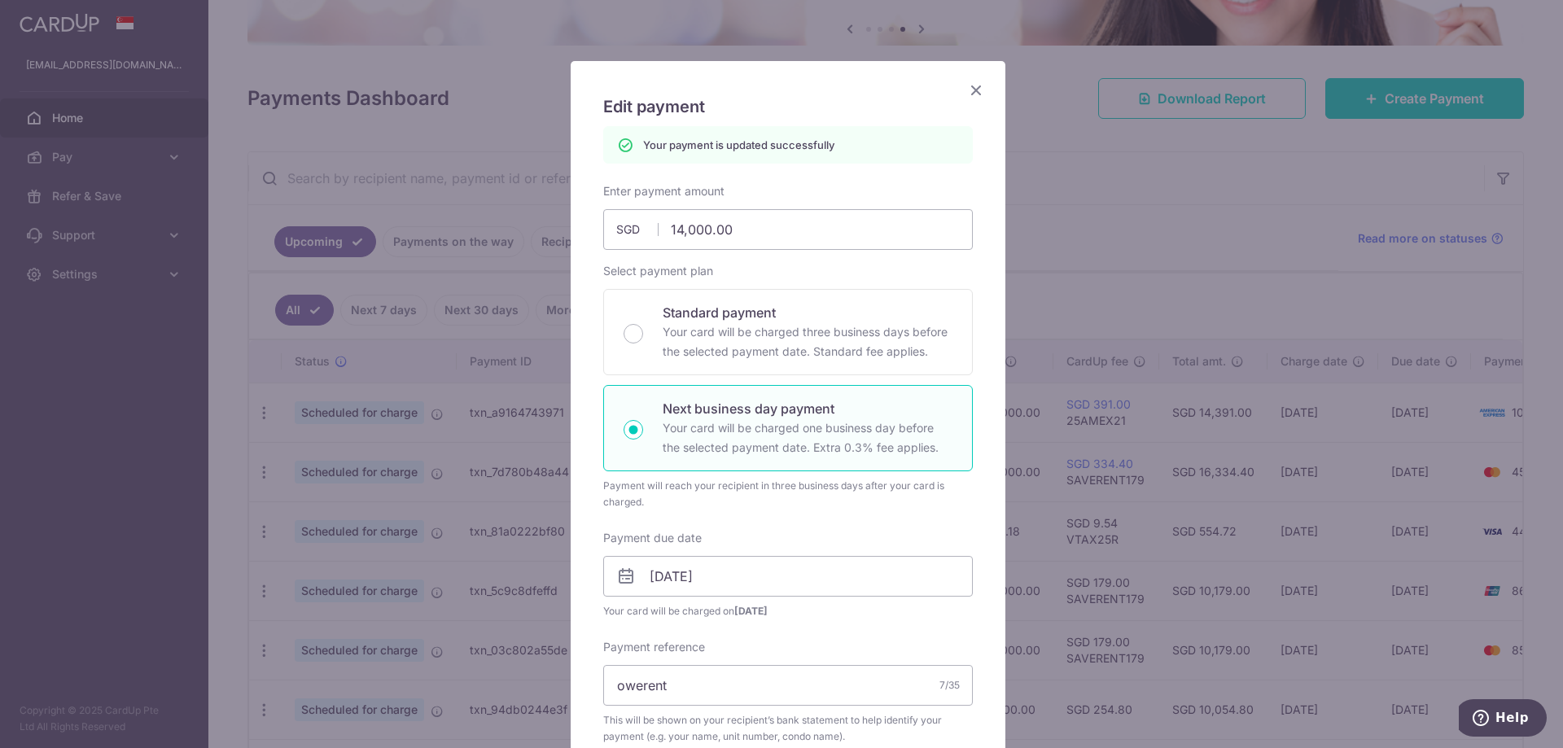
scroll to position [464, 0]
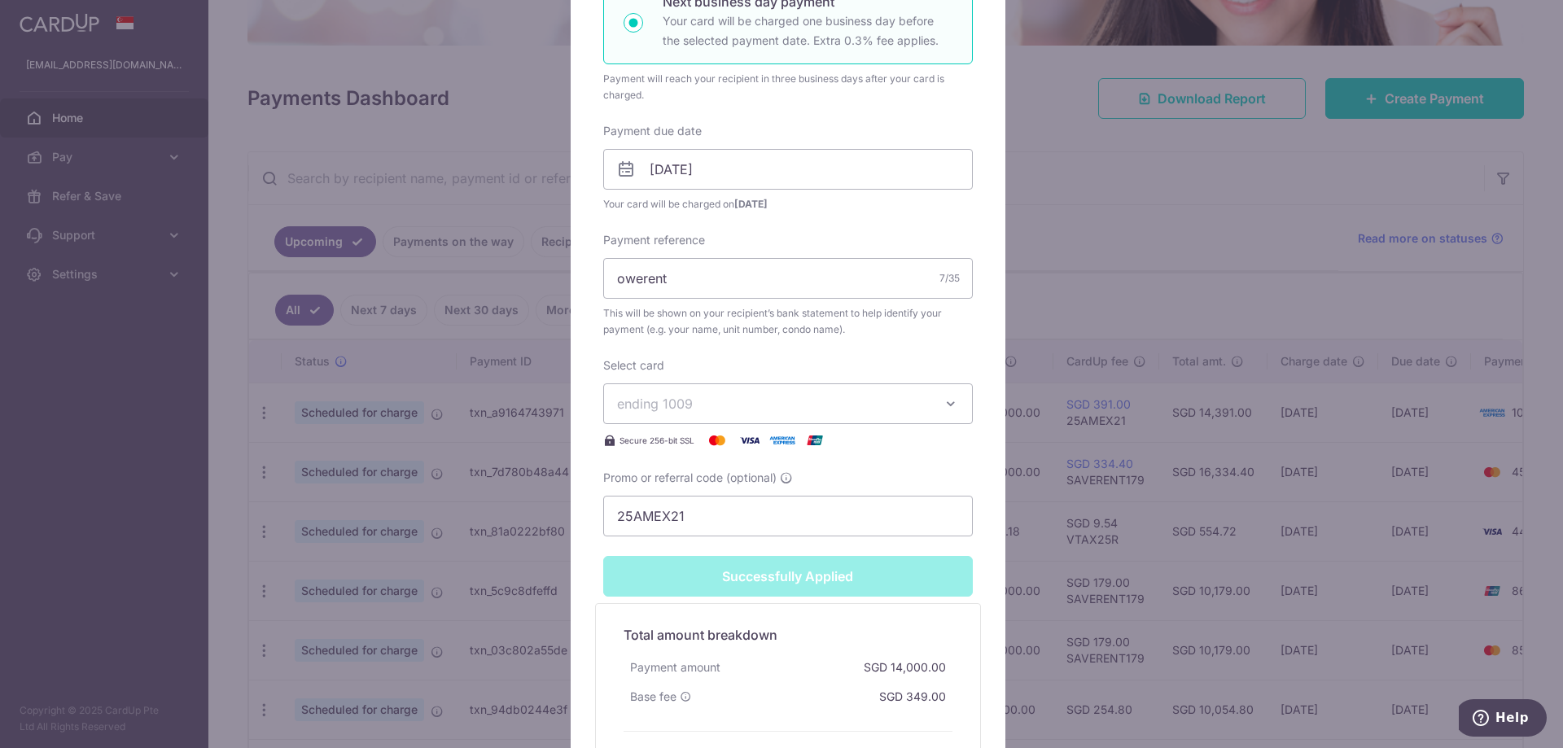
click at [780, 576] on div "Successfully Applied" at bounding box center [787, 576] width 389 height 41
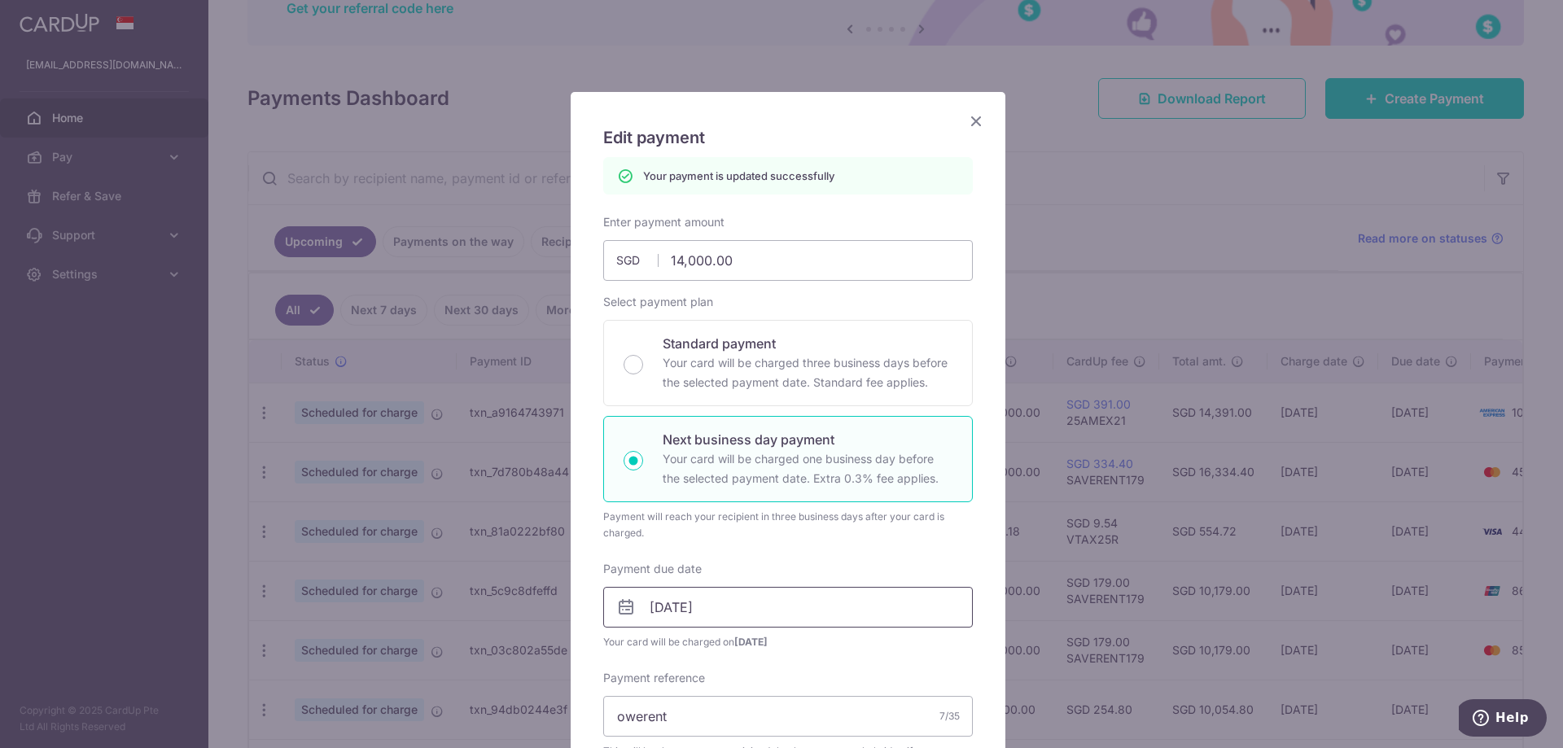
scroll to position [0, 0]
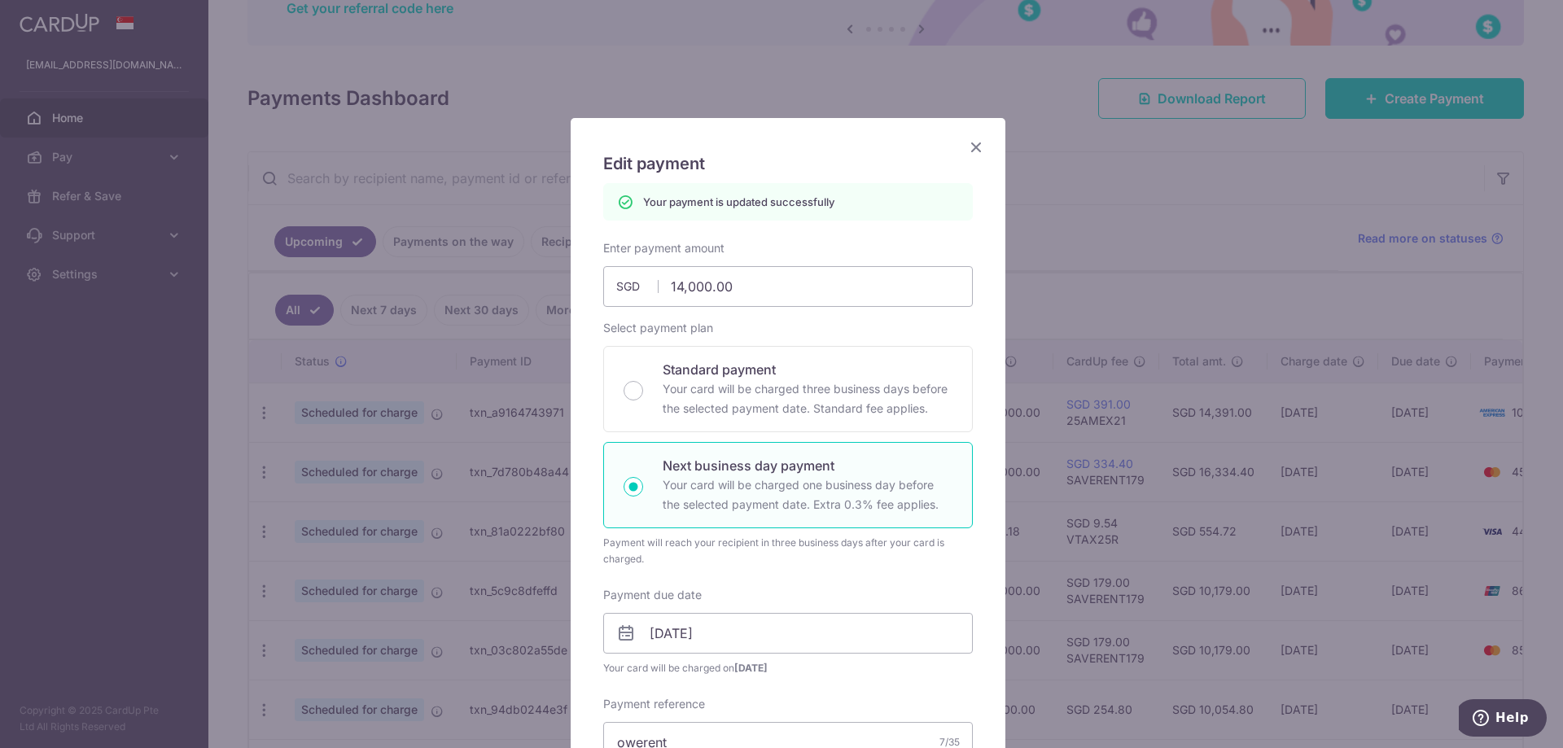
click at [967, 149] on icon "Close" at bounding box center [976, 147] width 20 height 20
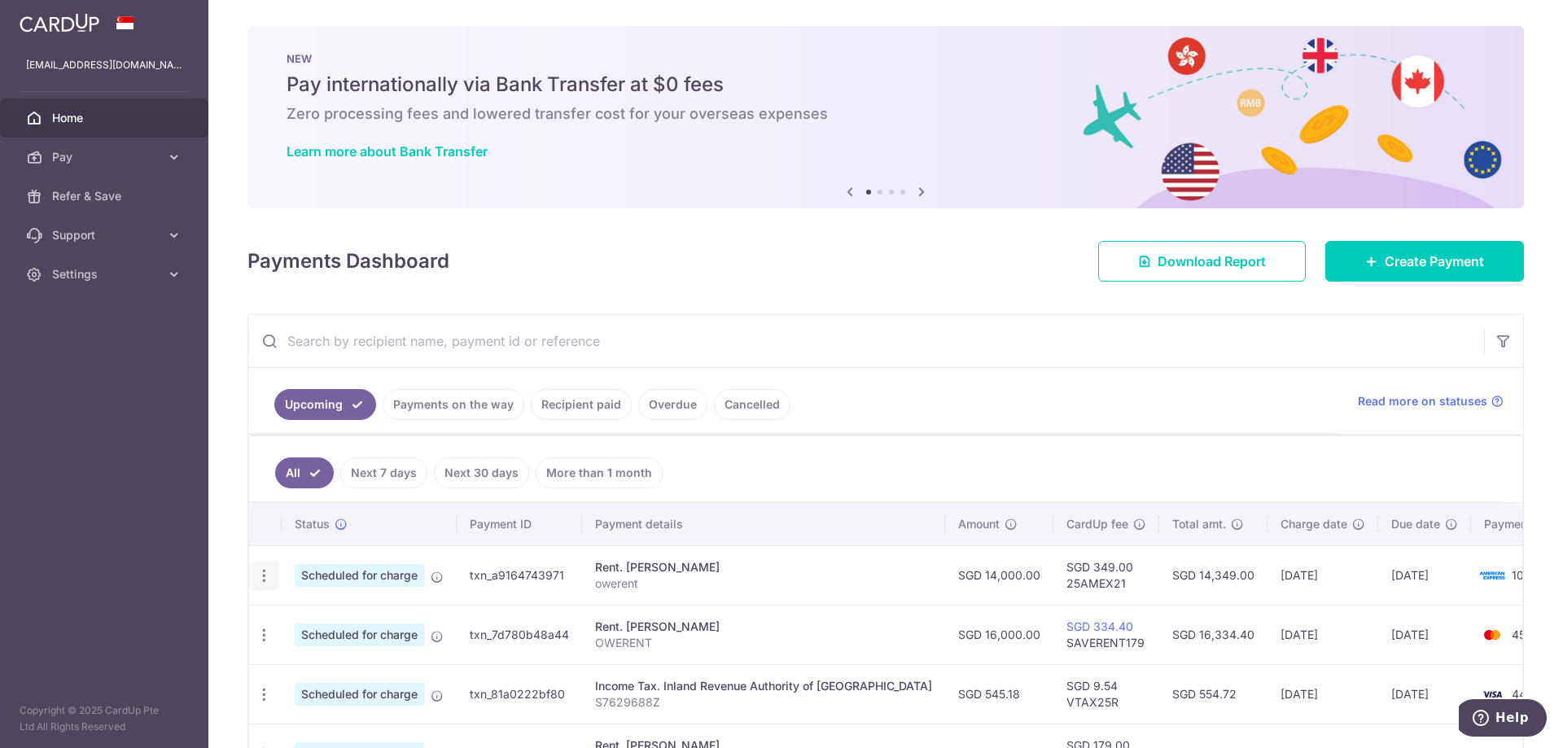
click at [265, 574] on icon "button" at bounding box center [264, 575] width 17 height 17
click at [336, 619] on span "Update payment" at bounding box center [351, 621] width 111 height 20
radio input "true"
type input "14,000.00"
type input "[DATE]"
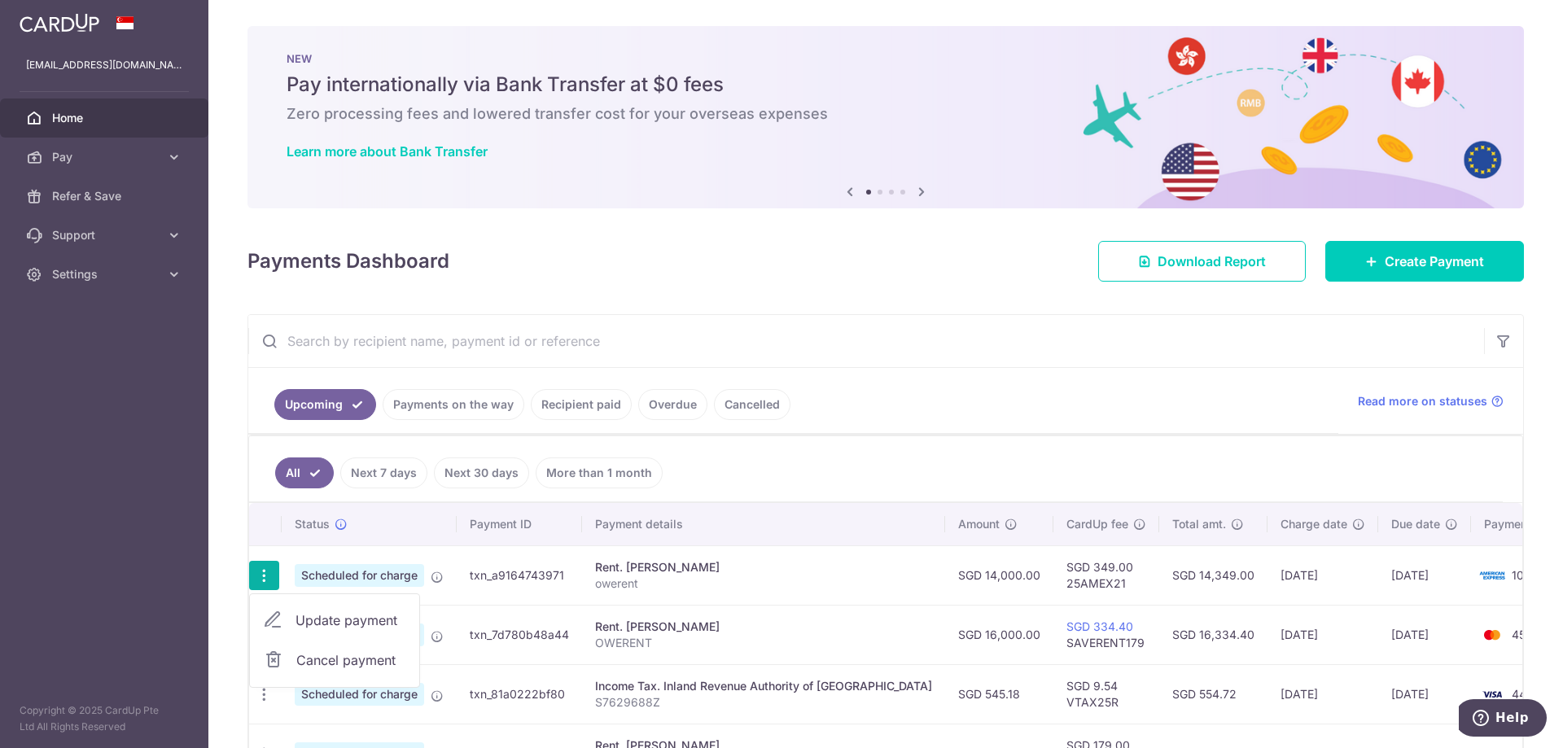
type input "owerent"
type input "25AMEX21"
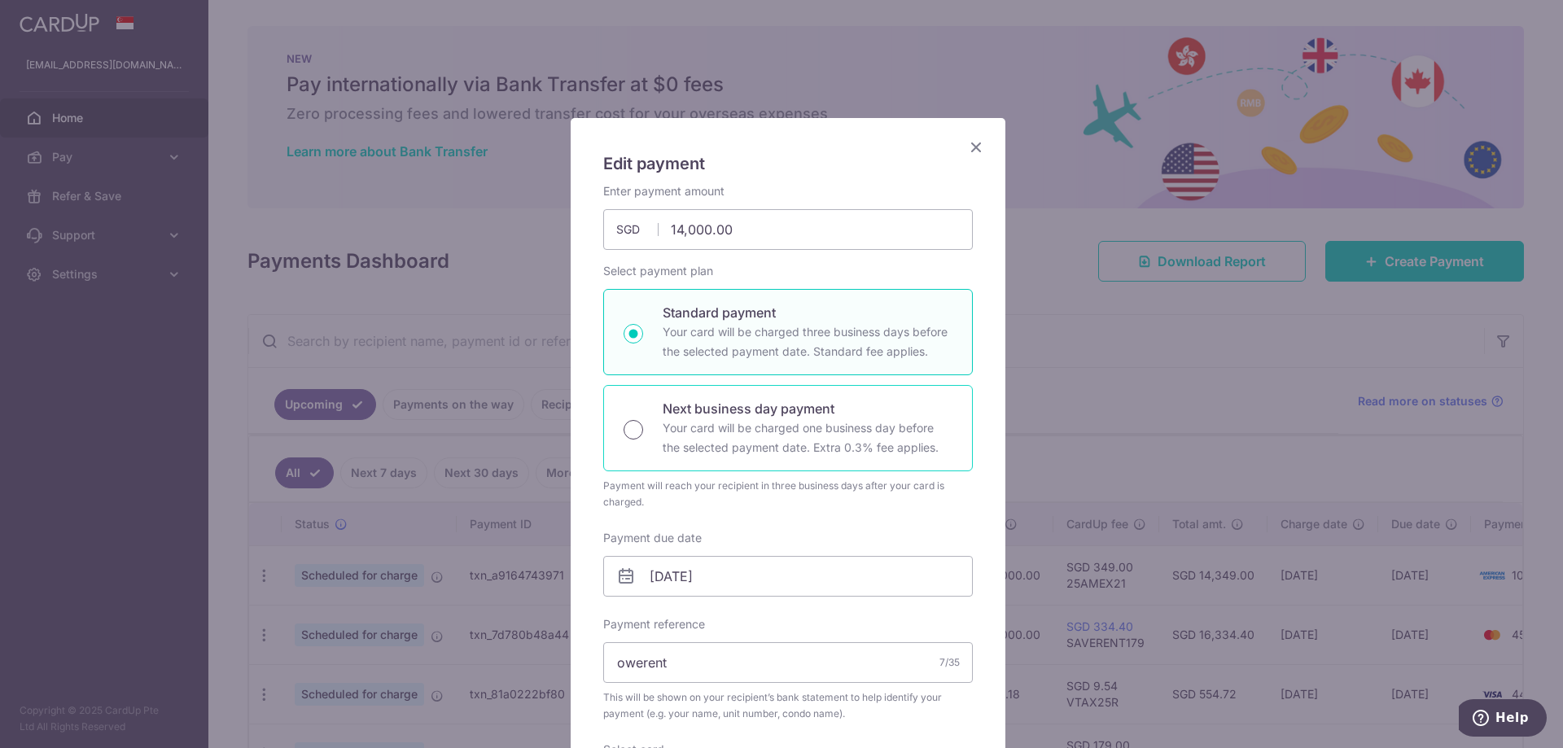
click at [635, 427] on input "Next business day payment Your card will be charged one business day before the…" at bounding box center [634, 430] width 20 height 20
radio input "true"
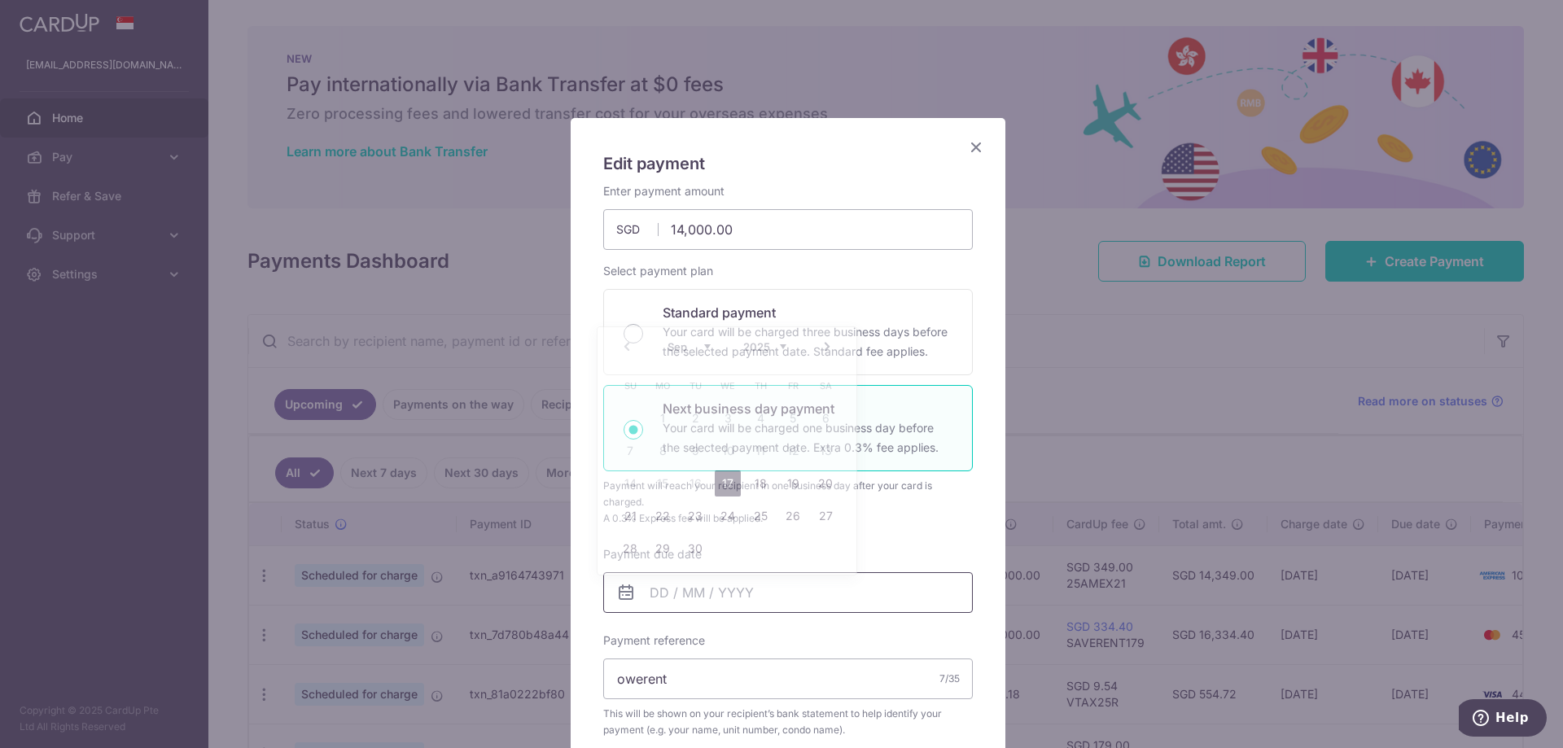
click at [706, 594] on input "Payment due date" at bounding box center [788, 592] width 370 height 41
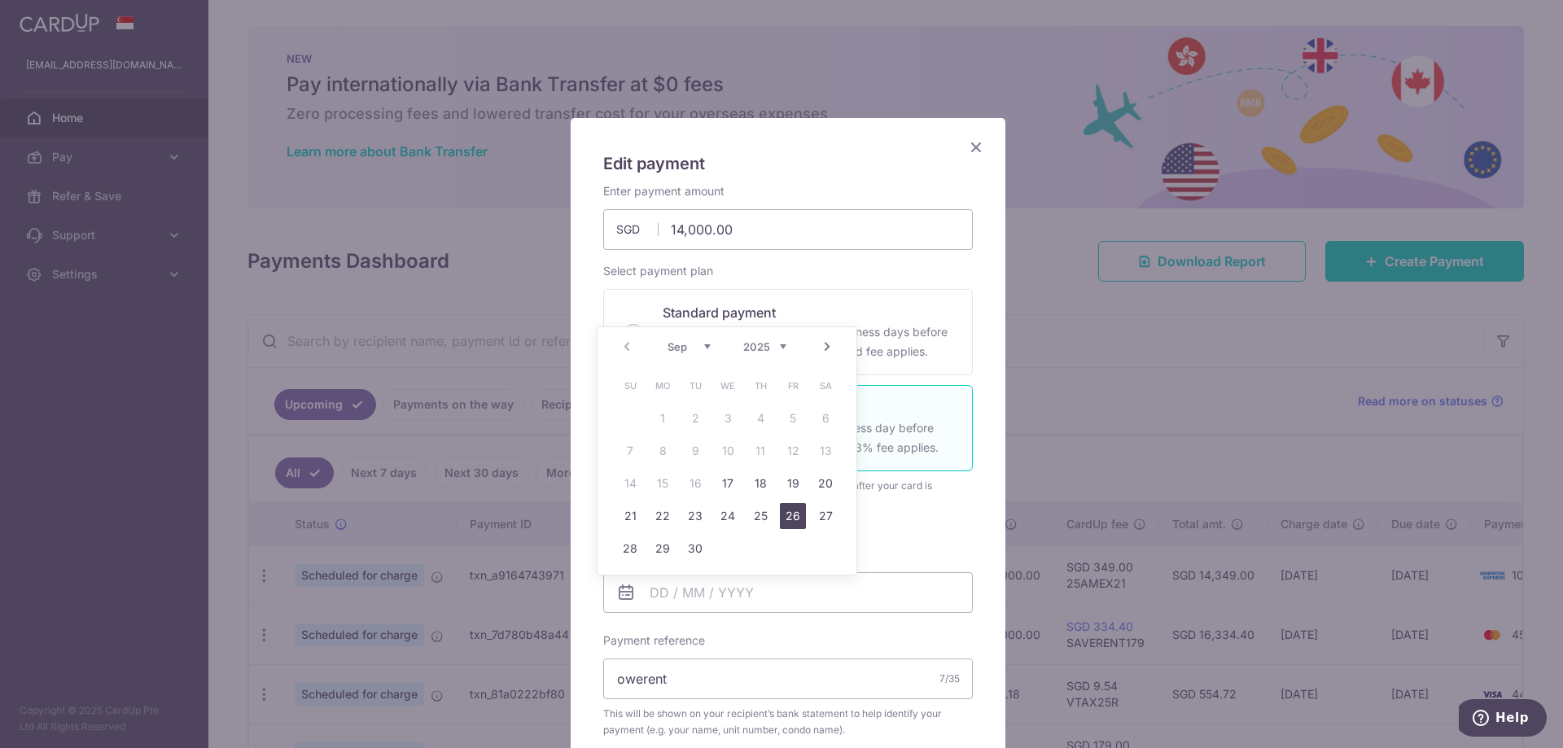
click at [795, 505] on link "26" at bounding box center [793, 516] width 26 height 26
type input "[DATE]"
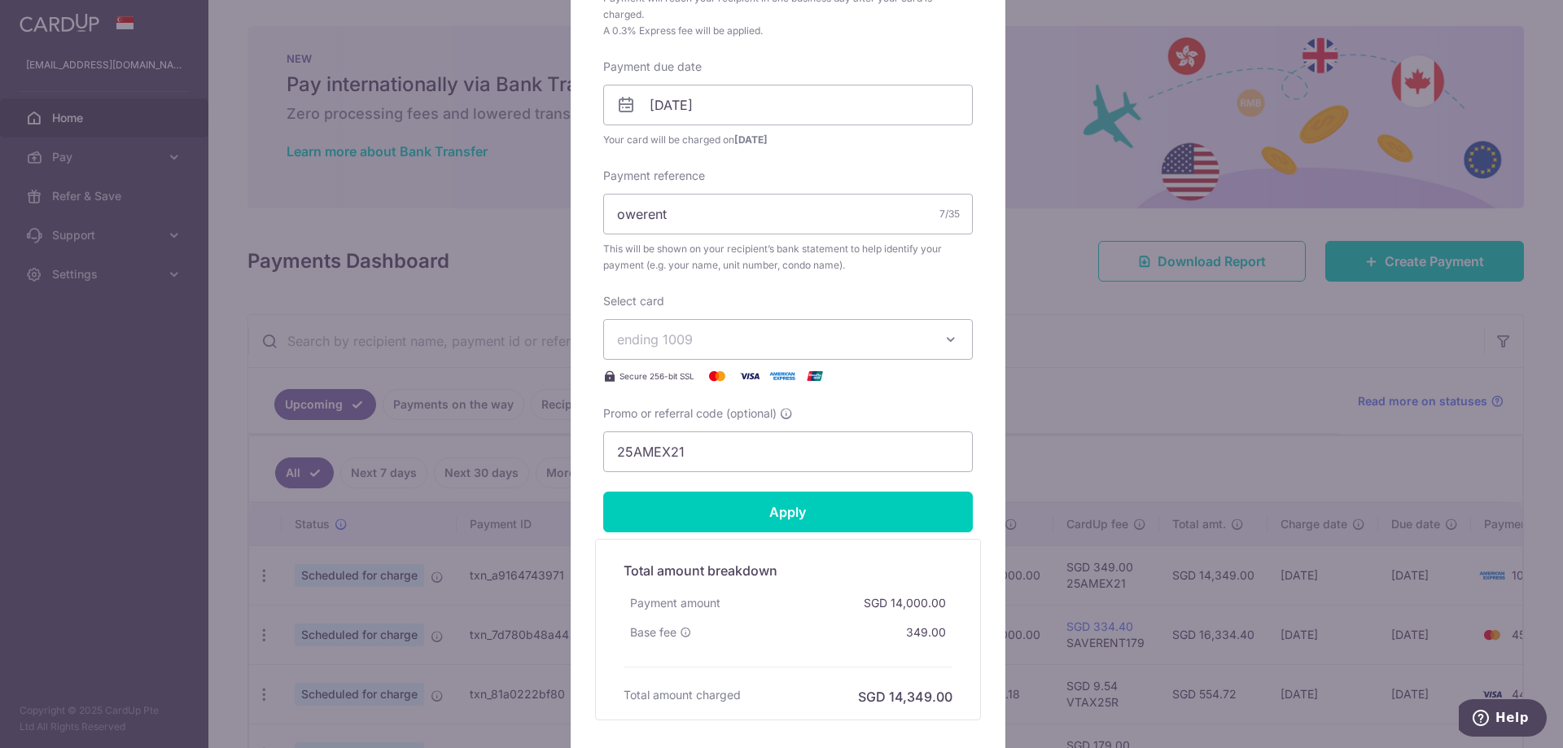
scroll to position [488, 0]
click at [777, 510] on input "Apply" at bounding box center [788, 511] width 370 height 41
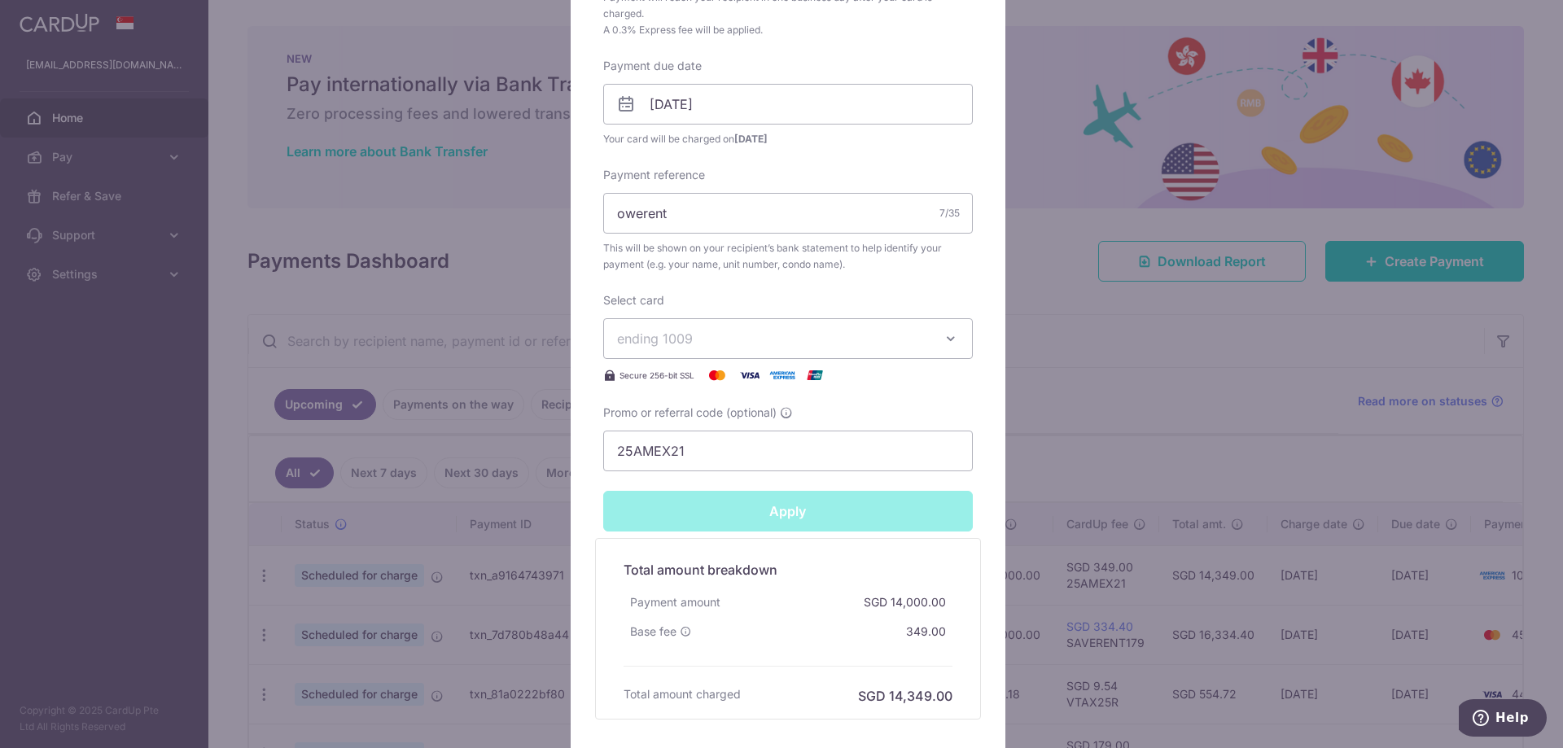
type input "Successfully Applied"
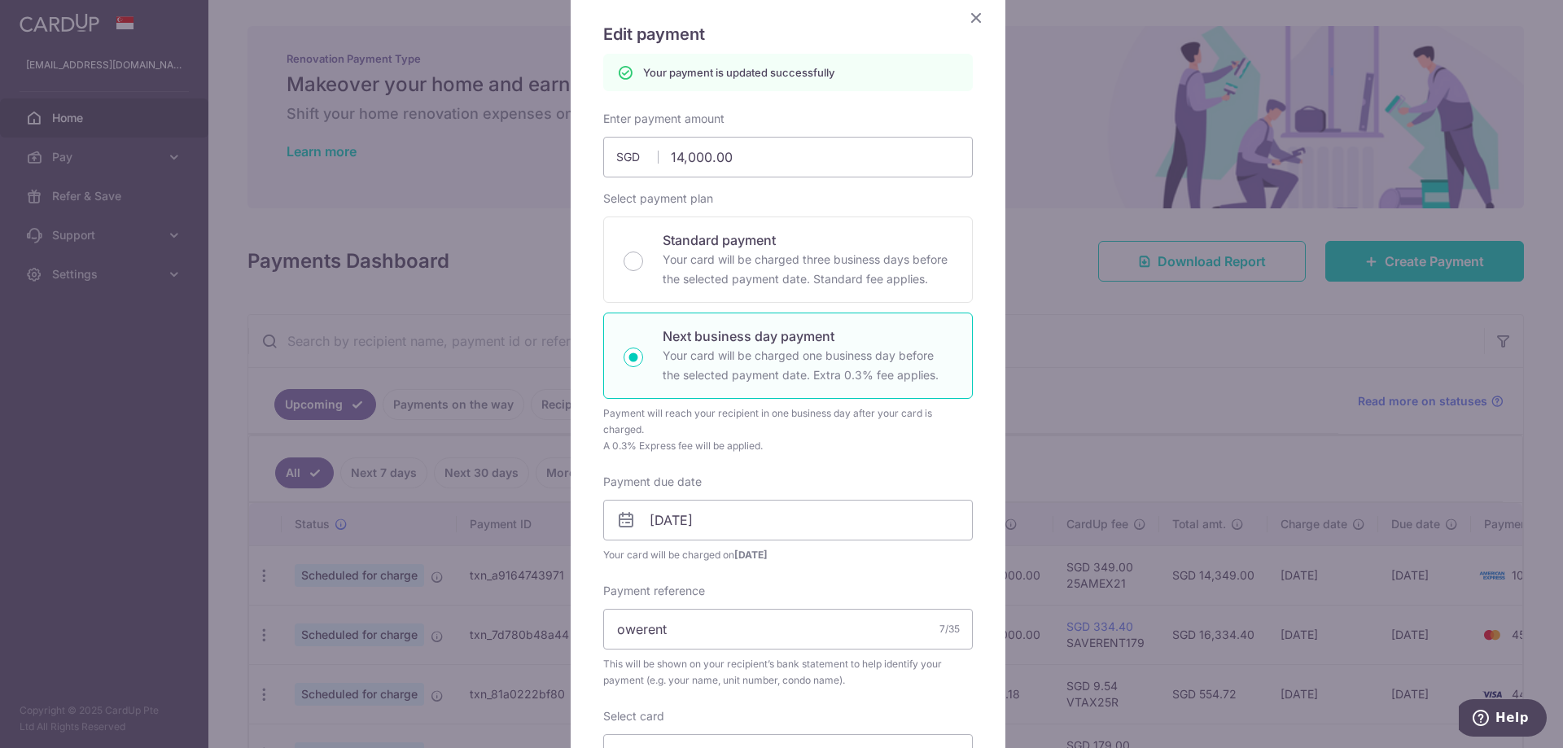
scroll to position [0, 0]
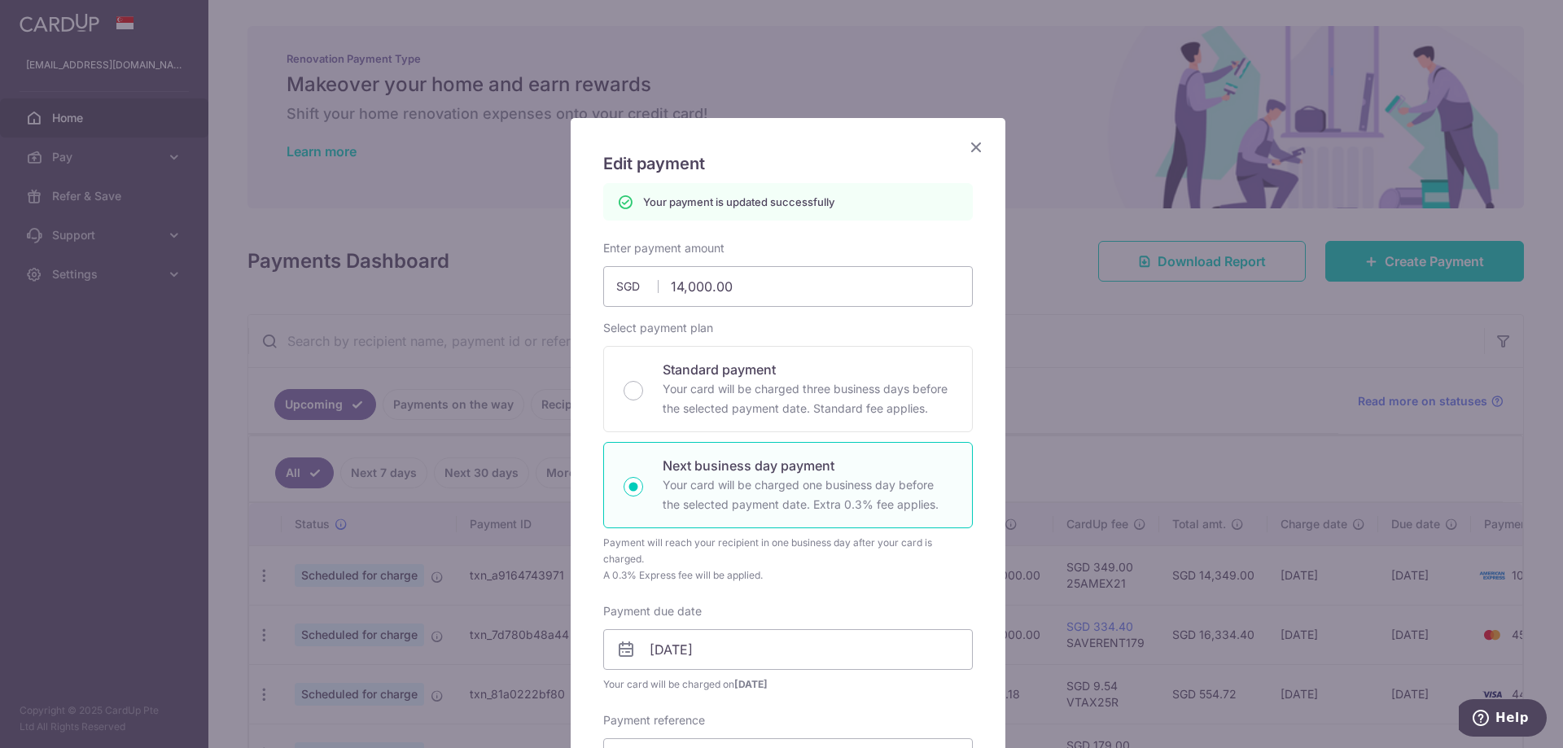
click at [974, 147] on icon "Close" at bounding box center [976, 147] width 20 height 20
click at [974, 147] on div "Edit payment By clicking apply, you will make changes to all payments to [PERSO…" at bounding box center [788, 734] width 435 height 1232
